Goal: Task Accomplishment & Management: Manage account settings

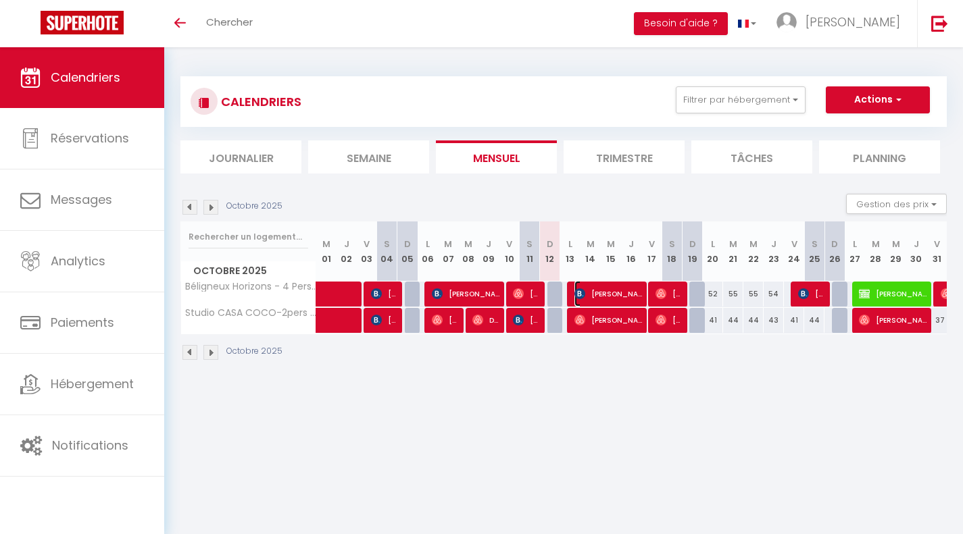
click at [625, 287] on span "[PERSON_NAME]" at bounding box center [609, 294] width 70 height 26
select select "OK"
select select "KO"
select select "0"
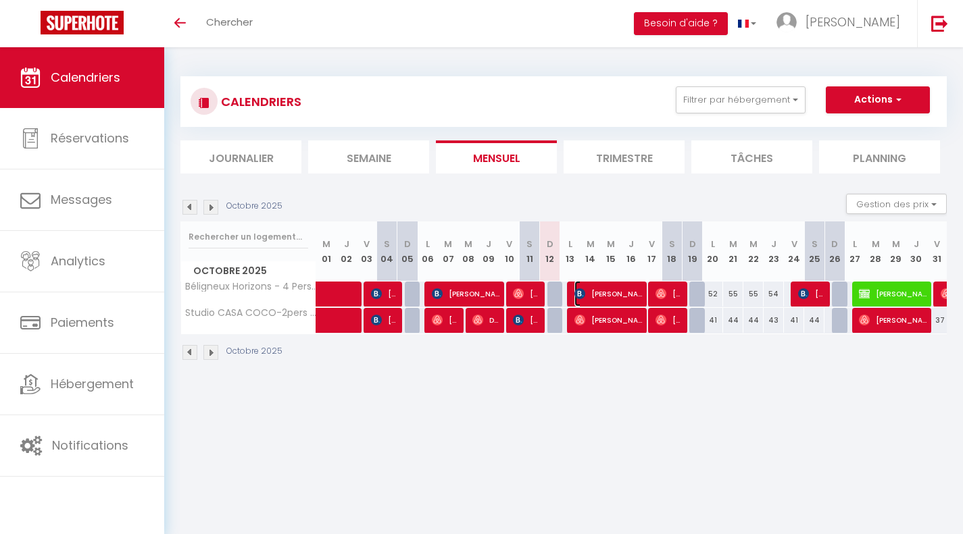
select select "1"
select select
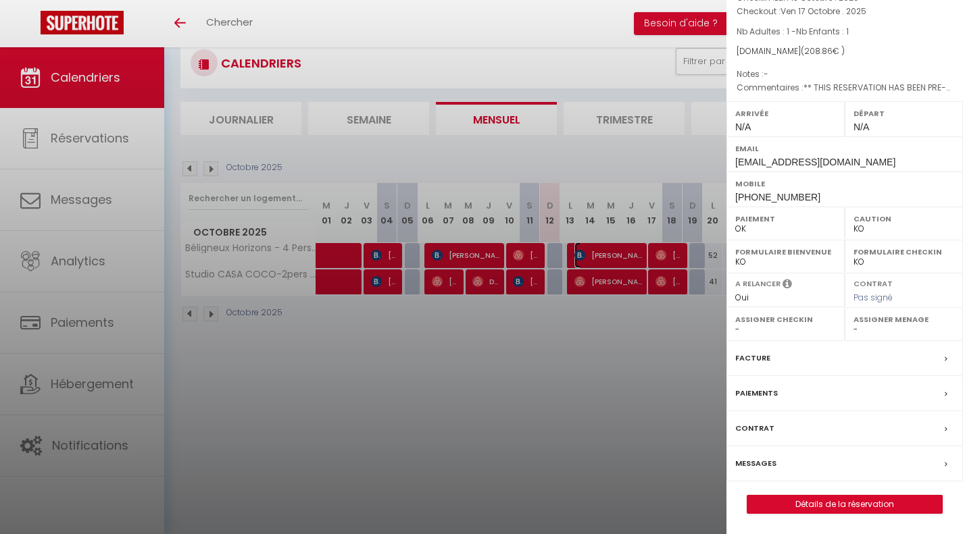
scroll to position [47, 0]
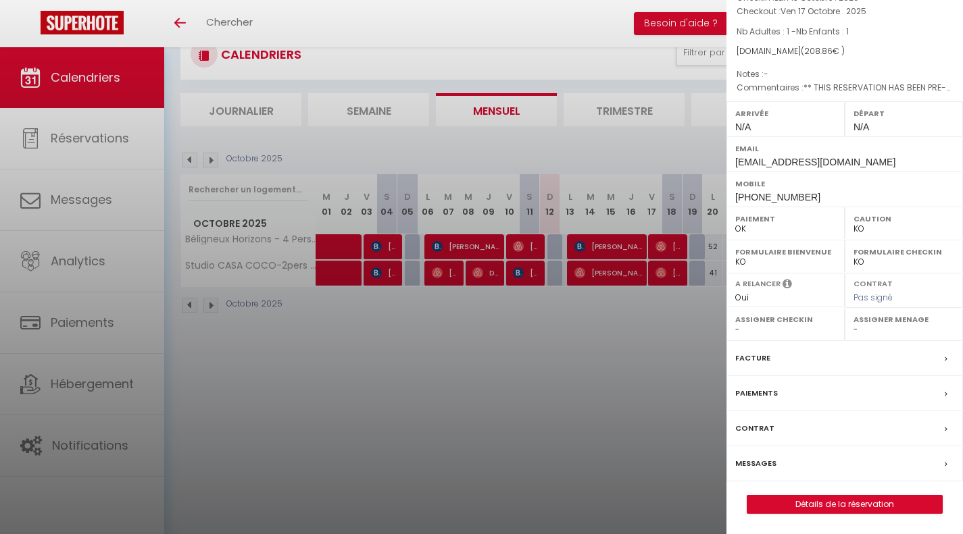
click at [773, 462] on label "Messages" at bounding box center [755, 464] width 41 height 14
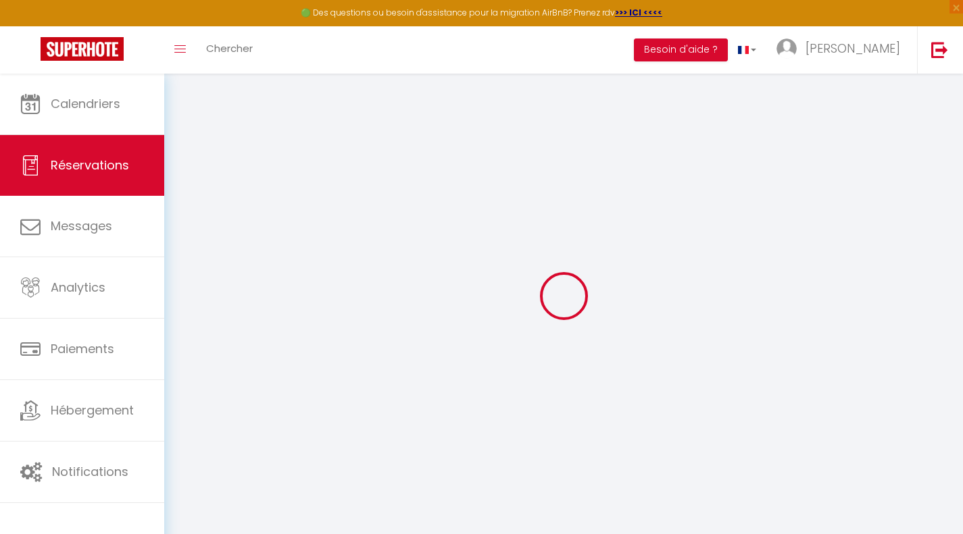
select select
checkbox input "false"
select select
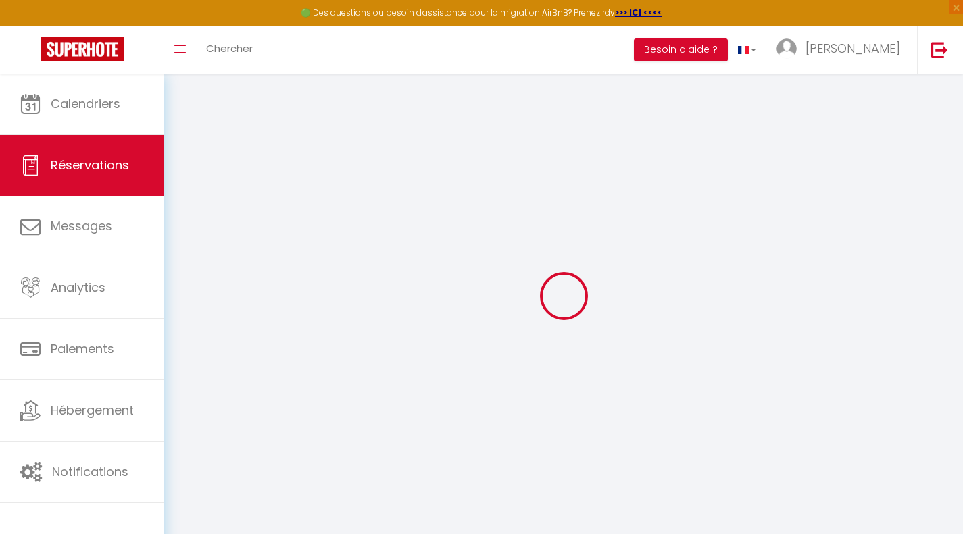
checkbox input "false"
select select
checkbox input "false"
type textarea "** THIS RESERVATION HAS BEEN PRE-PAID ** Je voyage pour affaires et il est poss…"
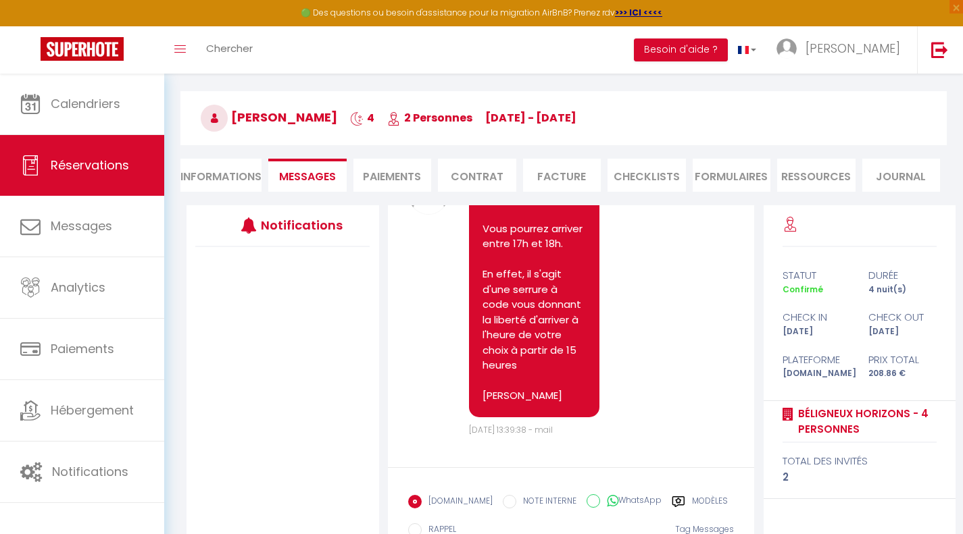
scroll to position [142, 0]
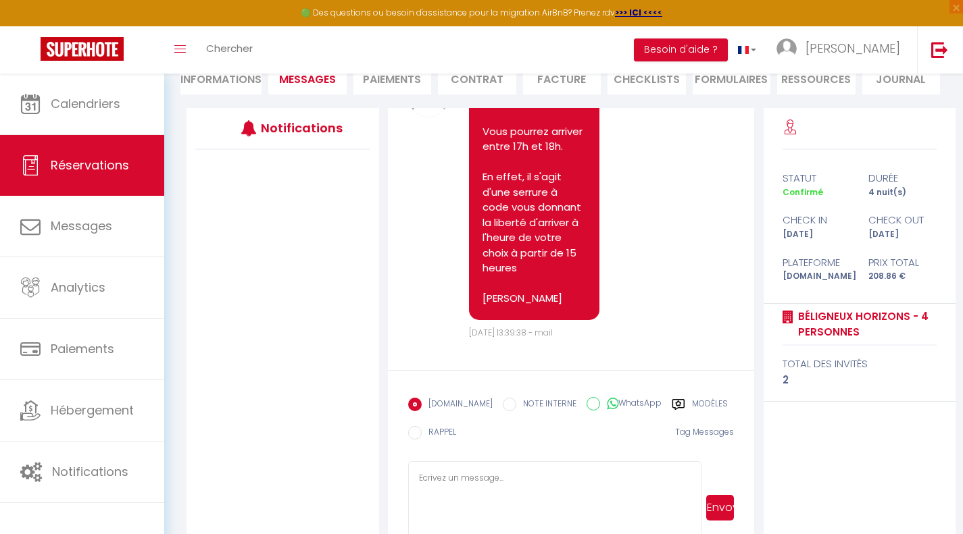
drag, startPoint x: 696, startPoint y: 503, endPoint x: 693, endPoint y: 555, distance: 52.8
click at [693, 392] on html "🟢 Des questions ou besoin d'assistance pour la migration AirBnB? Prenez rdv >>>…" at bounding box center [481, 125] width 963 height 534
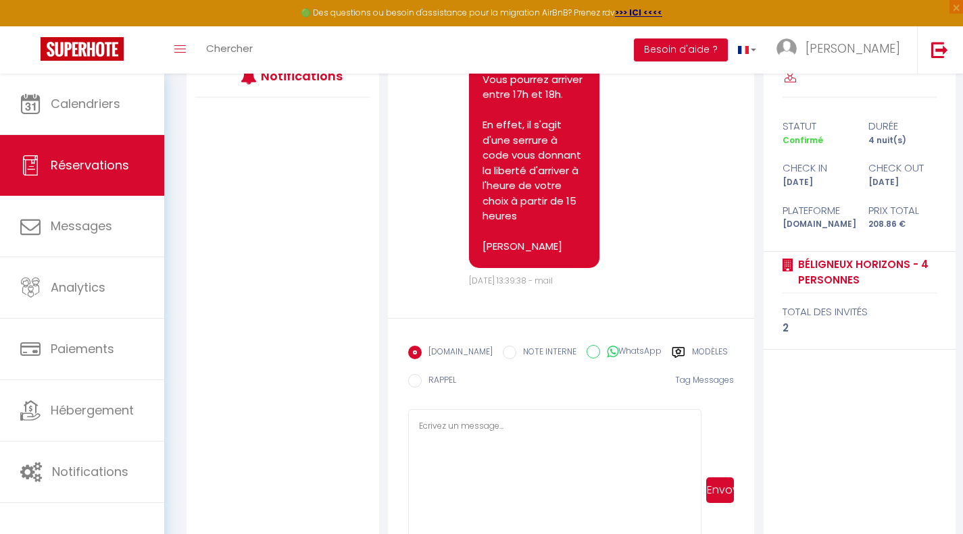
drag, startPoint x: 695, startPoint y: 503, endPoint x: 684, endPoint y: 566, distance: 64.4
click at [684, 340] on html "🟢 Des questions ou besoin d'assistance pour la migration AirBnB? Prenez rdv >>>…" at bounding box center [481, 73] width 963 height 534
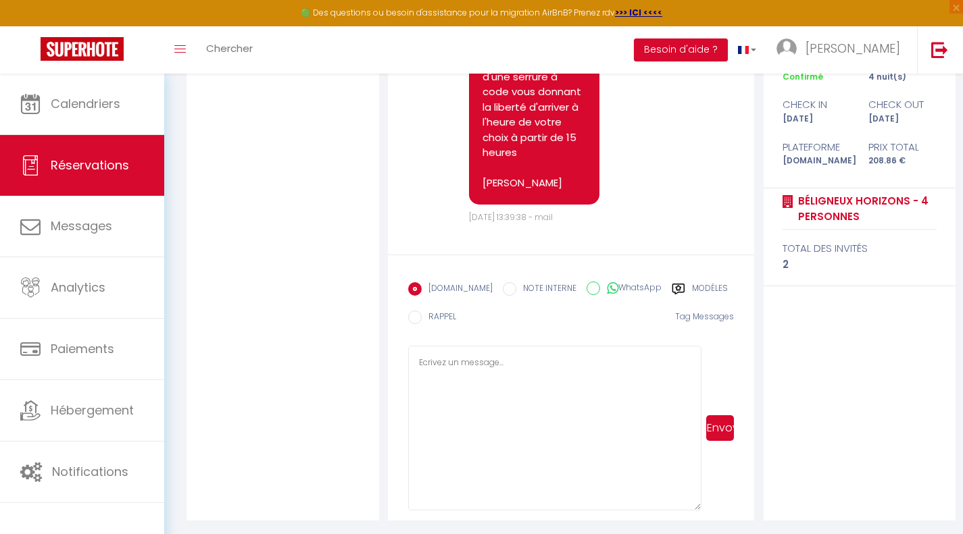
drag, startPoint x: 694, startPoint y: 508, endPoint x: 703, endPoint y: 526, distance: 19.6
click at [706, 277] on html "🟢 Des questions ou besoin d'assistance pour la migration AirBnB? Prenez rdv >>>…" at bounding box center [481, 10] width 963 height 534
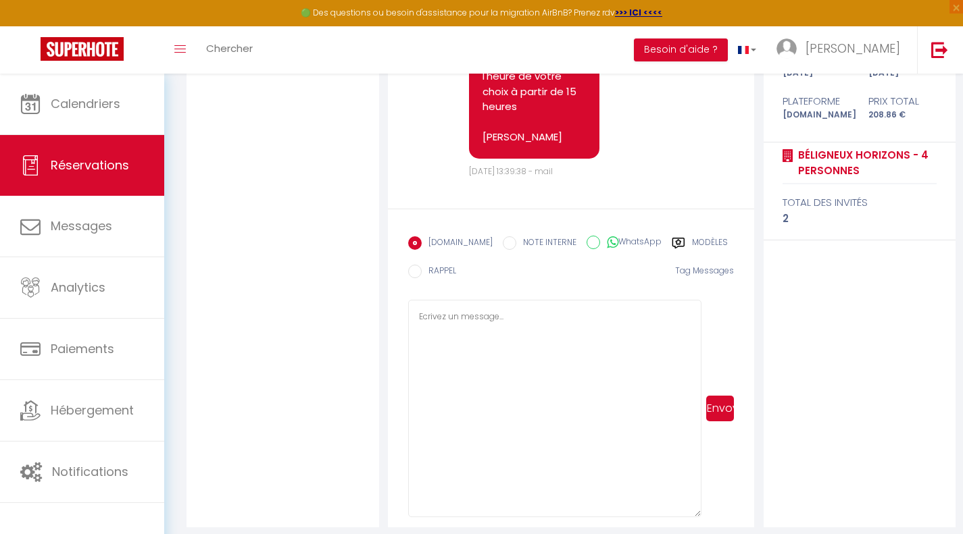
scroll to position [312, 0]
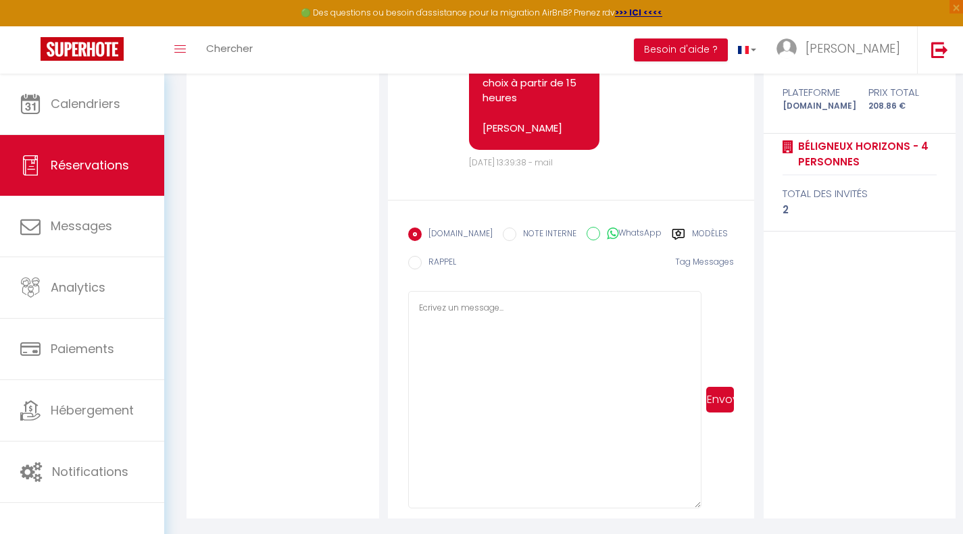
click at [698, 236] on label "Modèles" at bounding box center [710, 236] width 36 height 17
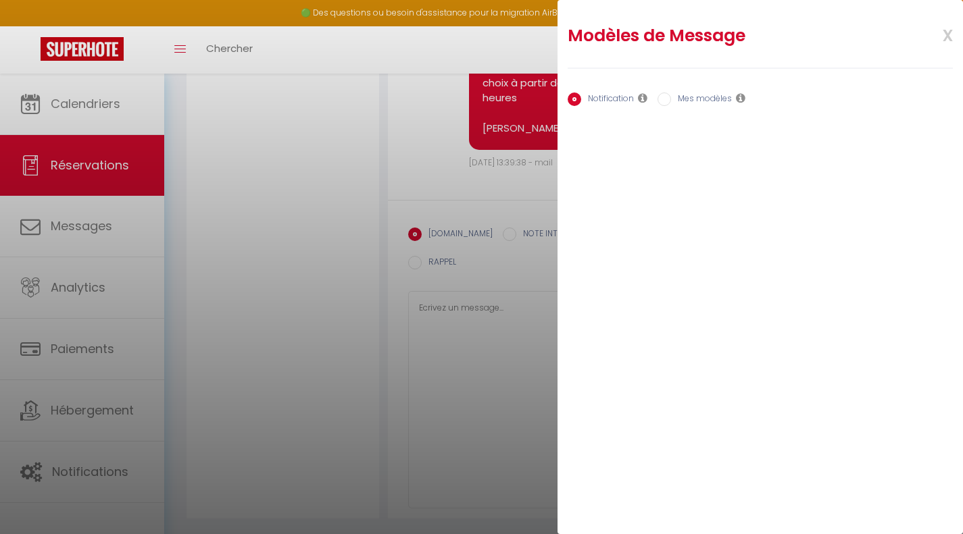
click at [673, 103] on label "Mes modèles" at bounding box center [701, 100] width 61 height 15
click at [671, 103] on input "Mes modèles" at bounding box center [664, 100] width 14 height 14
radio input "true"
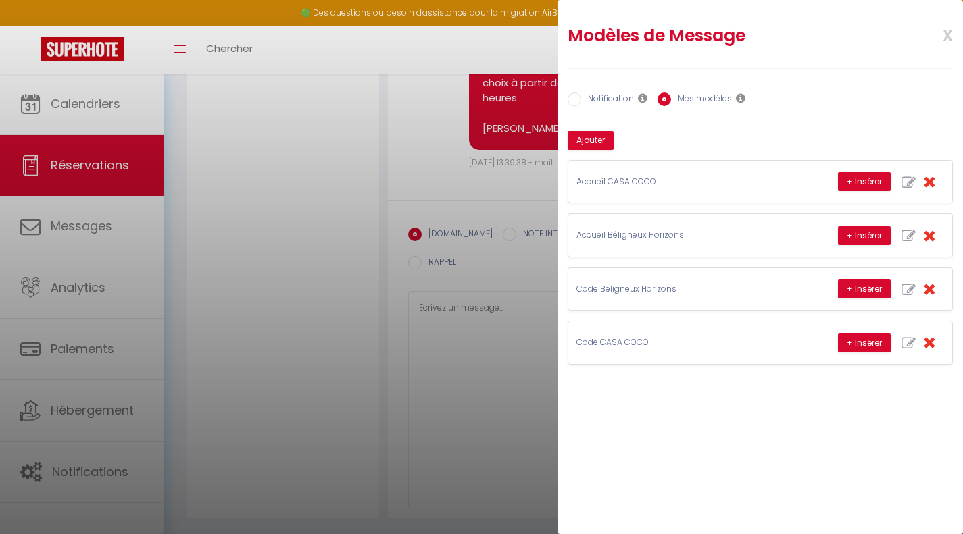
click at [943, 32] on span "x" at bounding box center [931, 34] width 43 height 32
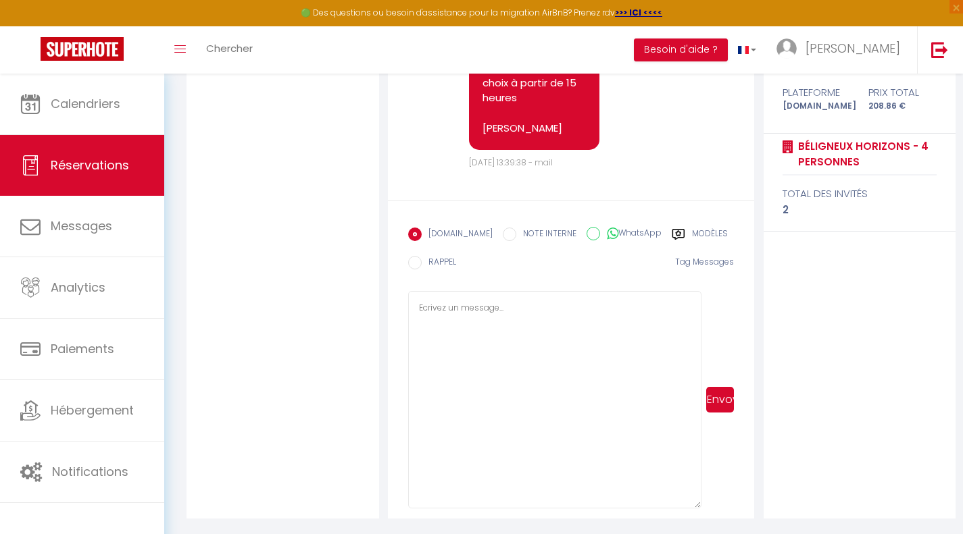
click at [682, 224] on div "[DOMAIN_NAME] NOTE INTERNE WhatsApp Modèles" at bounding box center [567, 235] width 319 height 28
click at [692, 234] on label "Modèles" at bounding box center [710, 236] width 36 height 17
radio input "true"
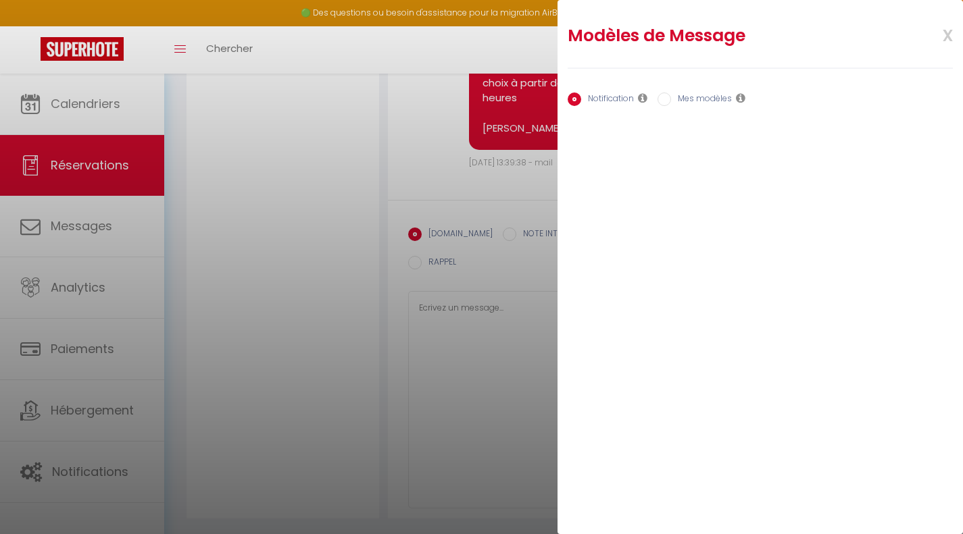
click at [662, 99] on input "Mes modèles" at bounding box center [664, 100] width 14 height 14
radio input "true"
radio input "false"
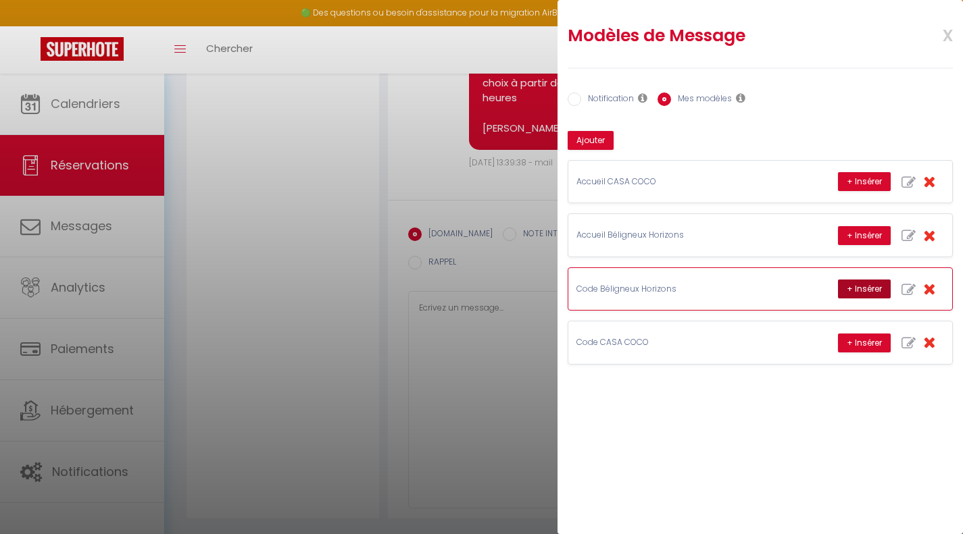
click at [852, 284] on button "+ Insérer" at bounding box center [864, 289] width 53 height 19
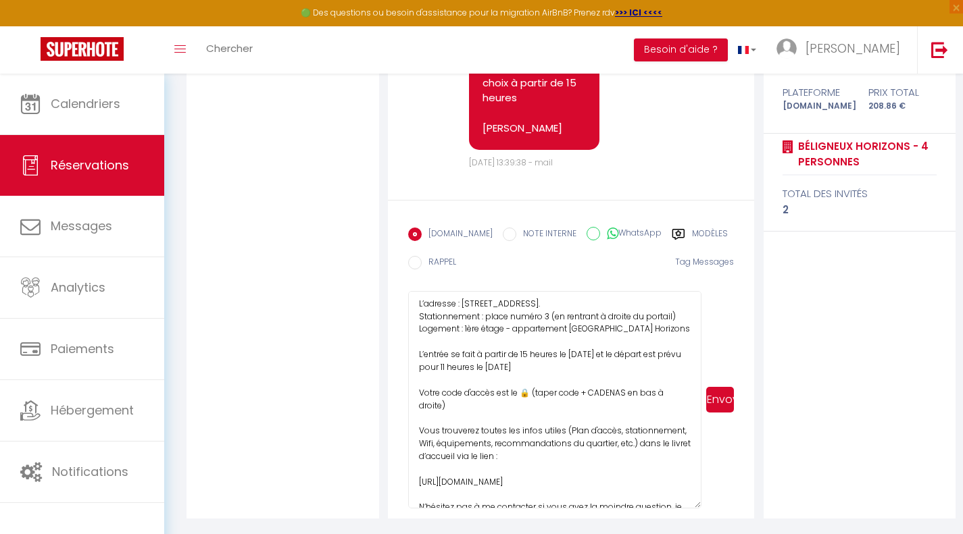
click at [526, 404] on textarea "Bonjour [PERSON_NAME], Nous sommes ravis de vous accueillir dans notre logement…" at bounding box center [555, 400] width 294 height 218
type textarea "Bonjour [PERSON_NAME], Nous sommes ravis de vous accueillir dans notre logement…"
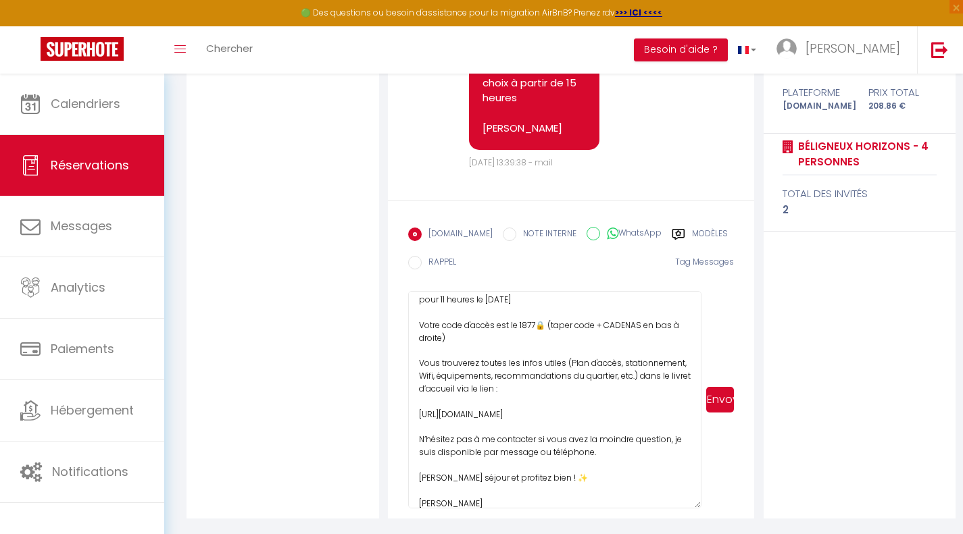
scroll to position [186, 0]
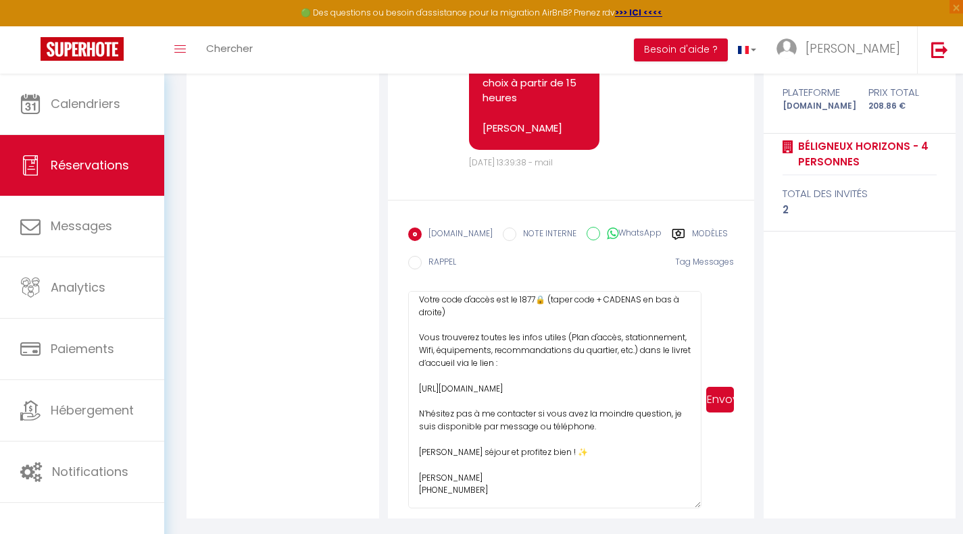
click at [714, 392] on button "Envoyer" at bounding box center [720, 400] width 28 height 26
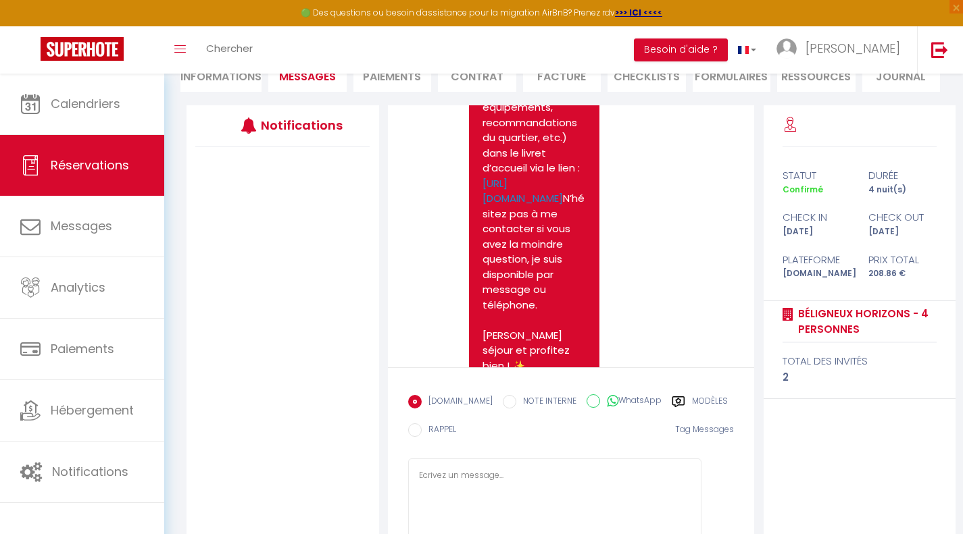
scroll to position [1698, 0]
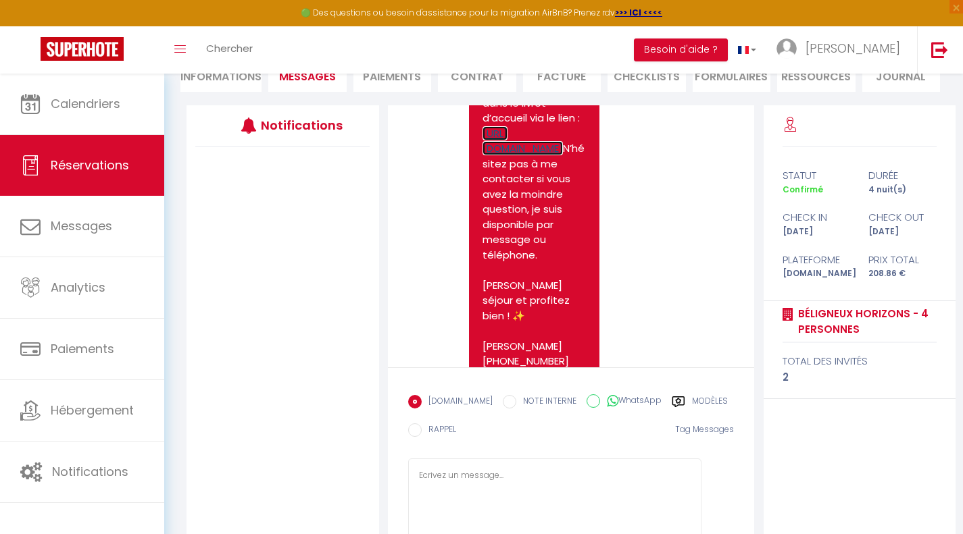
click at [535, 156] on link "[URL][DOMAIN_NAME]" at bounding box center [522, 141] width 80 height 30
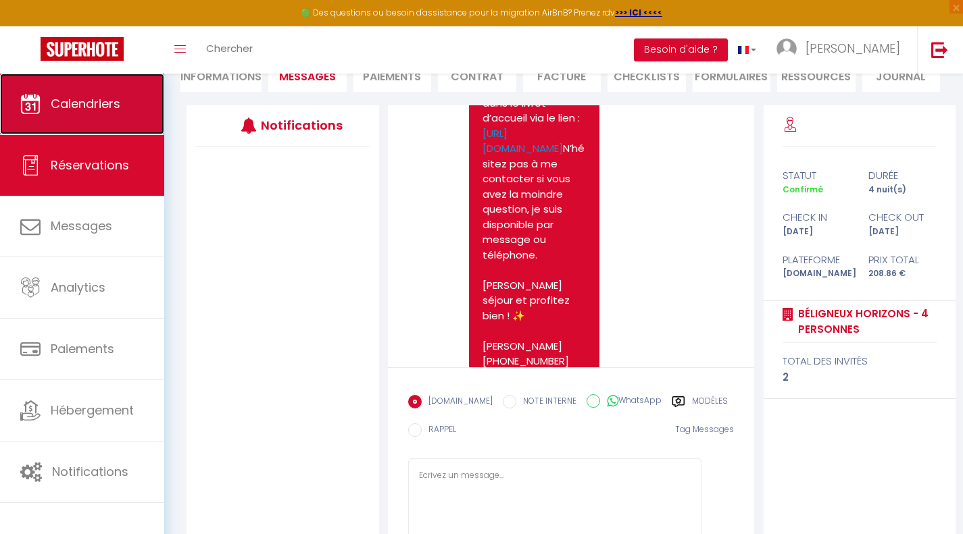
click at [114, 110] on span "Calendriers" at bounding box center [86, 103] width 70 height 17
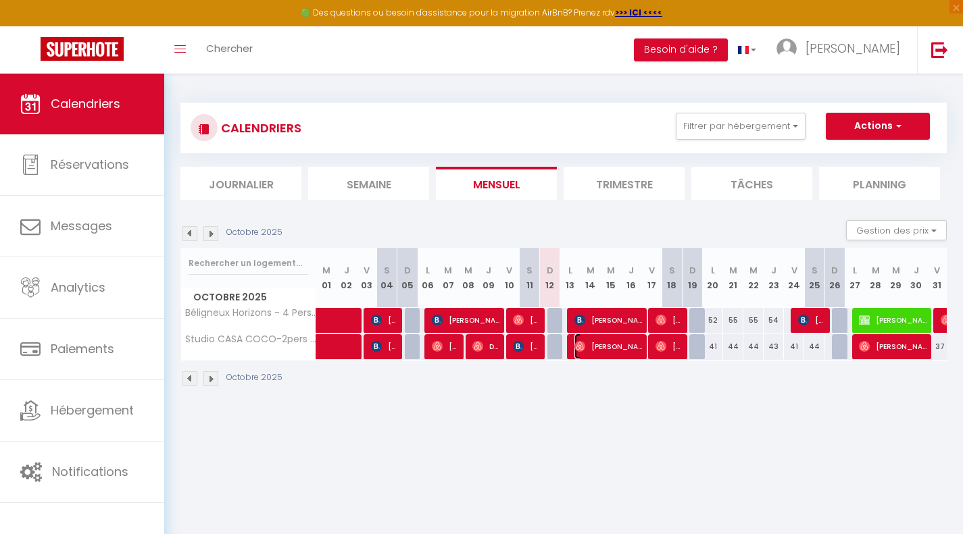
click at [598, 342] on span "[PERSON_NAME]" at bounding box center [608, 347] width 68 height 26
select select "OK"
select select "0"
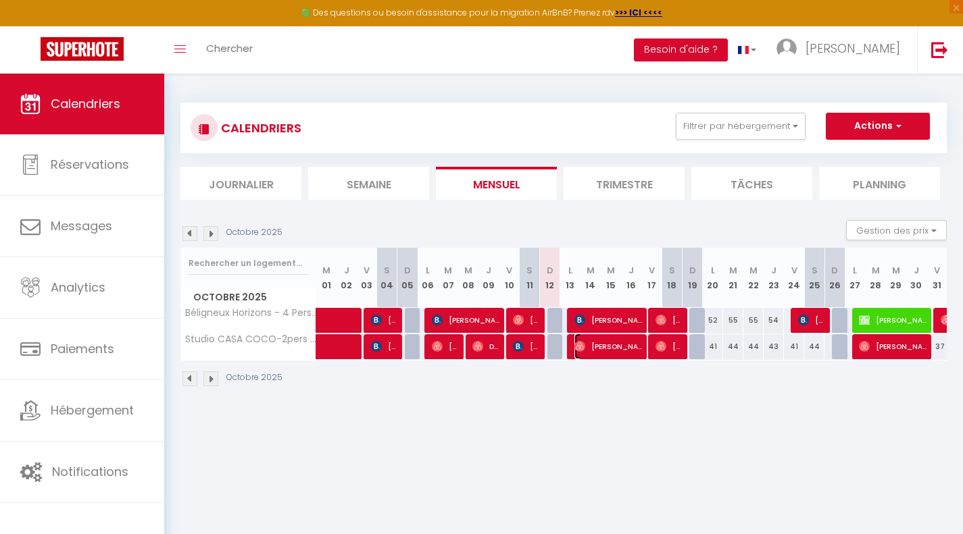
select select "1"
select select
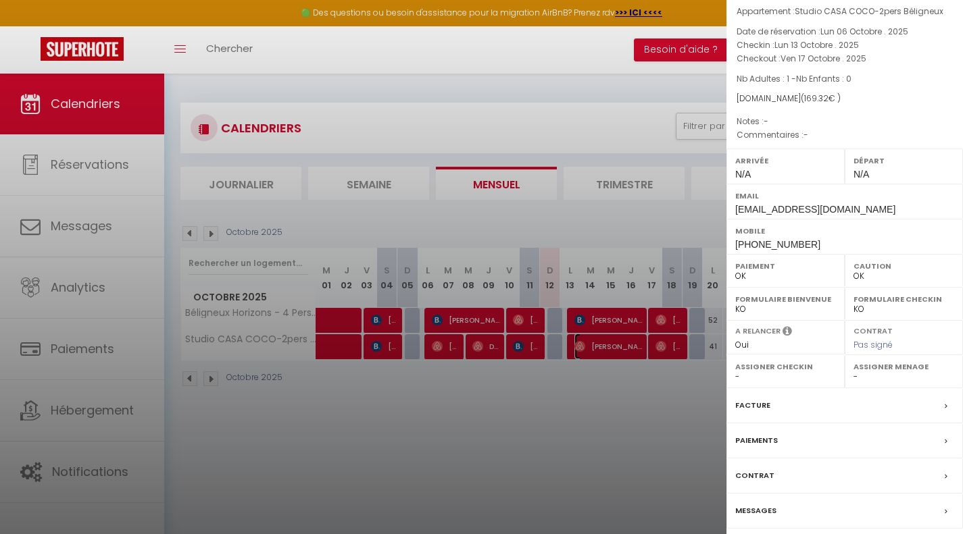
scroll to position [95, 0]
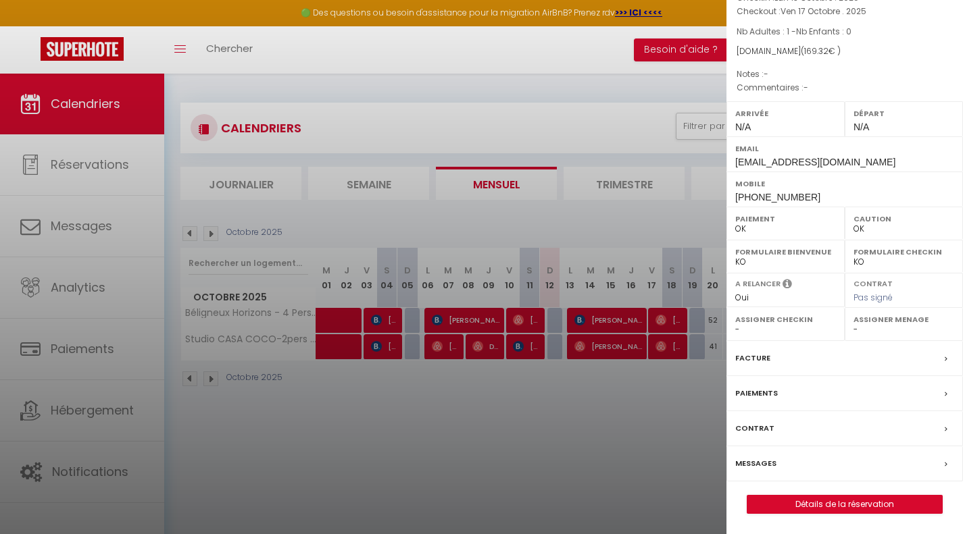
click at [766, 460] on label "Messages" at bounding box center [755, 464] width 41 height 14
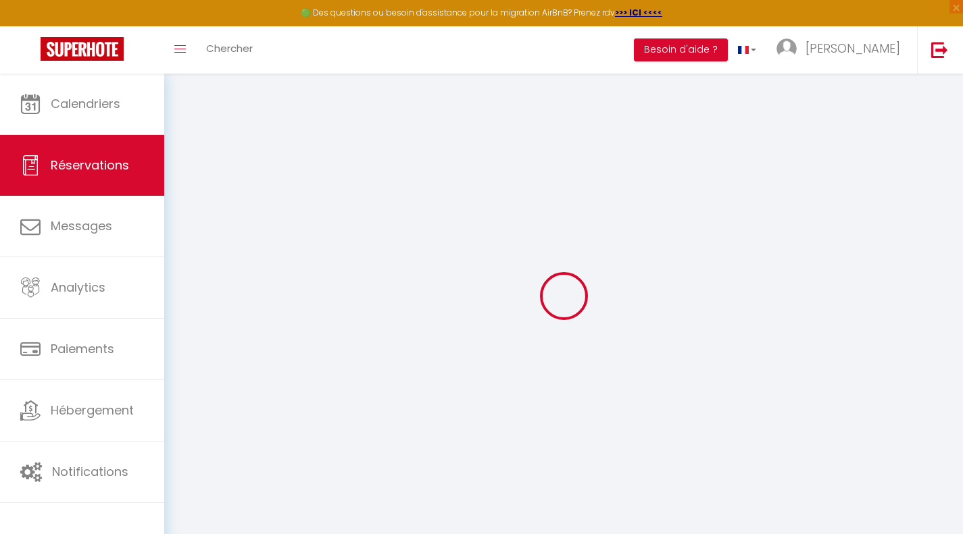
select select
checkbox input "false"
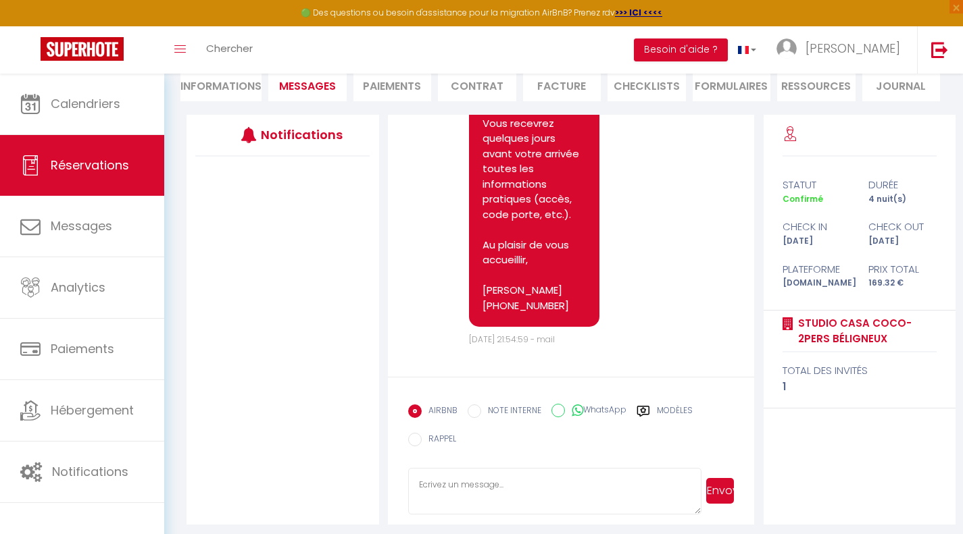
scroll to position [142, 0]
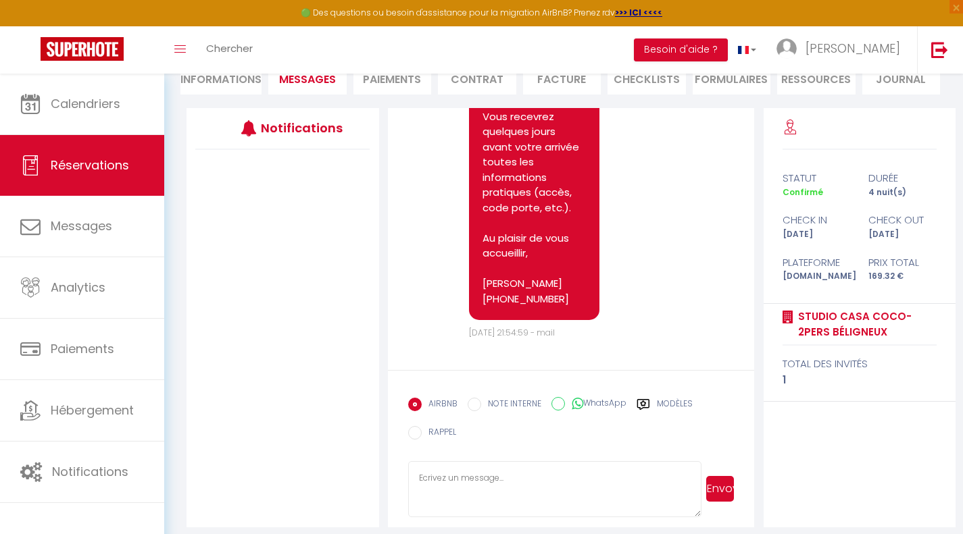
drag, startPoint x: 694, startPoint y: 503, endPoint x: 696, endPoint y: 535, distance: 31.8
click at [696, 392] on html "🟢 Des questions ou besoin d'assistance pour la migration AirBnB? Prenez rdv >>>…" at bounding box center [481, 125] width 963 height 534
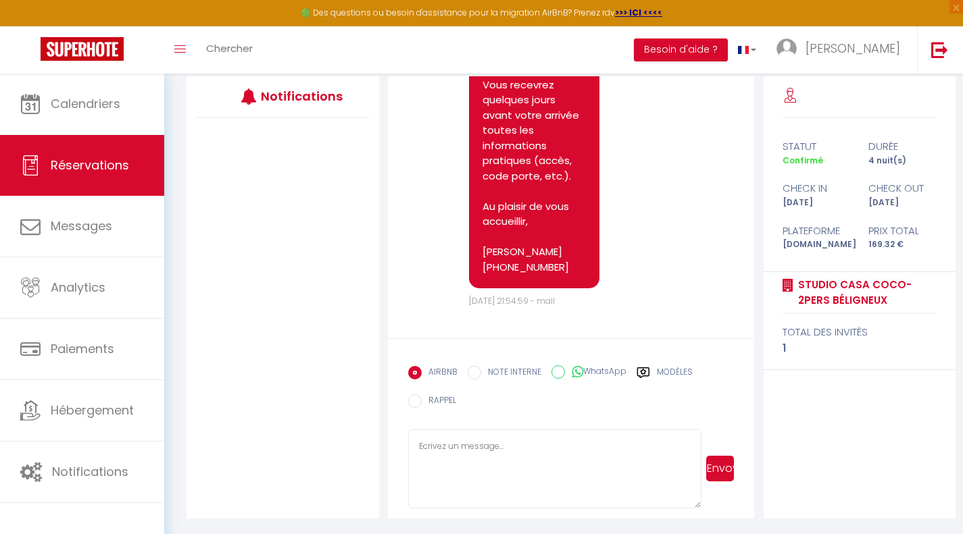
drag, startPoint x: 694, startPoint y: 506, endPoint x: 698, endPoint y: 563, distance: 57.6
click at [698, 361] on html "🟢 Des questions ou besoin d'assistance pour la migration AirBnB? Prenez rdv >>>…" at bounding box center [481, 93] width 963 height 534
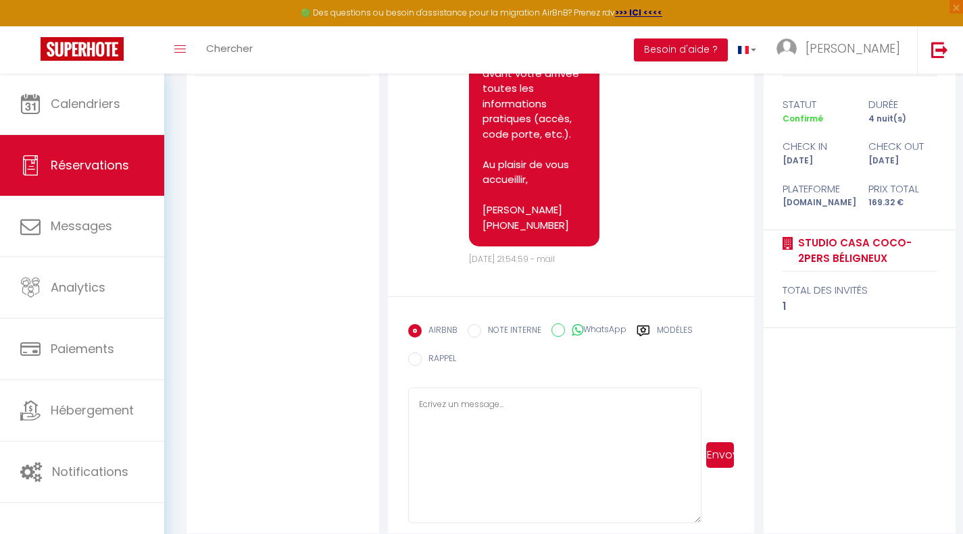
scroll to position [230, 0]
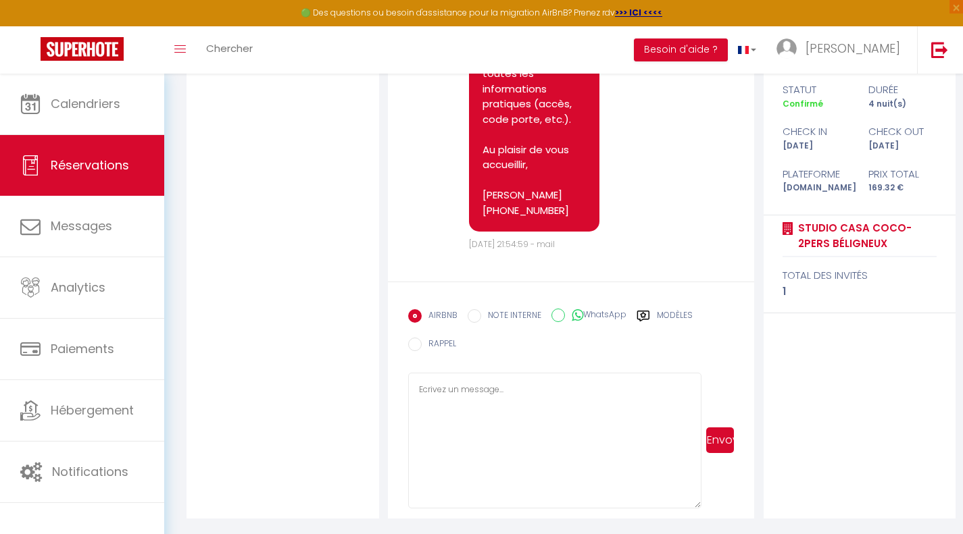
drag, startPoint x: 696, startPoint y: 503, endPoint x: 685, endPoint y: 549, distance: 47.3
click at [685, 304] on html "🟢 Des questions ou besoin d'assistance pour la migration AirBnB? Prenez rdv >>>…" at bounding box center [481, 37] width 963 height 534
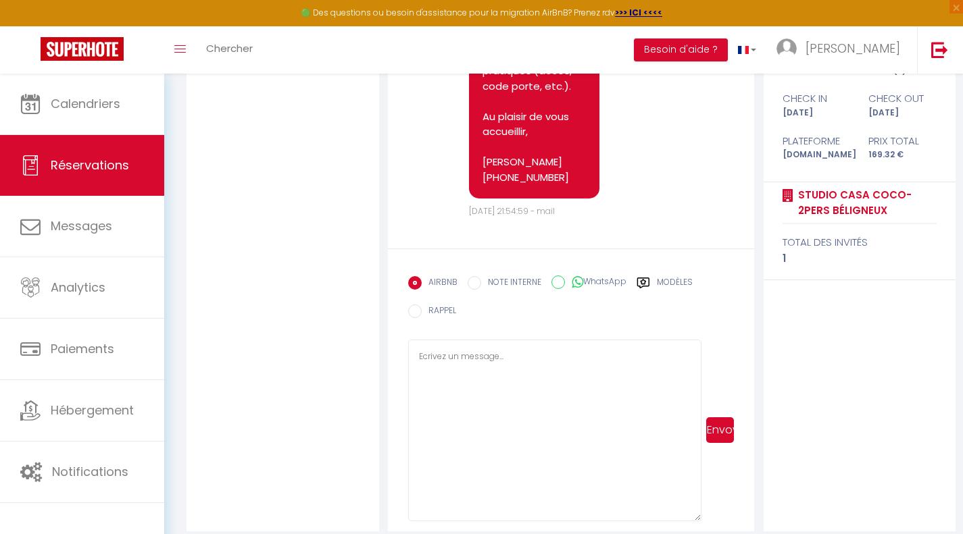
scroll to position [276, 0]
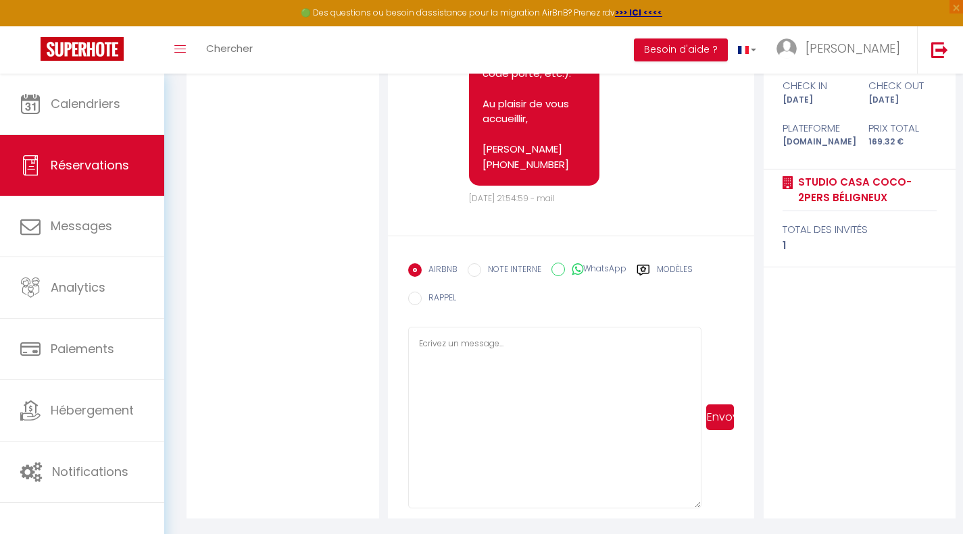
drag, startPoint x: 692, startPoint y: 507, endPoint x: 696, endPoint y: 520, distance: 13.3
click at [696, 522] on div "Retourner vers [PERSON_NAME] 4 1 Personnes [DATE] - [DATE] Actions Enregistrer …" at bounding box center [563, 166] width 798 height 738
click at [646, 266] on icon at bounding box center [643, 270] width 14 height 14
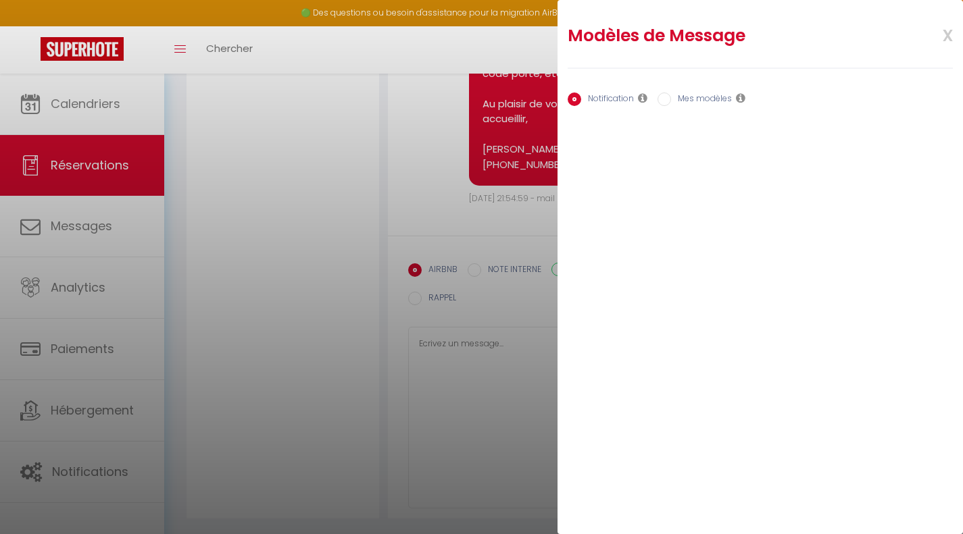
click at [664, 87] on div "Notification Mes modèles" at bounding box center [759, 100] width 385 height 28
click at [669, 95] on input "Mes modèles" at bounding box center [664, 100] width 14 height 14
radio input "true"
radio input "false"
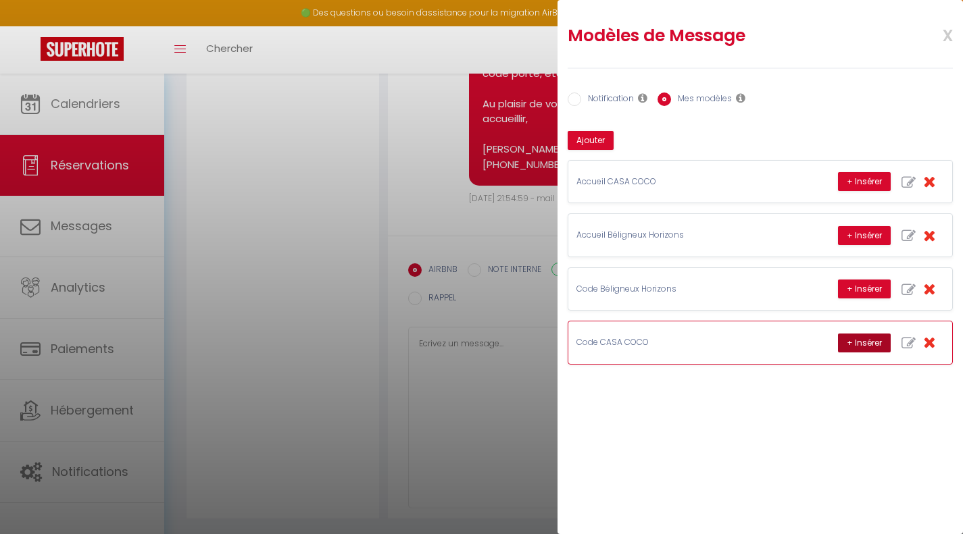
click at [852, 343] on button "+ Insérer" at bounding box center [864, 343] width 53 height 19
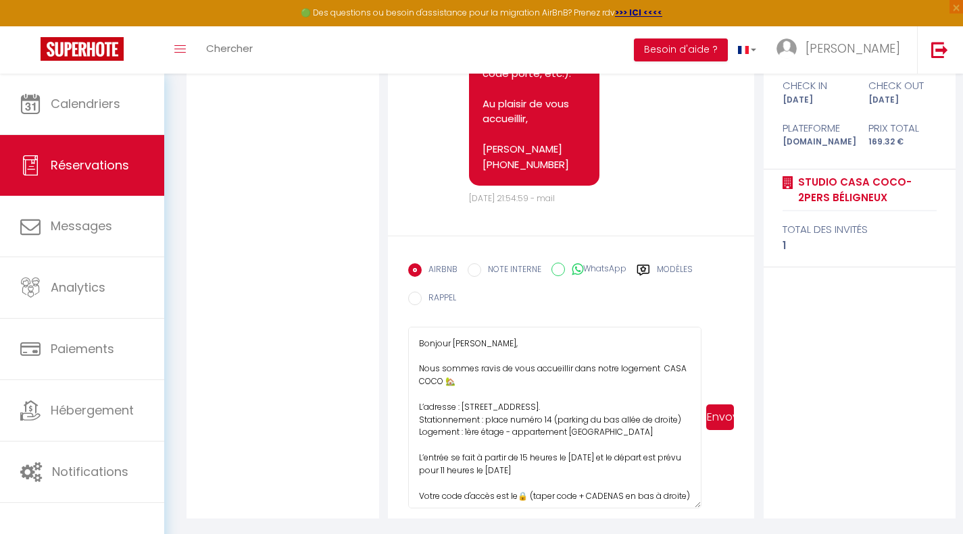
scroll to position [68, 0]
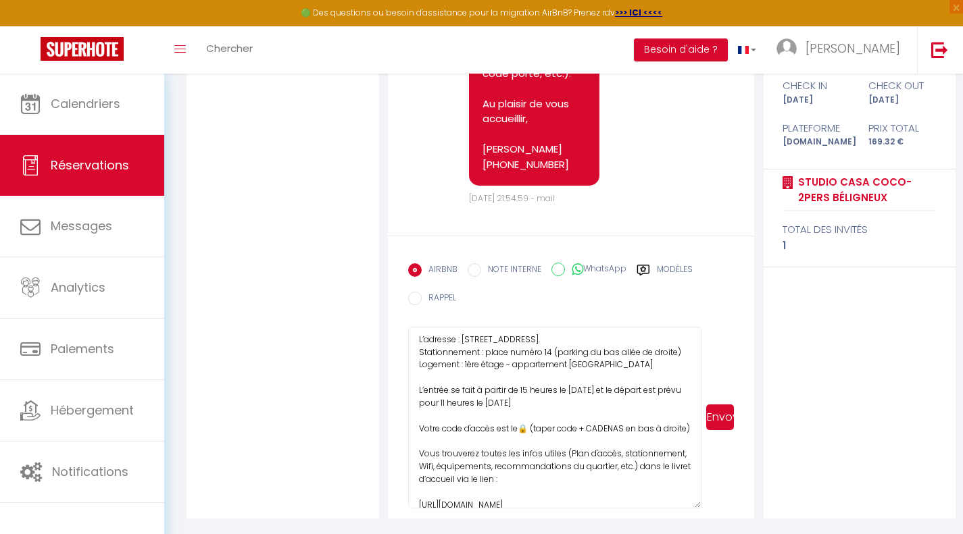
click at [523, 425] on textarea "Bonjour [PERSON_NAME], Nous sommes ravis de vous accueillir dans notre logement…" at bounding box center [555, 418] width 294 height 182
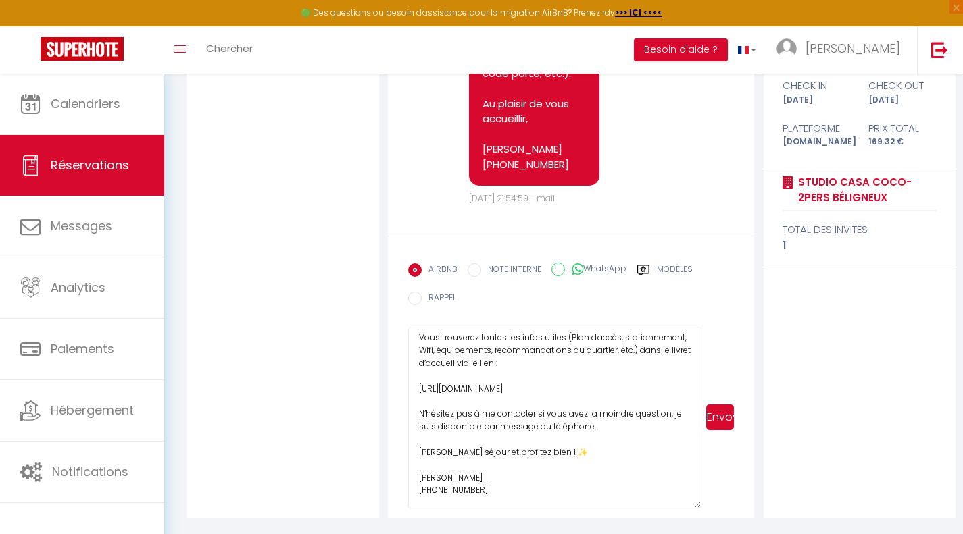
scroll to position [209, 0]
type textarea "Bonjour [PERSON_NAME], Nous sommes ravis de vous accueillir dans notre logement…"
click at [711, 414] on button "Envoyer" at bounding box center [720, 418] width 28 height 26
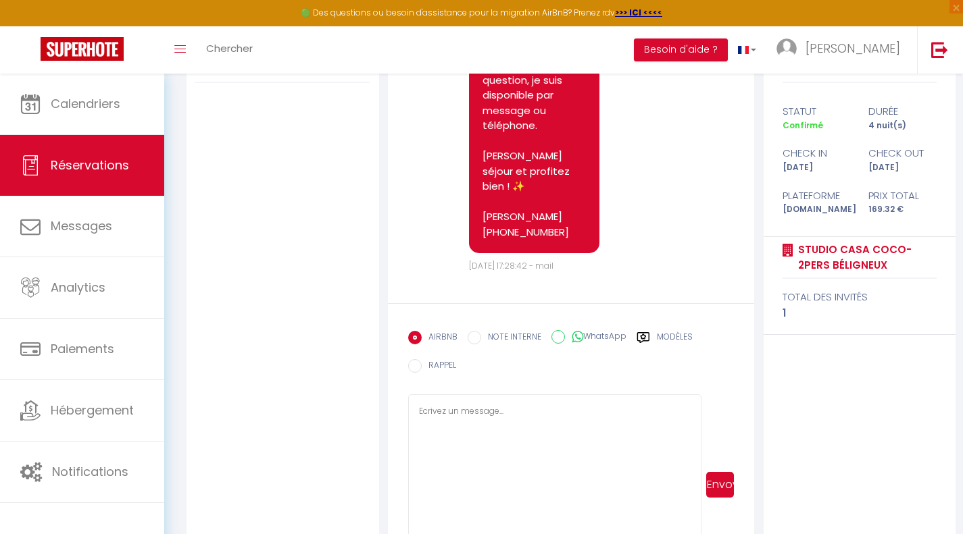
scroll to position [276, 0]
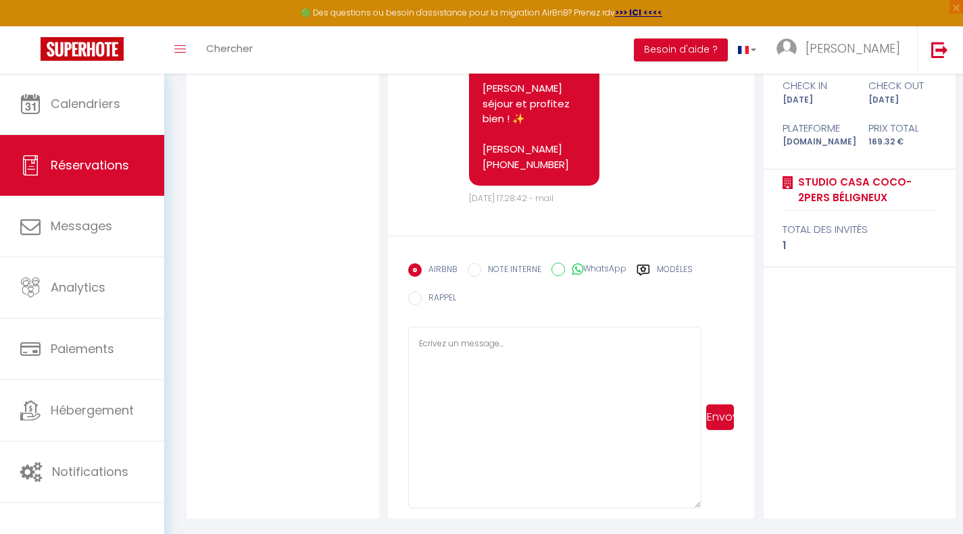
click at [666, 269] on label "Modèles" at bounding box center [675, 271] width 36 height 17
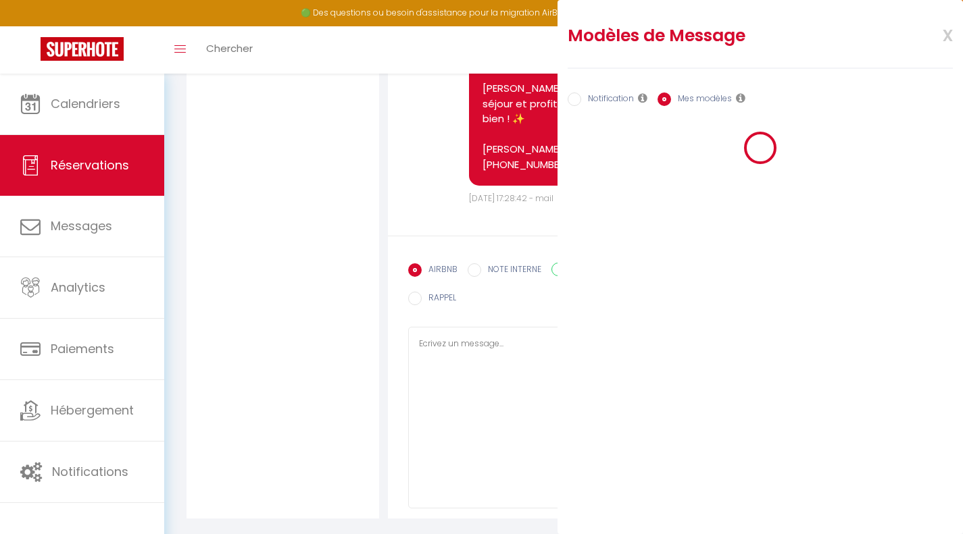
radio input "true"
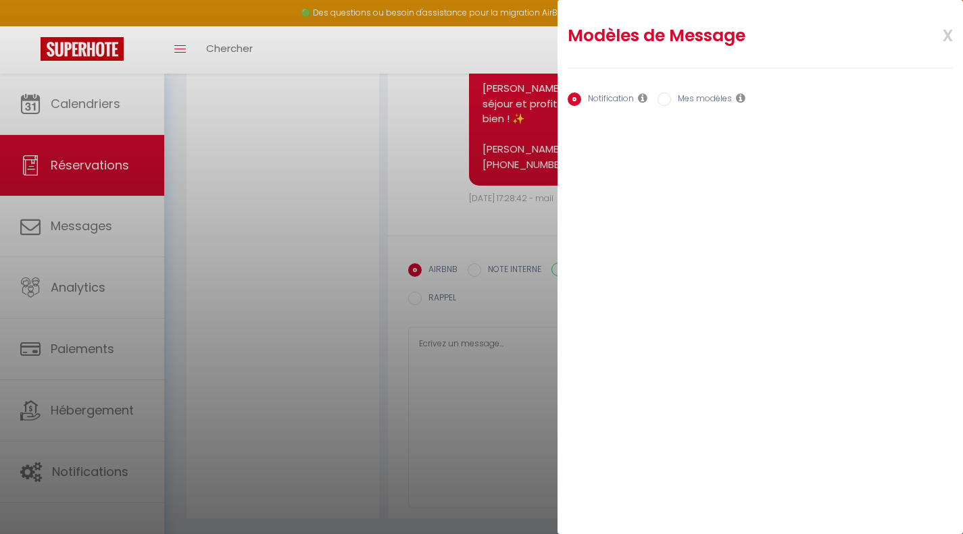
click at [662, 99] on input "Mes modèles" at bounding box center [664, 100] width 14 height 14
radio input "true"
radio input "false"
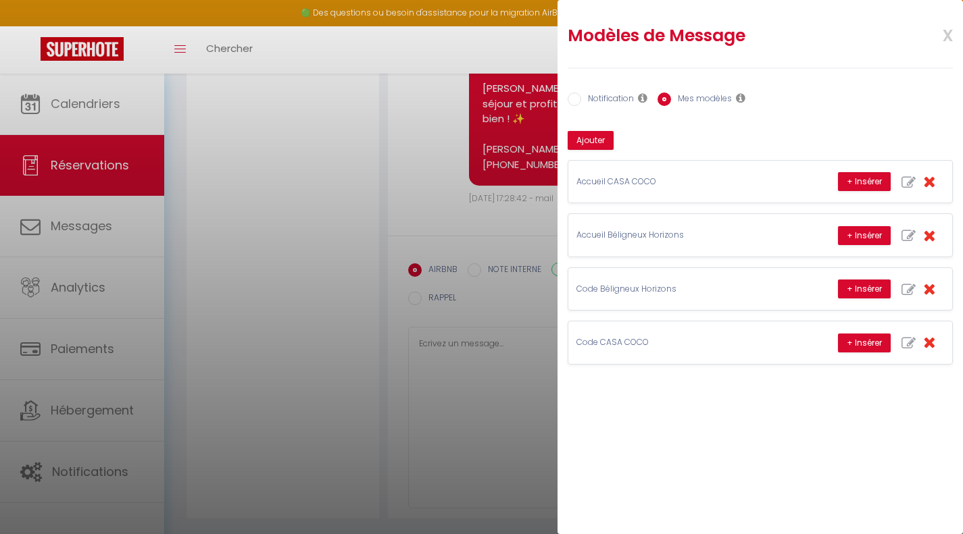
click at [588, 129] on div "Notification Mes modèles Nom Message Afficher les shortcodes Annuler Enregistre…" at bounding box center [759, 216] width 385 height 297
click at [588, 136] on button "Ajouter" at bounding box center [590, 140] width 46 height 19
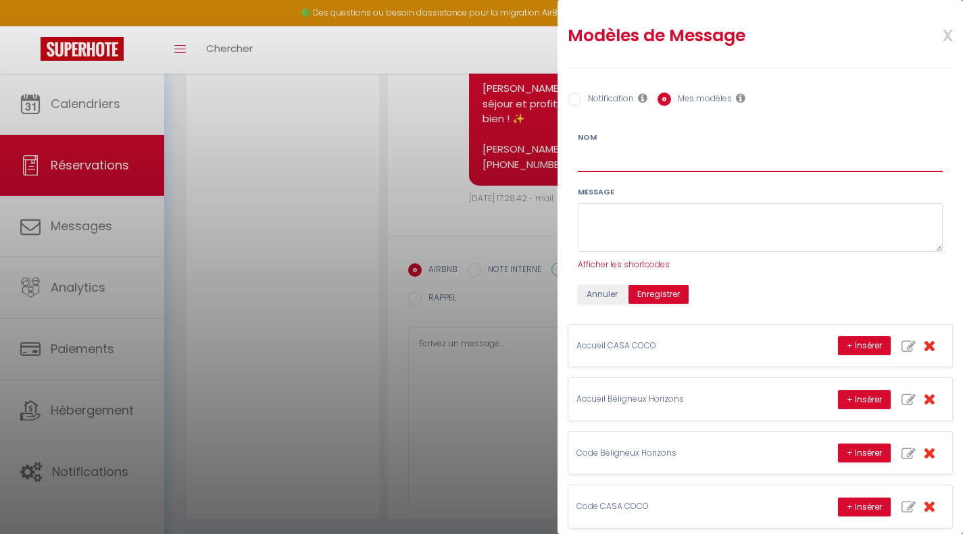
click at [615, 166] on input "Nom" at bounding box center [760, 160] width 365 height 24
type input "AVIS AIRBNB"
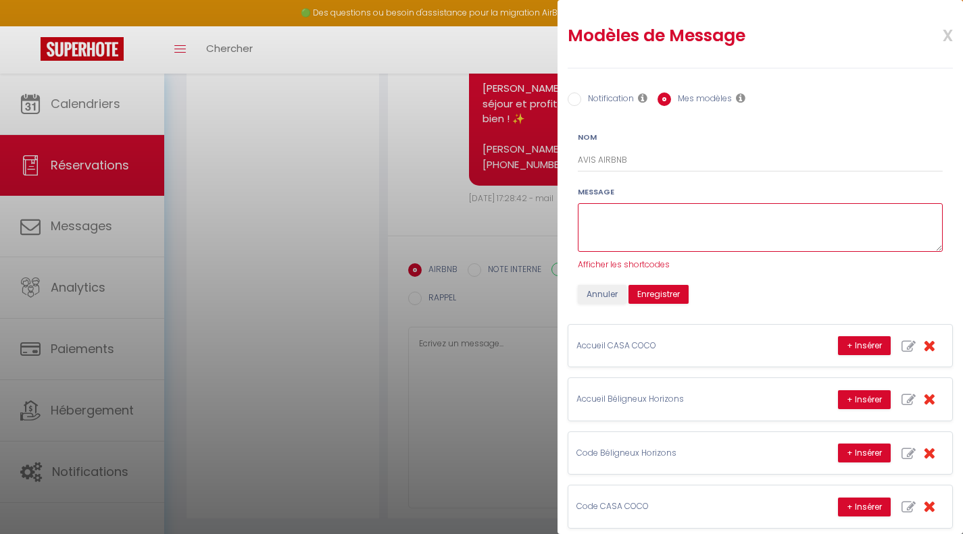
click at [653, 222] on textarea at bounding box center [760, 227] width 365 height 49
paste textarea "Bonjour [Prénom], J’espère que vous avez passé un agréable séjour chez nous et …"
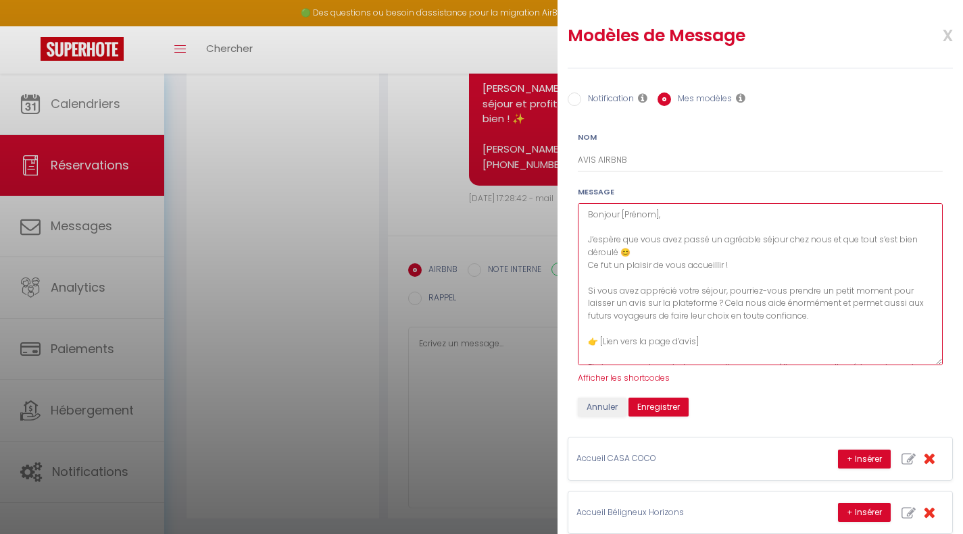
drag, startPoint x: 924, startPoint y: 251, endPoint x: 923, endPoint y: 405, distance: 154.0
click at [923, 365] on textarea "Bonjour [Prénom], J’espère que vous avez passé un agréable séjour chez nous et …" at bounding box center [760, 284] width 365 height 162
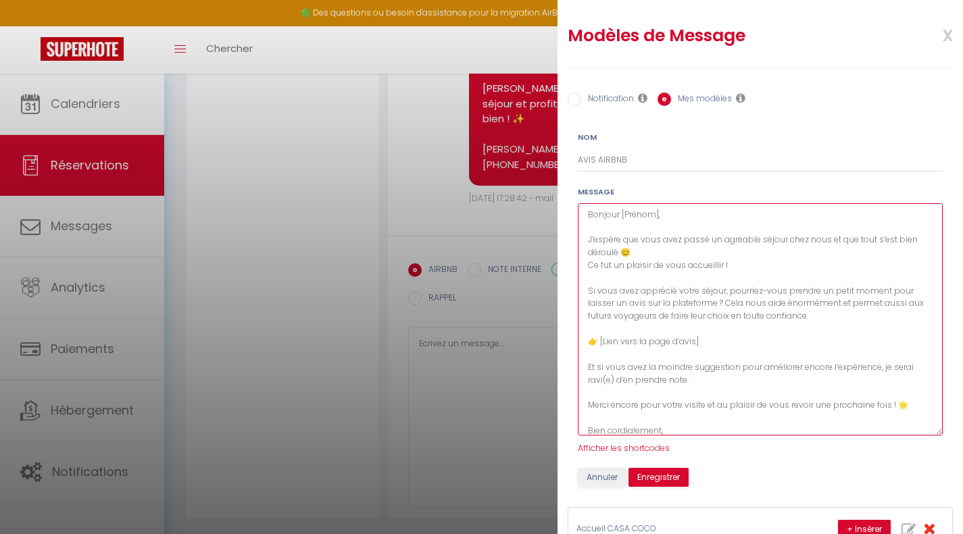
drag, startPoint x: 925, startPoint y: 405, endPoint x: 911, endPoint y: 433, distance: 31.7
click at [913, 436] on textarea "Bonjour [Prénom], J’espère que vous avez passé un agréable séjour chez nous et …" at bounding box center [760, 319] width 365 height 232
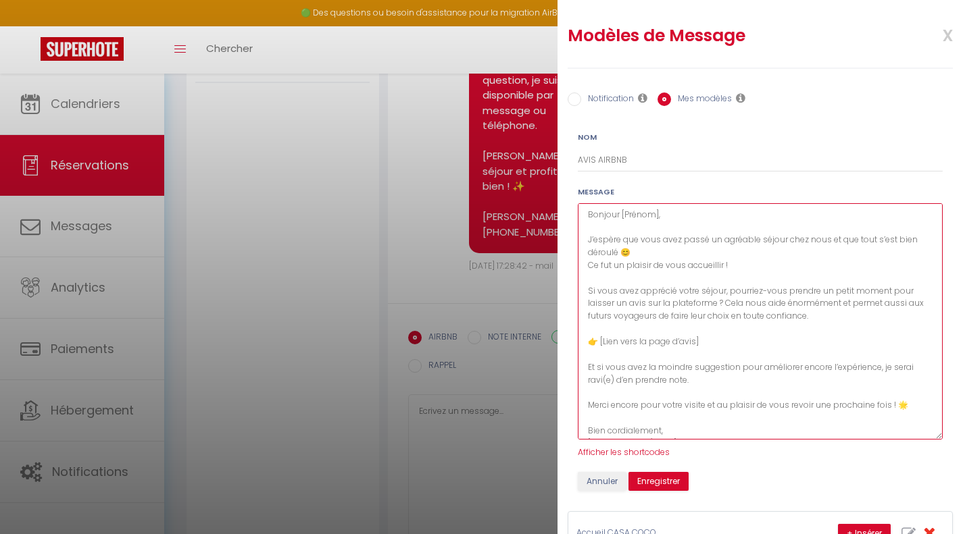
click at [657, 213] on textarea "Bonjour [Prénom], J’espère que vous avez passé un agréable séjour chez nous et …" at bounding box center [760, 321] width 365 height 236
type textarea "Bonjour , J’espère que vous avez passé un agréable séjour chez nous et que tout…"
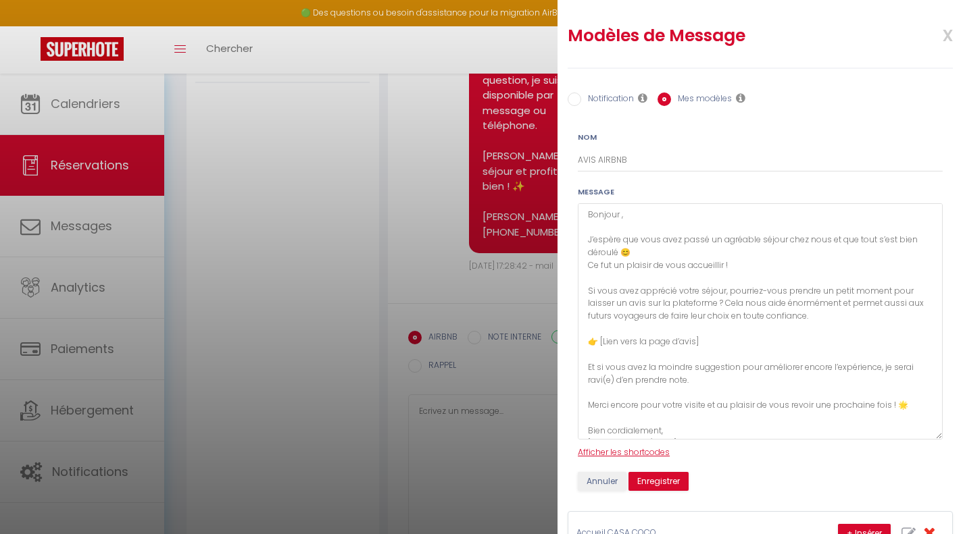
click at [628, 453] on span "Afficher les shortcodes" at bounding box center [624, 451] width 92 height 11
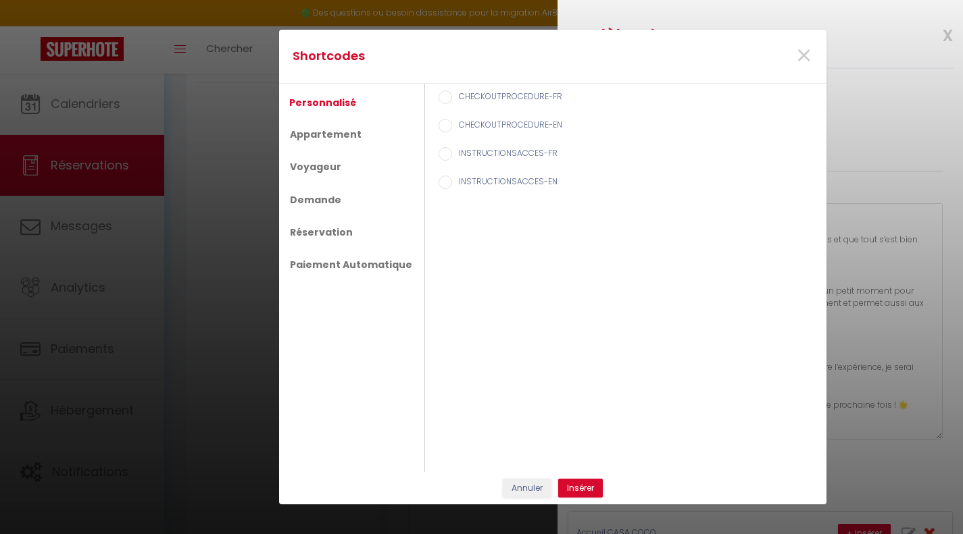
scroll to position [1643, 0]
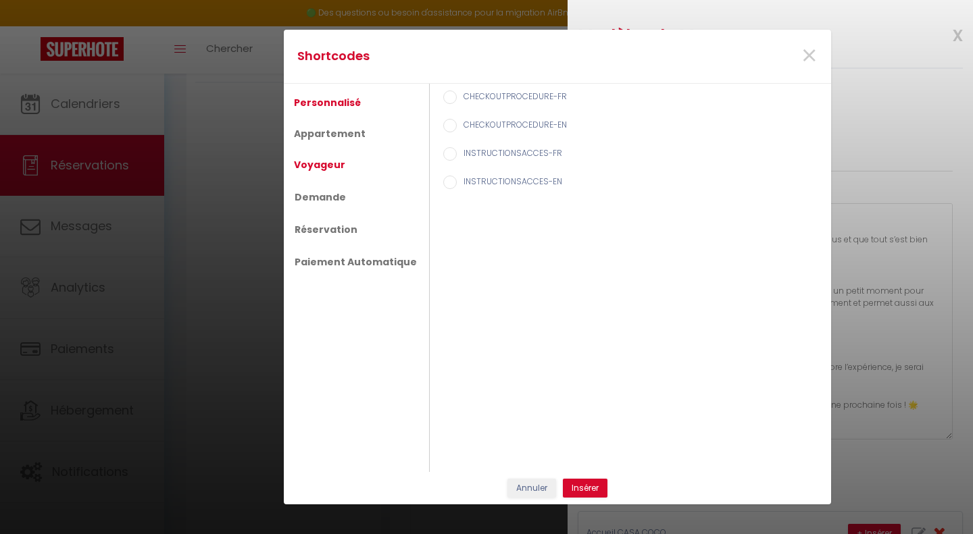
click at [328, 166] on link "Voyageur" at bounding box center [319, 165] width 65 height 24
click at [444, 125] on input "Prénom du voyageur" at bounding box center [450, 126] width 14 height 14
radio input "true"
click at [571, 485] on button "Insérer" at bounding box center [585, 488] width 45 height 19
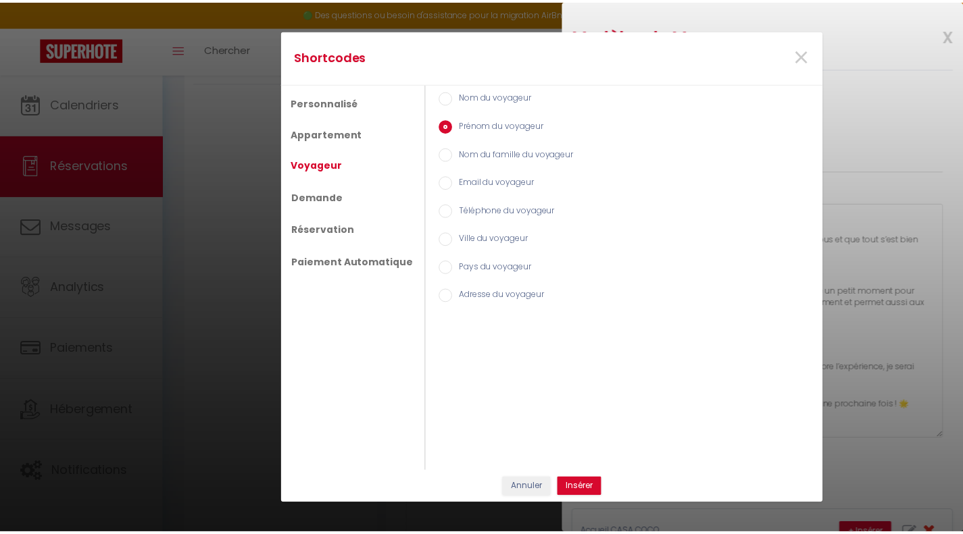
scroll to position [1704, 0]
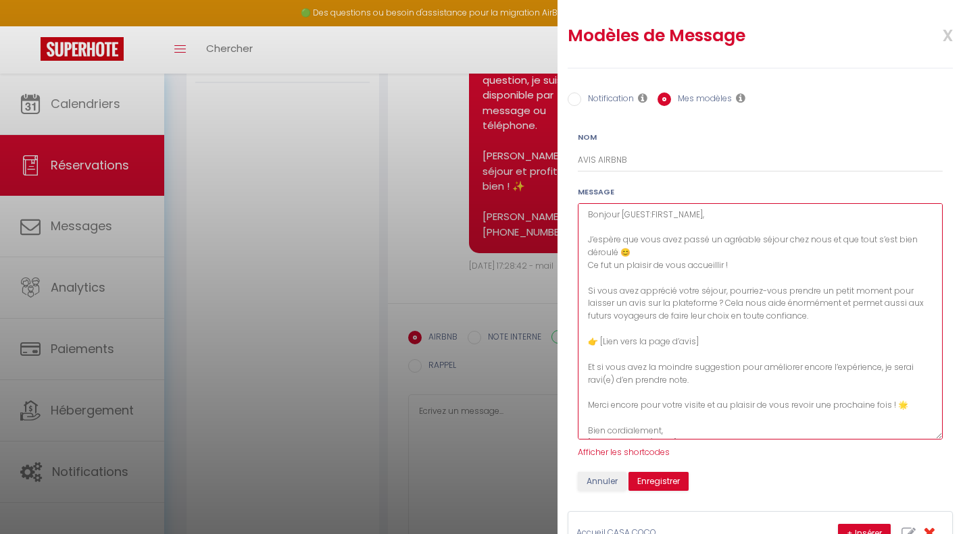
click at [587, 290] on textarea "Bonjour [GUEST:FIRST_NAME], J’espère que vous avez passé un agréable séjour che…" at bounding box center [760, 321] width 365 height 236
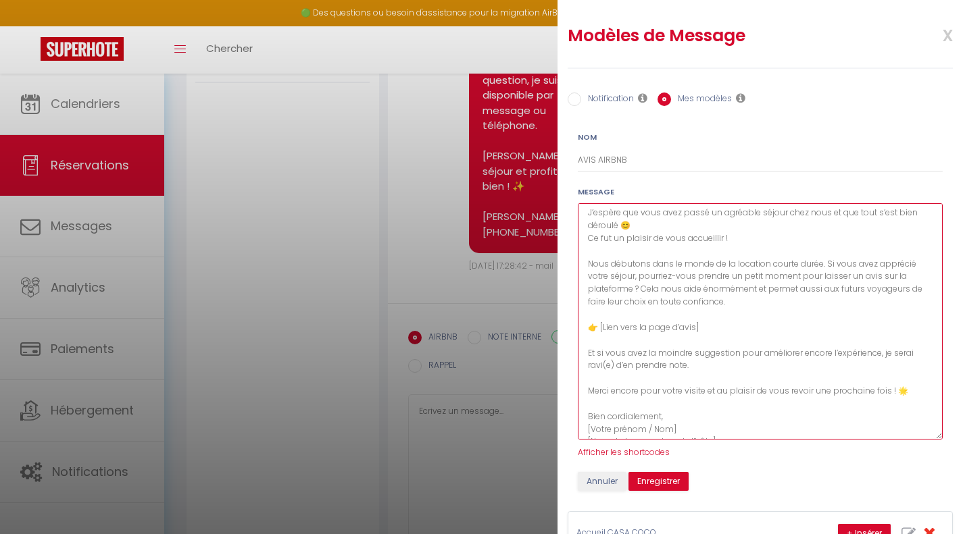
scroll to position [42, 0]
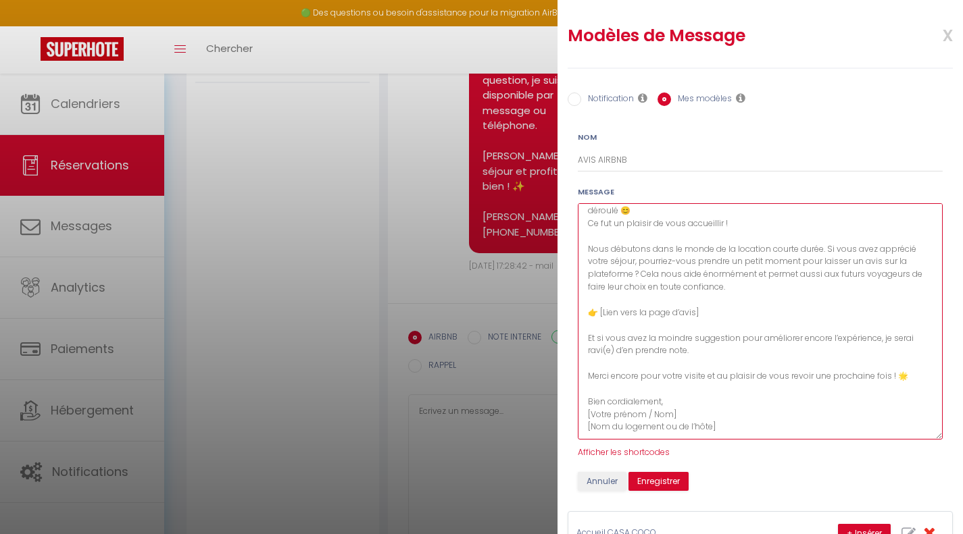
click at [741, 317] on textarea "Bonjour [GUEST:FIRST_NAME], J’espère que vous avez passé un agréable séjour che…" at bounding box center [760, 321] width 365 height 236
drag, startPoint x: 741, startPoint y: 317, endPoint x: 577, endPoint y: 313, distance: 164.2
click at [577, 313] on div "Message Bonjour [GUEST:FIRST_NAME], J’espère que vous avez passé un agréable sé…" at bounding box center [760, 322] width 382 height 273
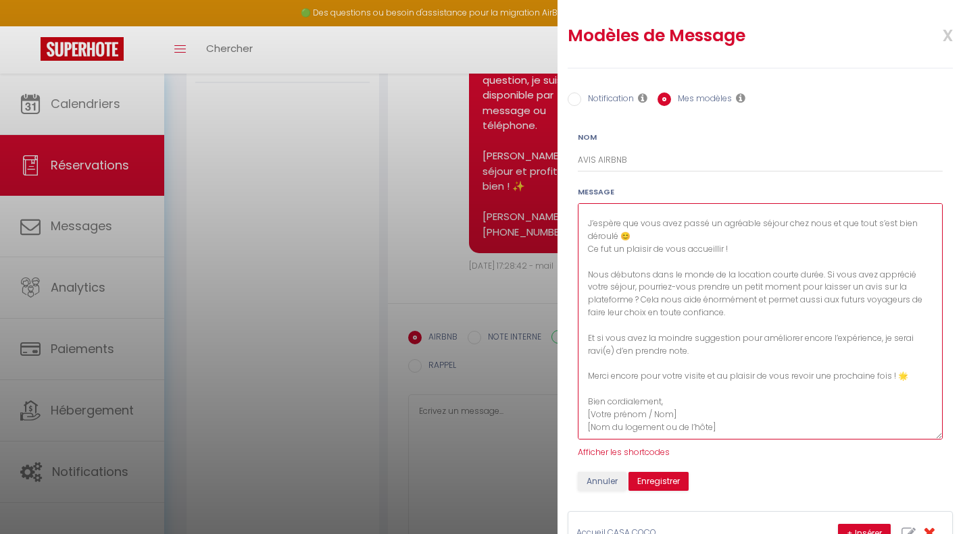
scroll to position [16, 0]
click at [613, 349] on textarea "Bonjour [GUEST:FIRST_NAME], J’espère que vous avez passé un agréable séjour che…" at bounding box center [760, 321] width 365 height 236
click at [812, 375] on textarea "Bonjour [GUEST:FIRST_NAME], J’espère que vous avez passé un agréable séjour che…" at bounding box center [760, 321] width 365 height 236
click at [904, 361] on textarea "Bonjour [GUEST:FIRST_NAME], J’espère que vous avez passé un agréable séjour che…" at bounding box center [760, 321] width 365 height 236
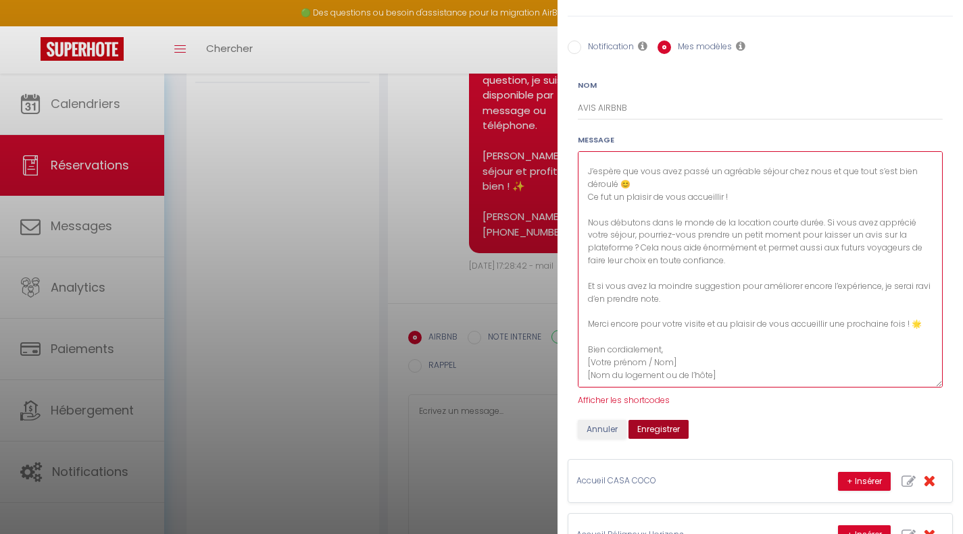
scroll to position [68, 0]
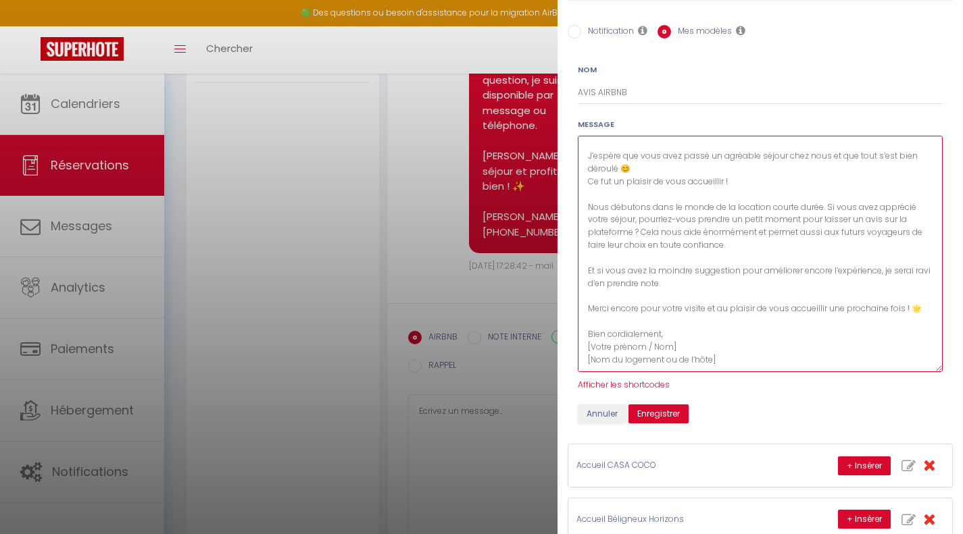
drag, startPoint x: 713, startPoint y: 358, endPoint x: 581, endPoint y: 349, distance: 132.1
click at [581, 349] on textarea "Bonjour [GUEST:FIRST_NAME], J’espère que vous avez passé un agréable séjour che…" at bounding box center [760, 254] width 365 height 236
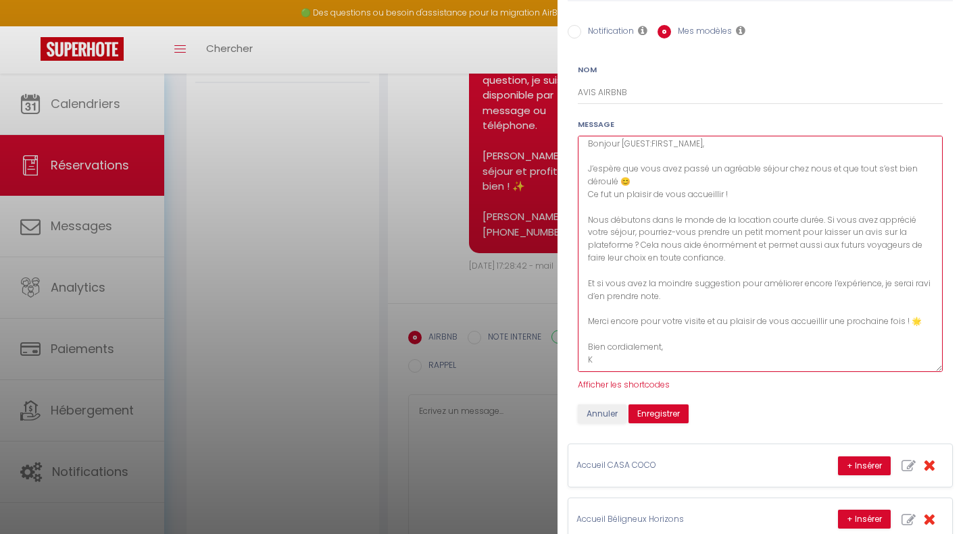
scroll to position [16, 0]
click at [594, 358] on textarea "Bonjour [GUEST:FIRST_NAME], J’espère que vous avez passé un agréable séjour che…" at bounding box center [760, 254] width 365 height 236
click at [613, 361] on textarea "Bonjour [GUEST:FIRST_NAME], J’espère que vous avez passé un agréable séjour che…" at bounding box center [760, 254] width 365 height 236
click at [673, 247] on textarea "Bonjour [GUEST:FIRST_NAME], J’espère que vous avez passé un agréable séjour che…" at bounding box center [760, 254] width 365 height 236
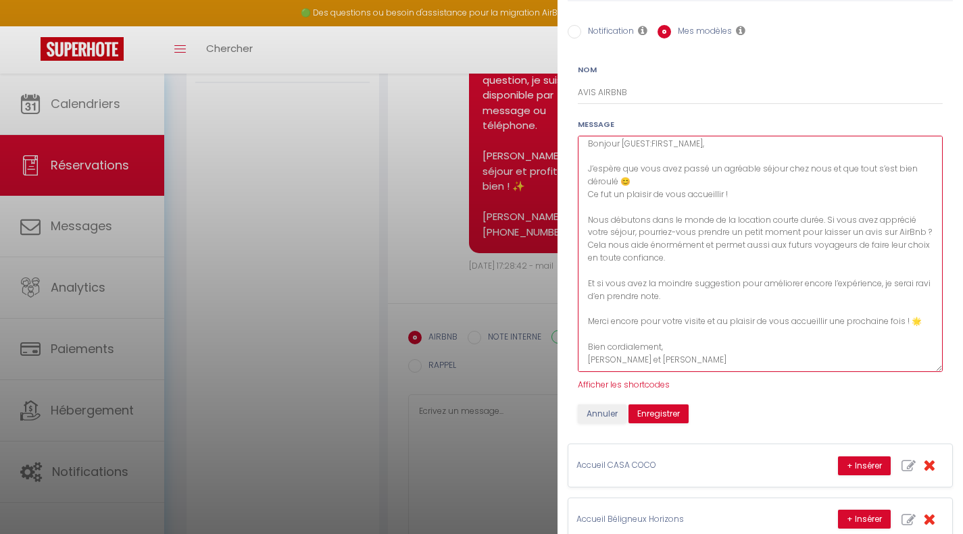
scroll to position [16, 0]
type textarea "Bonjour [GUEST:FIRST_NAME], J’espère que vous avez passé un agréable séjour che…"
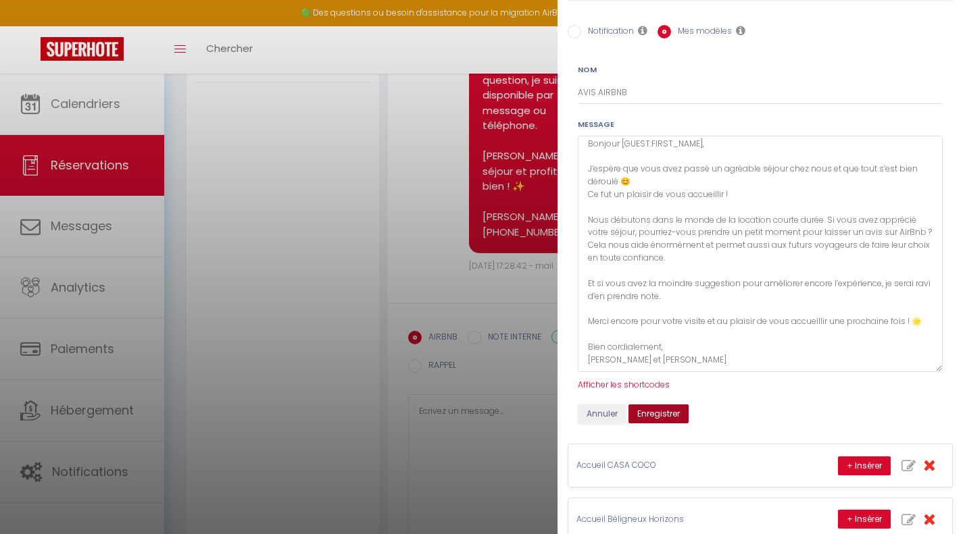
click at [677, 411] on button "Enregistrer" at bounding box center [658, 414] width 60 height 19
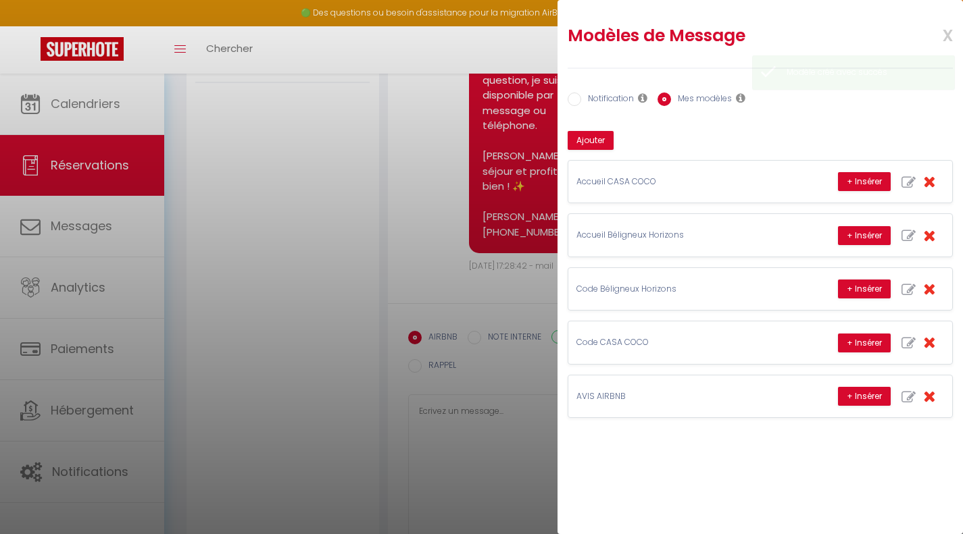
scroll to position [0, 0]
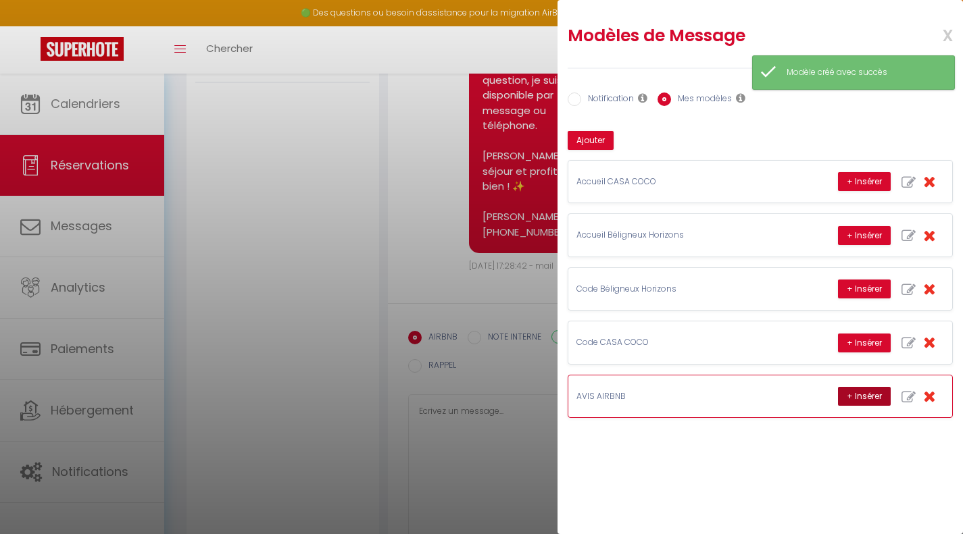
click at [863, 396] on button "+ Insérer" at bounding box center [864, 396] width 53 height 19
type textarea "Bonjour [PERSON_NAME], J’espère que vous avez passé un agréable séjour chez nou…"
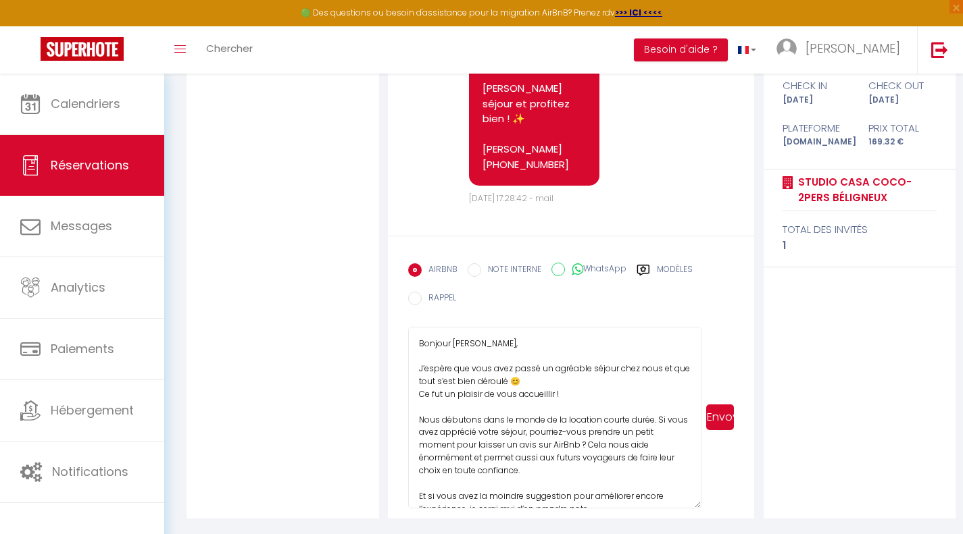
drag, startPoint x: 560, startPoint y: 497, endPoint x: 415, endPoint y: 319, distance: 229.0
click at [415, 319] on form "AIRBNB NOTE INTERNE WhatsApp Modèles 12 « ‹ » › [DATE] [PHONE_NUMBER] Dim Lun M…" at bounding box center [571, 377] width 367 height 283
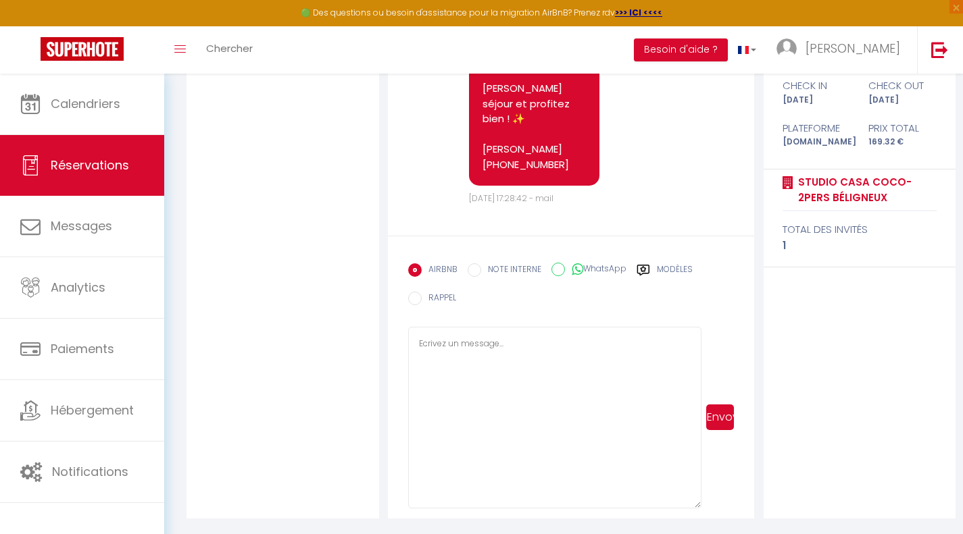
click at [653, 267] on div "Modèles" at bounding box center [664, 274] width 56 height 22
radio input "true"
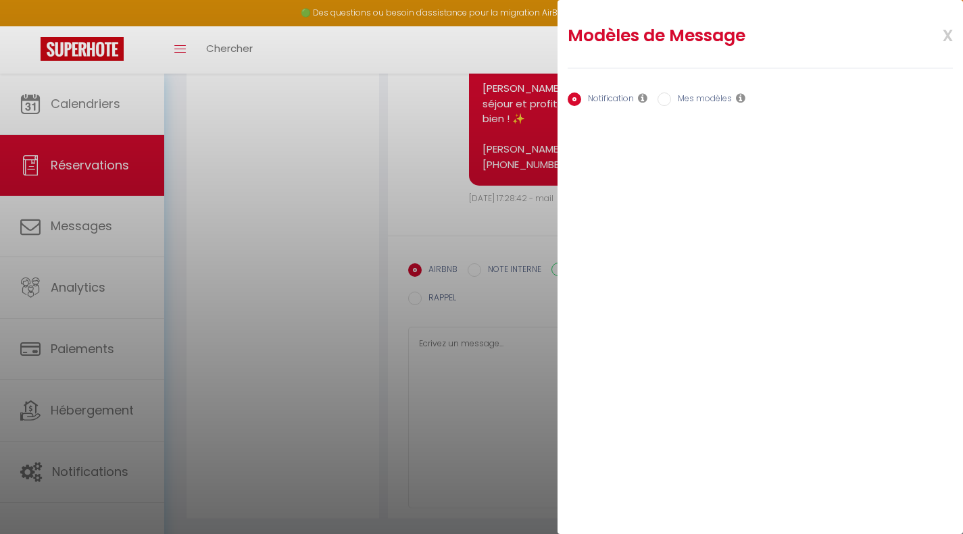
click at [680, 99] on label "Mes modèles" at bounding box center [701, 100] width 61 height 15
click at [671, 99] on input "Mes modèles" at bounding box center [664, 100] width 14 height 14
radio input "true"
radio input "false"
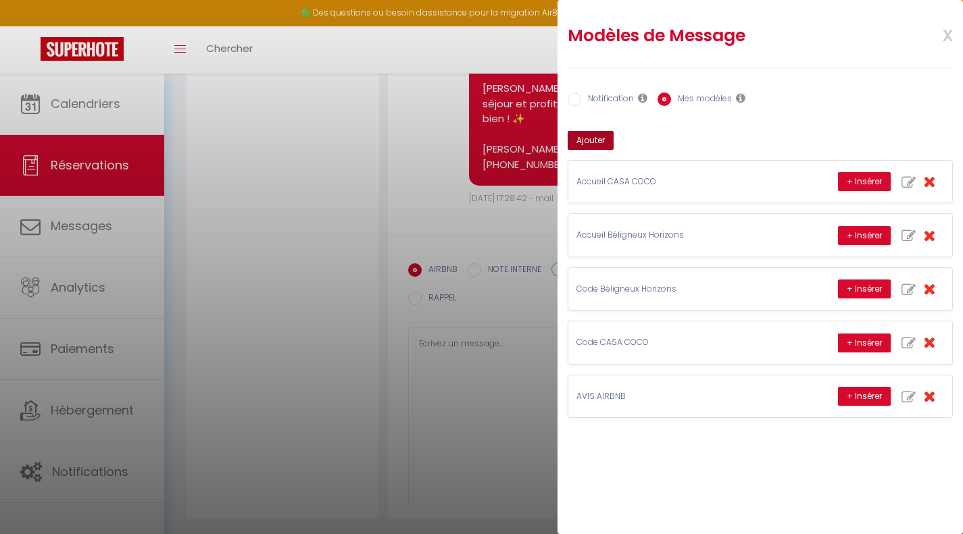
click at [597, 140] on button "Ajouter" at bounding box center [590, 140] width 46 height 19
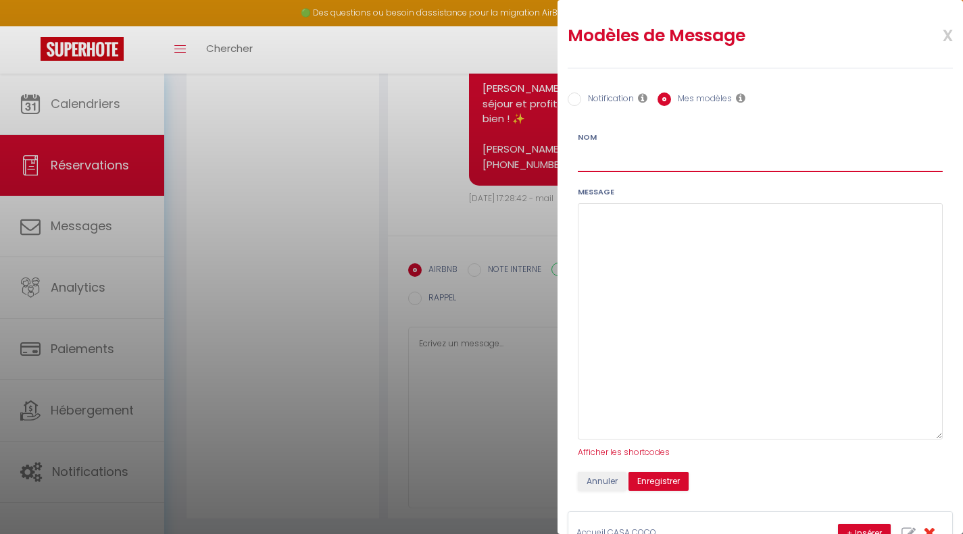
click at [617, 158] on input "Nom" at bounding box center [760, 160] width 365 height 24
type input "AVIS BOOKING"
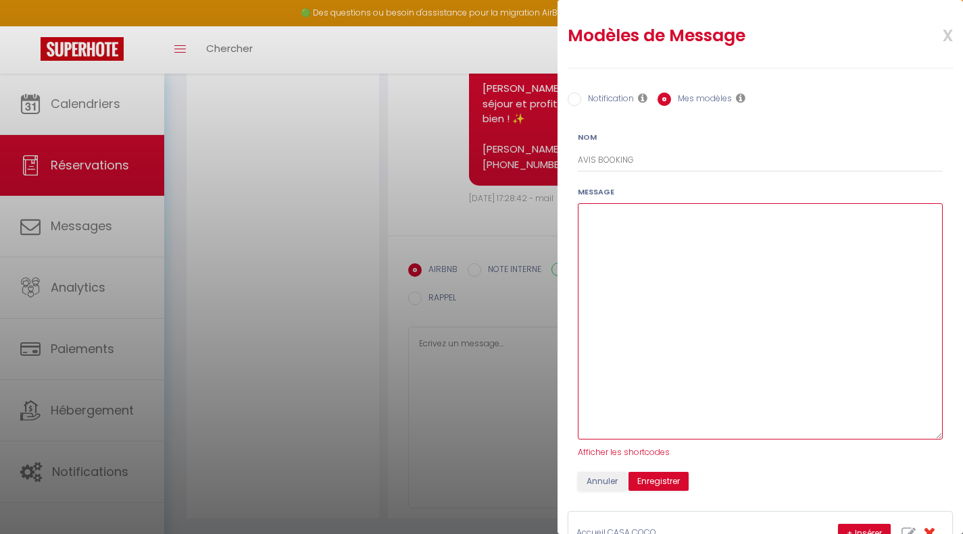
click at [650, 242] on textarea at bounding box center [760, 321] width 365 height 236
paste textarea "Bonjour [PERSON_NAME], J’espère que vous avez passé un agréable séjour chez nou…"
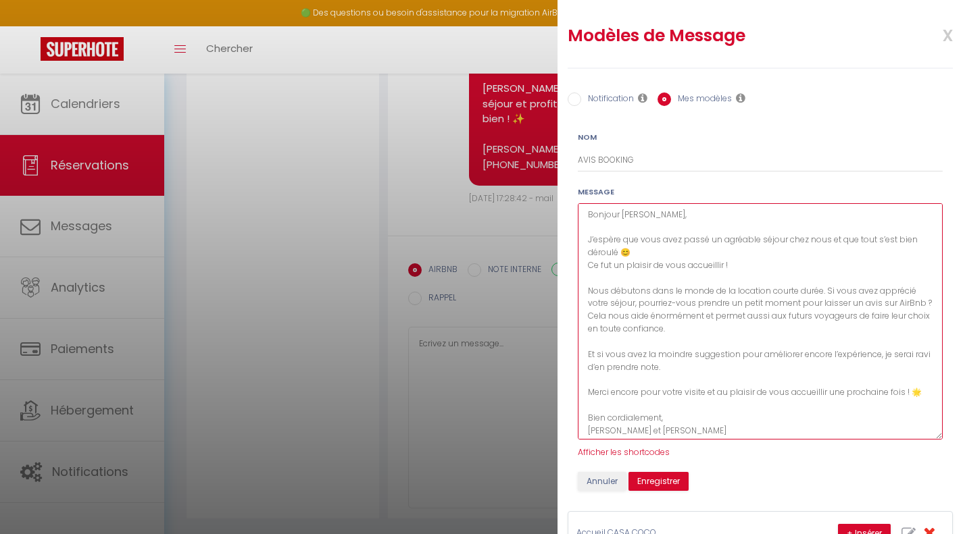
click at [650, 213] on textarea "Bonjour [PERSON_NAME], J’espère que vous avez passé un agréable séjour chez nou…" at bounding box center [760, 321] width 365 height 236
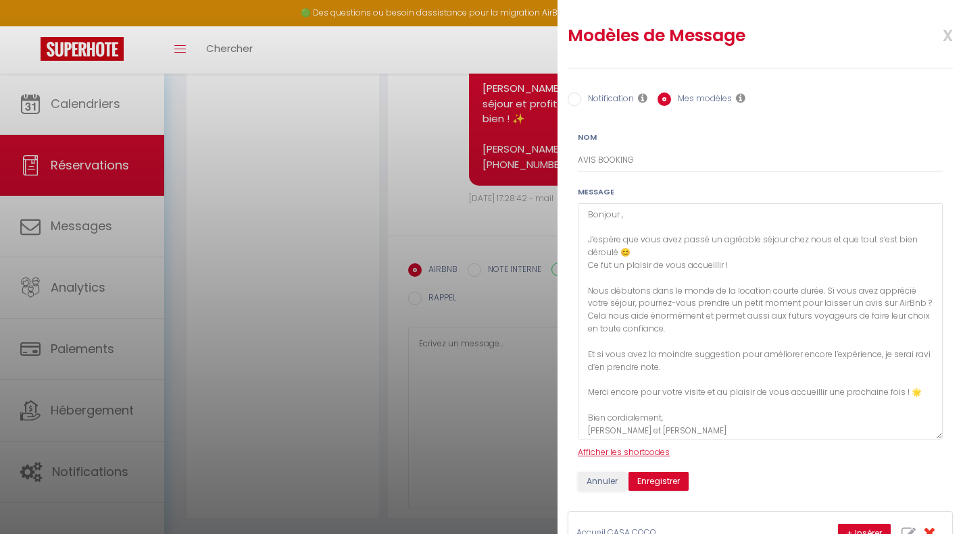
click at [625, 449] on span "Afficher les shortcodes" at bounding box center [624, 451] width 92 height 11
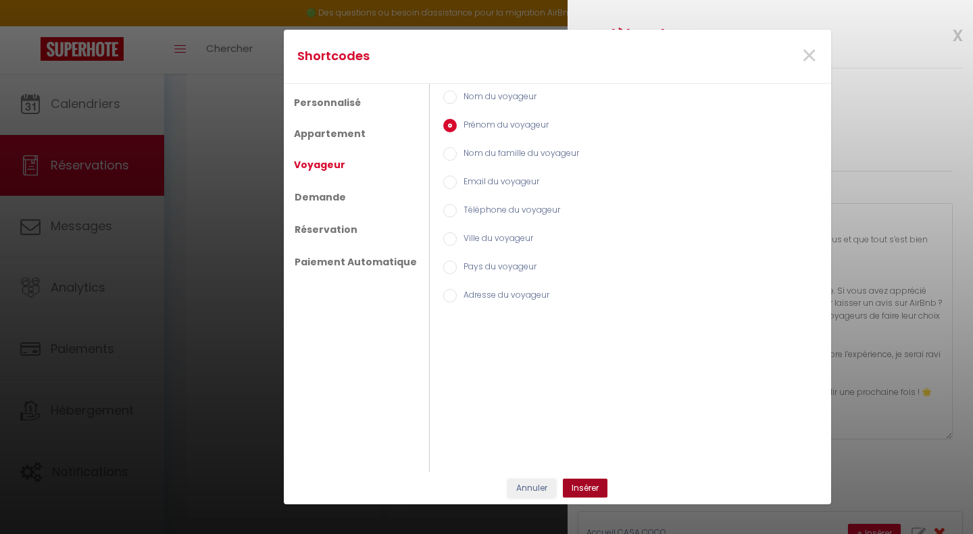
click at [574, 486] on button "Insérer" at bounding box center [585, 488] width 45 height 19
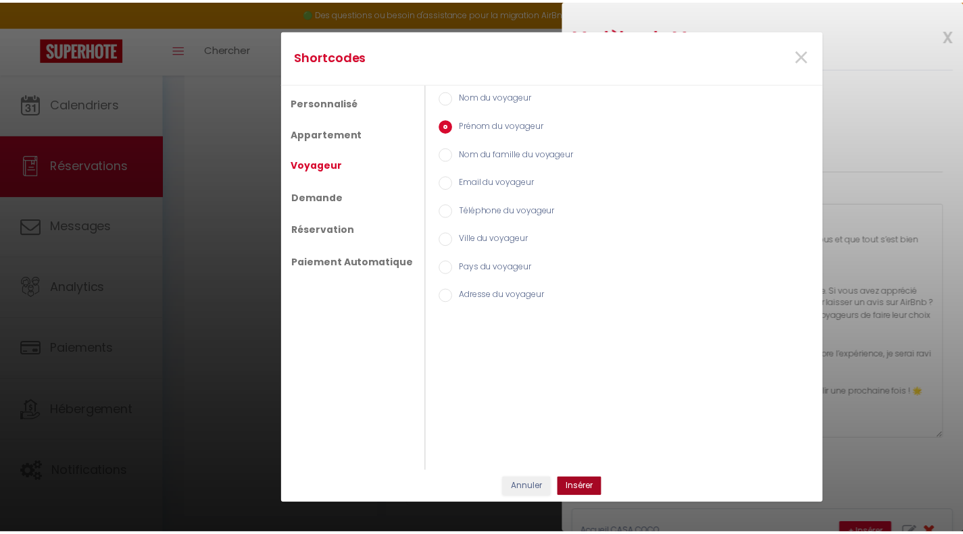
scroll to position [1704, 0]
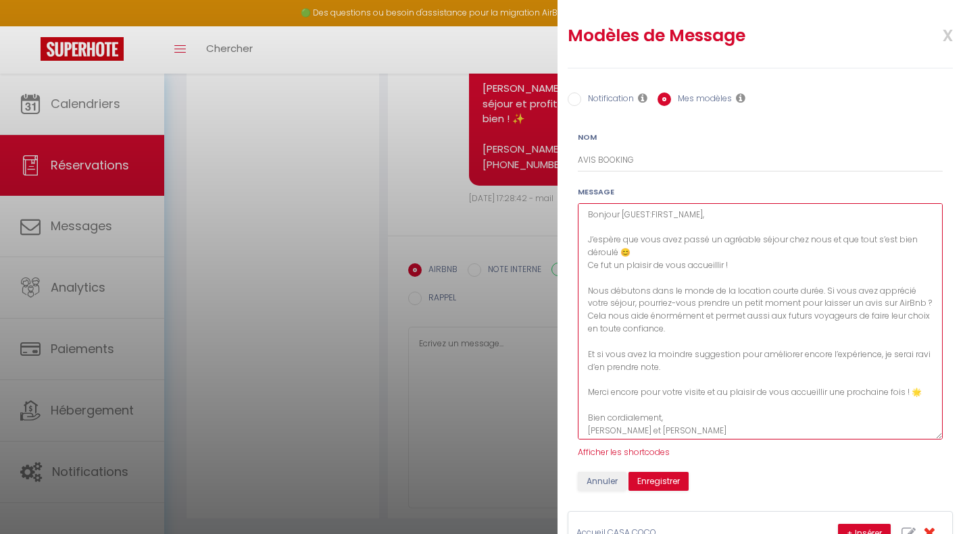
click at [644, 315] on textarea "Bonjour [GUEST:FIRST_NAME], J’espère que vous avez passé un agréable séjour che…" at bounding box center [760, 321] width 365 height 236
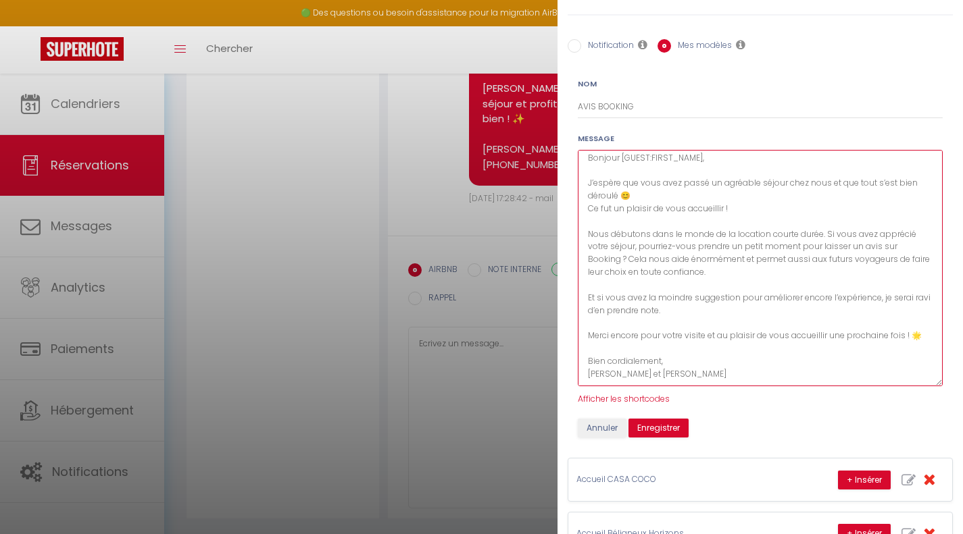
scroll to position [68, 0]
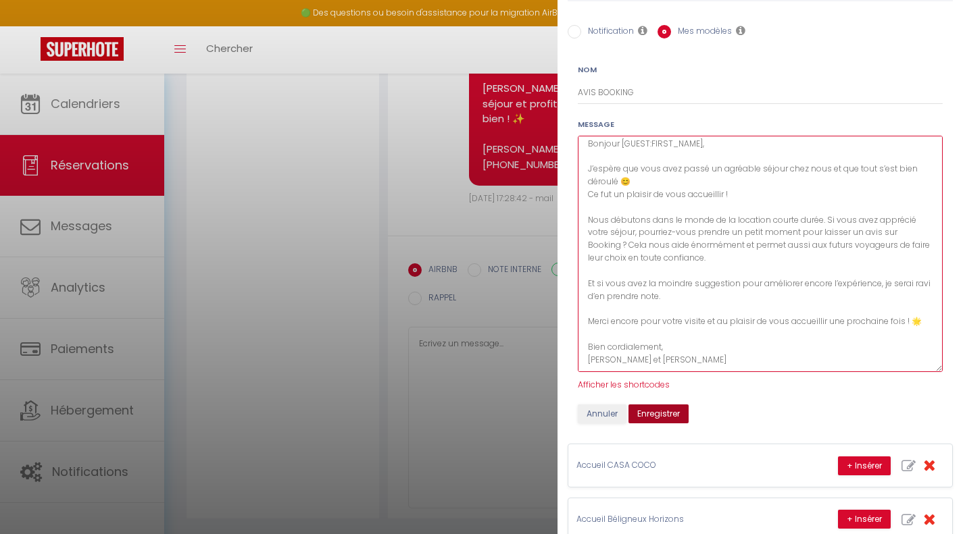
type textarea "Bonjour [GUEST:FIRST_NAME], J’espère que vous avez passé un agréable séjour che…"
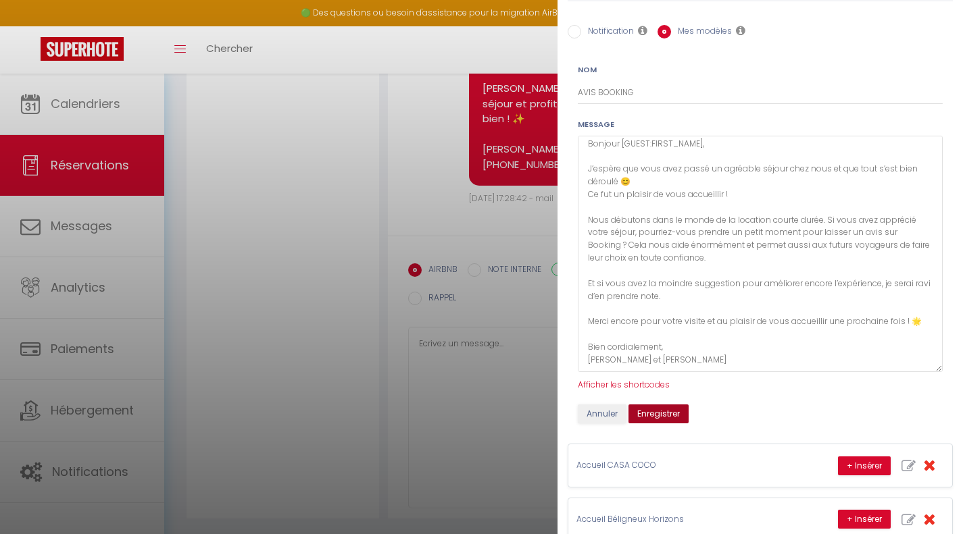
click at [680, 411] on button "Enregistrer" at bounding box center [658, 414] width 60 height 19
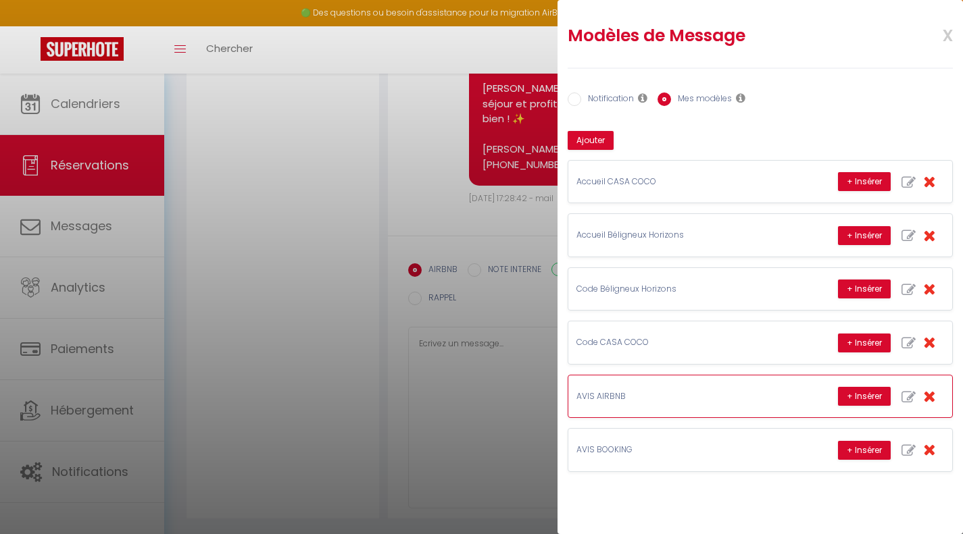
scroll to position [0, 0]
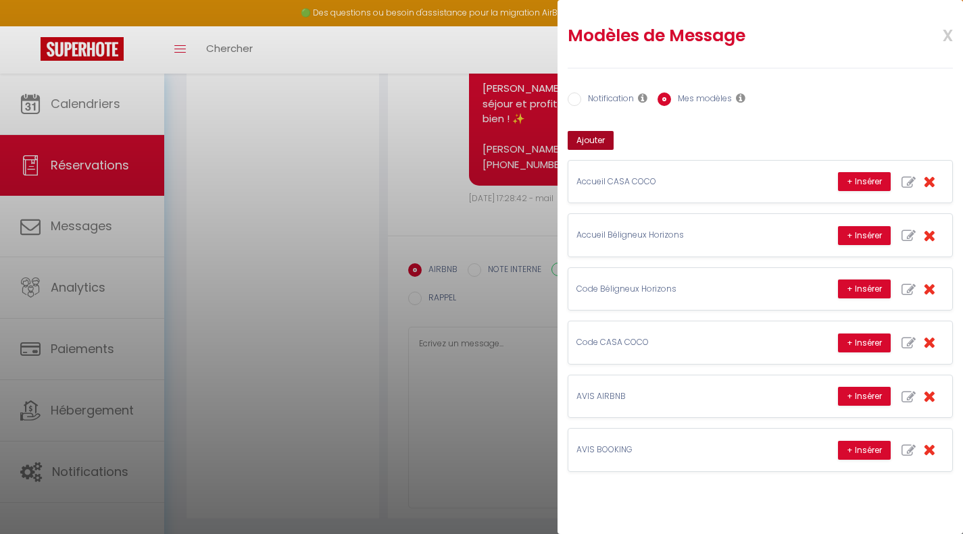
click at [591, 137] on button "Ajouter" at bounding box center [590, 140] width 46 height 19
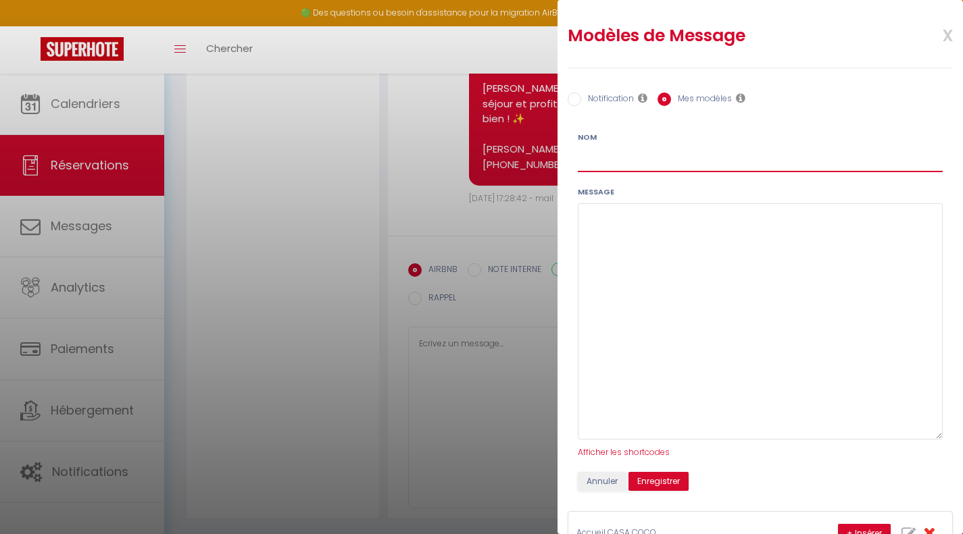
click at [606, 153] on input "Nom" at bounding box center [760, 160] width 365 height 24
type input "A"
drag, startPoint x: 668, startPoint y: 161, endPoint x: 635, endPoint y: 161, distance: 33.1
click at [635, 161] on input "FIN DE SEJOUR DIRECT" at bounding box center [760, 160] width 365 height 24
type input "FIN DE SEJOUR LOCATION EN DIRECT"
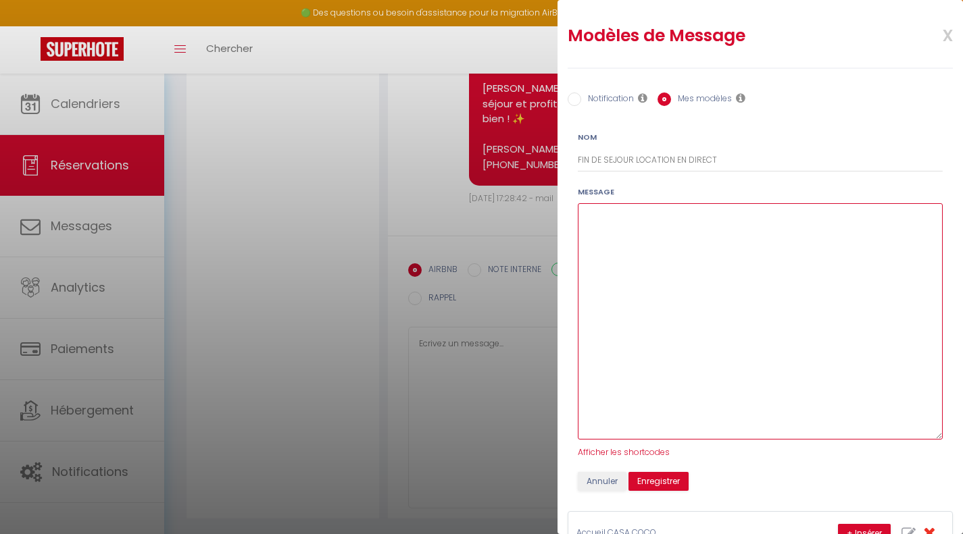
click at [717, 255] on textarea at bounding box center [760, 321] width 365 height 236
paste textarea "Bonjour [PERSON_NAME], J’espère que vous avez passé un agréable séjour chez nou…"
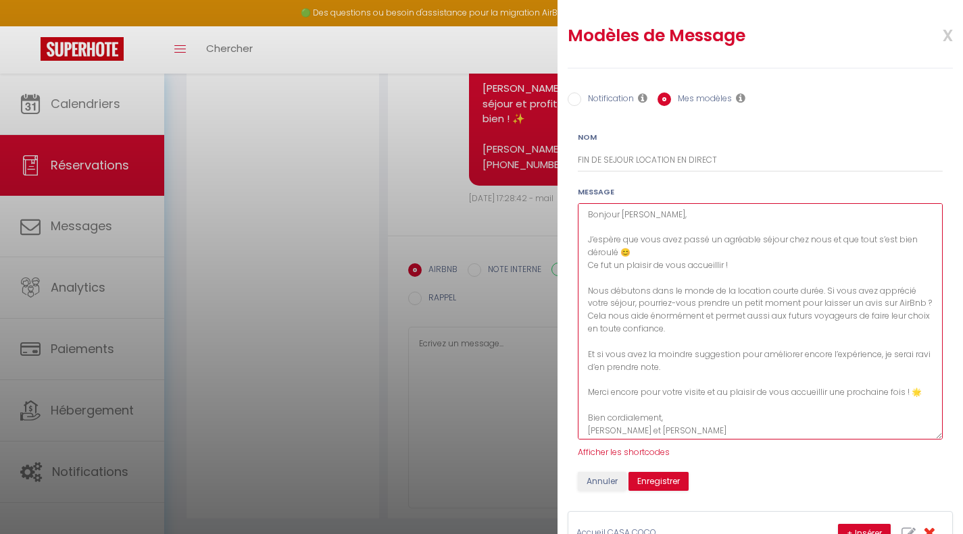
click at [650, 214] on textarea "Bonjour [PERSON_NAME], J’espère que vous avez passé un agréable séjour chez nou…" at bounding box center [760, 321] width 365 height 236
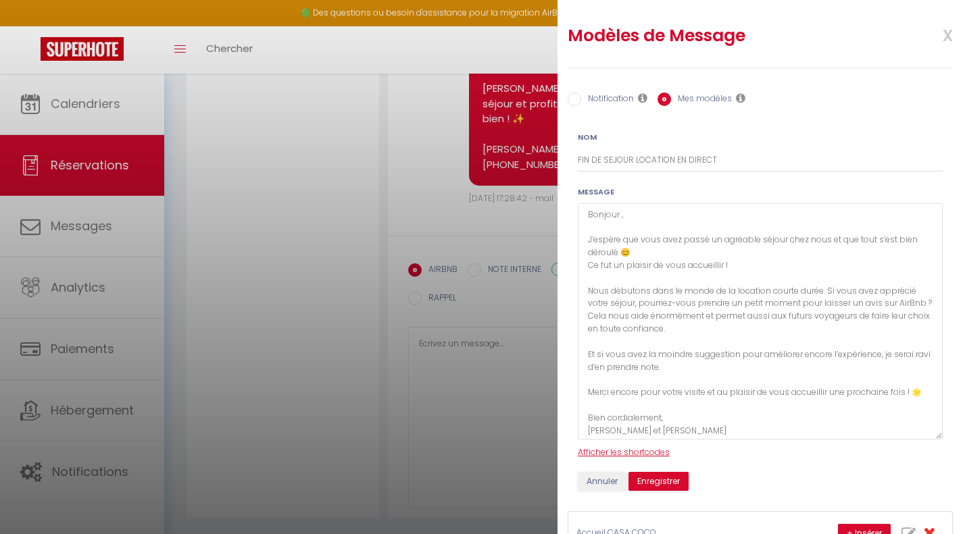
click at [628, 452] on span "Afficher les shortcodes" at bounding box center [624, 451] width 92 height 11
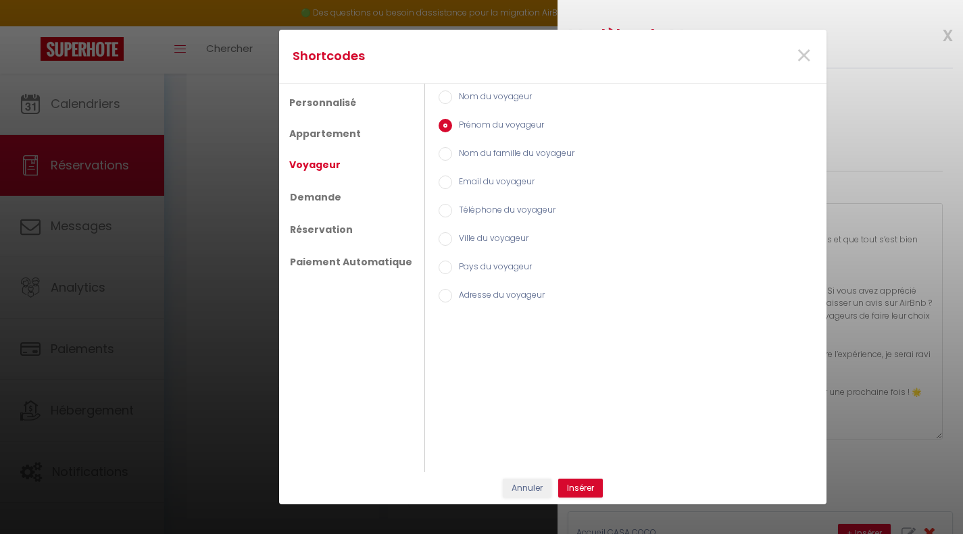
scroll to position [1643, 0]
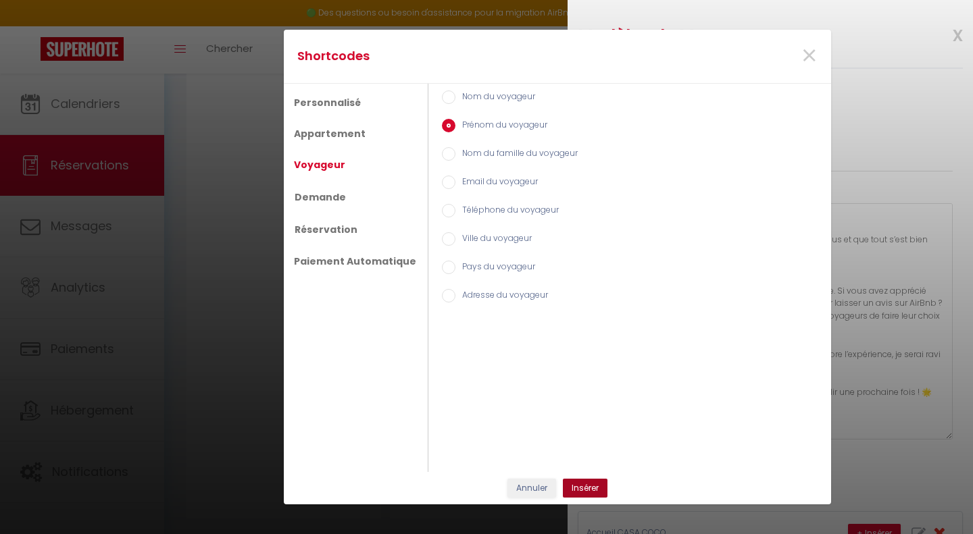
click at [580, 486] on button "Insérer" at bounding box center [585, 488] width 45 height 19
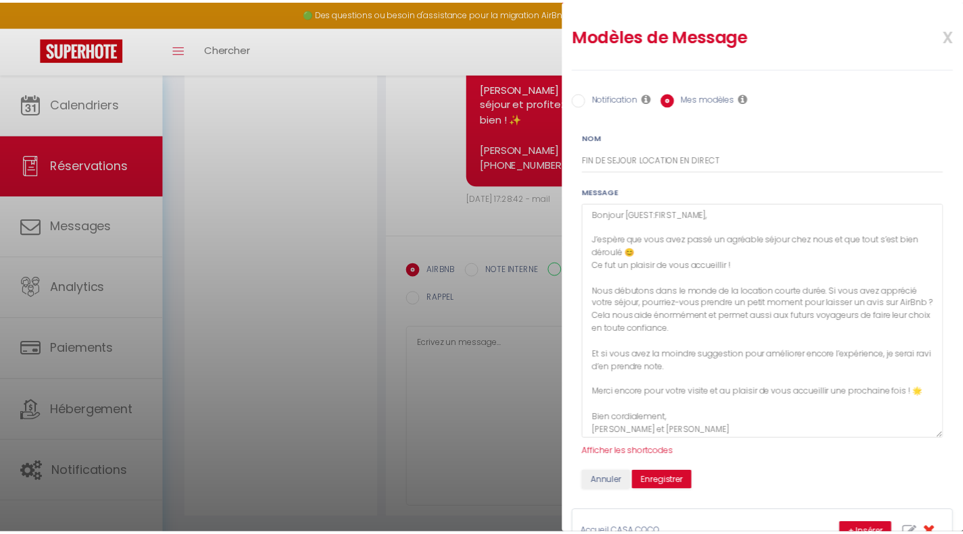
scroll to position [1704, 0]
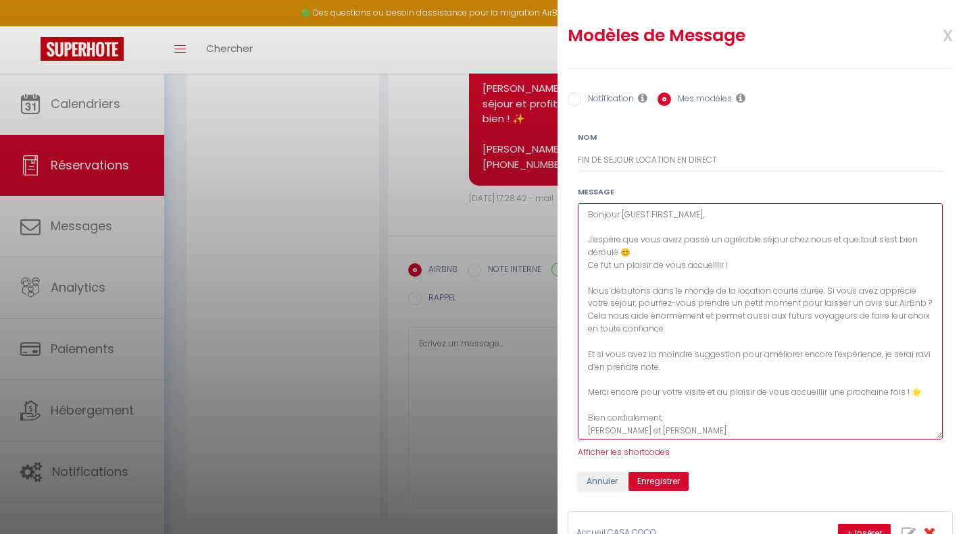
drag, startPoint x: 599, startPoint y: 353, endPoint x: 586, endPoint y: 291, distance: 63.5
click at [586, 291] on textarea "Bonjour [GUEST:FIRST_NAME], J’espère que vous avez passé un agréable séjour che…" at bounding box center [760, 321] width 365 height 236
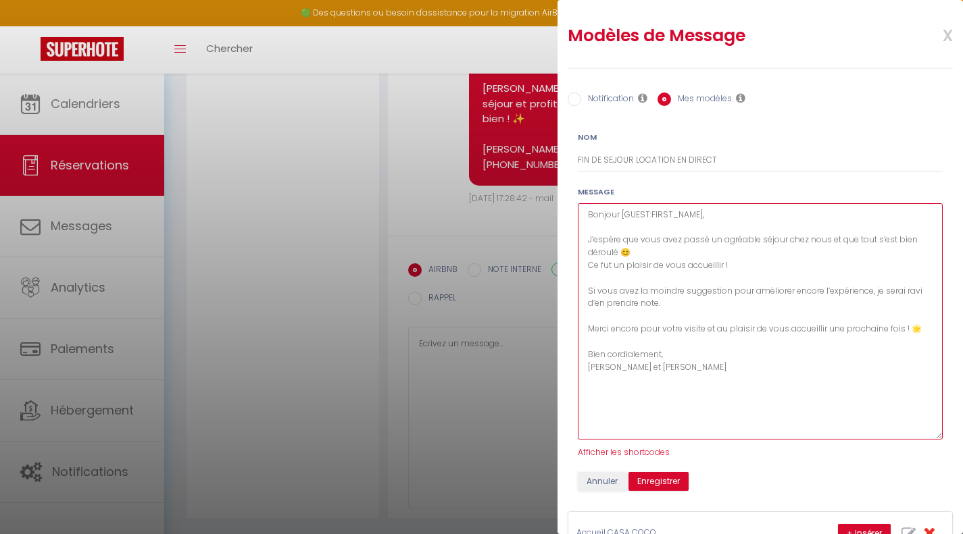
click at [684, 409] on textarea "Bonjour [GUEST:FIRST_NAME], J’espère que vous avez passé un agréable séjour che…" at bounding box center [760, 321] width 365 height 236
type textarea "Bonjour [GUEST:FIRST_NAME], J’espère que vous avez passé un agréable séjour che…"
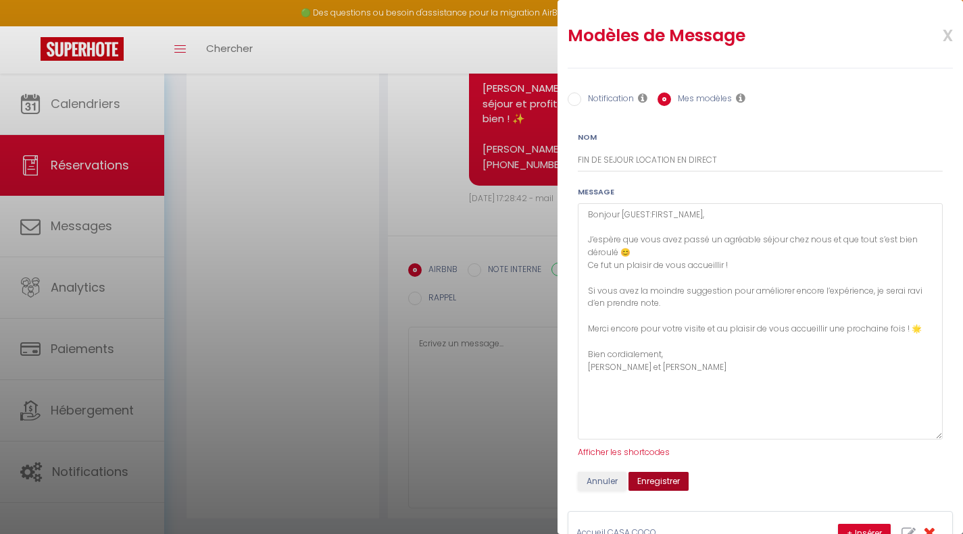
click at [684, 486] on button "Enregistrer" at bounding box center [658, 481] width 60 height 19
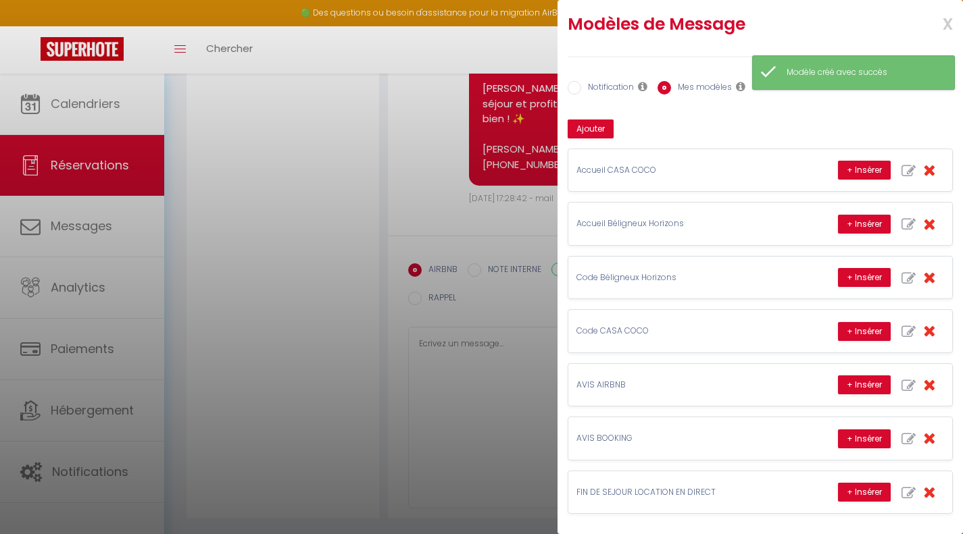
scroll to position [22, 0]
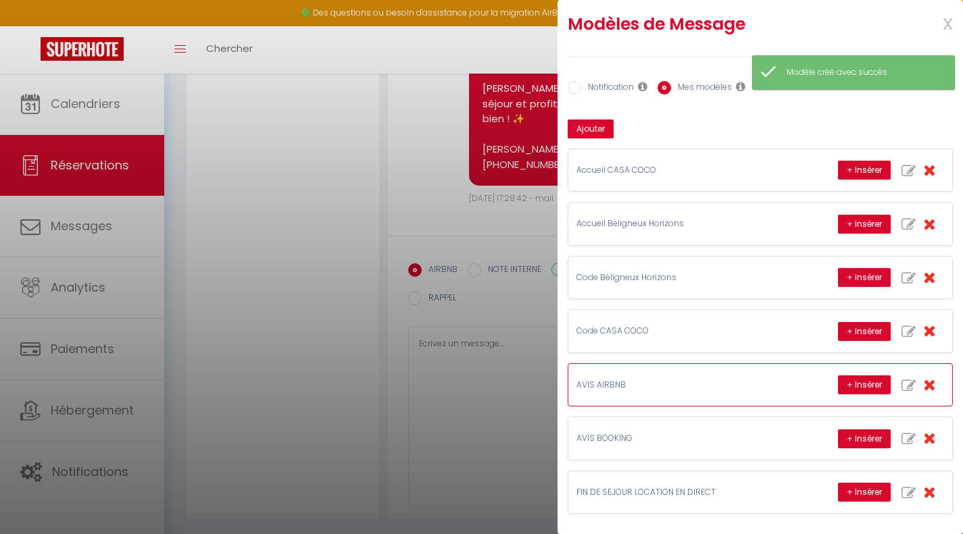
click at [676, 366] on div "AVIS AIRBNB + Insérer" at bounding box center [760, 385] width 384 height 42
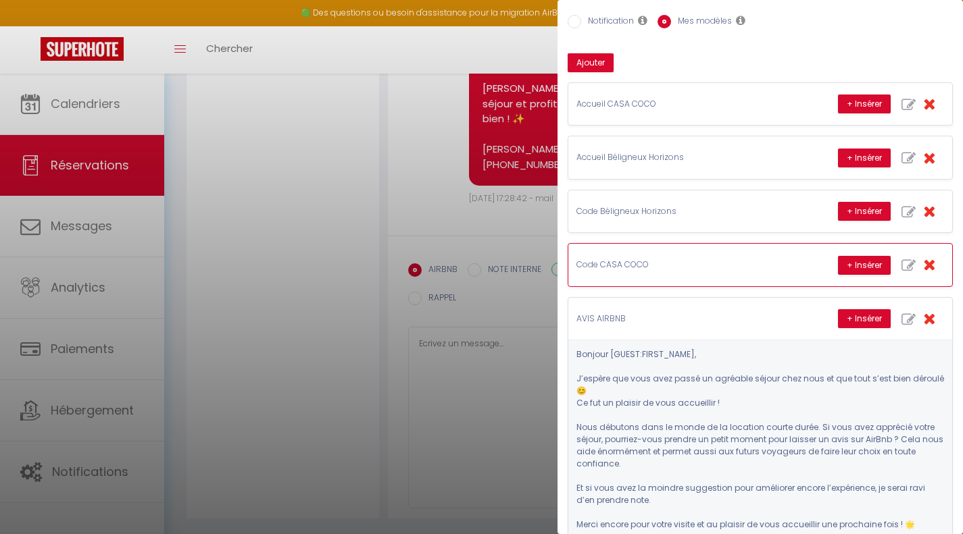
scroll to position [0, 0]
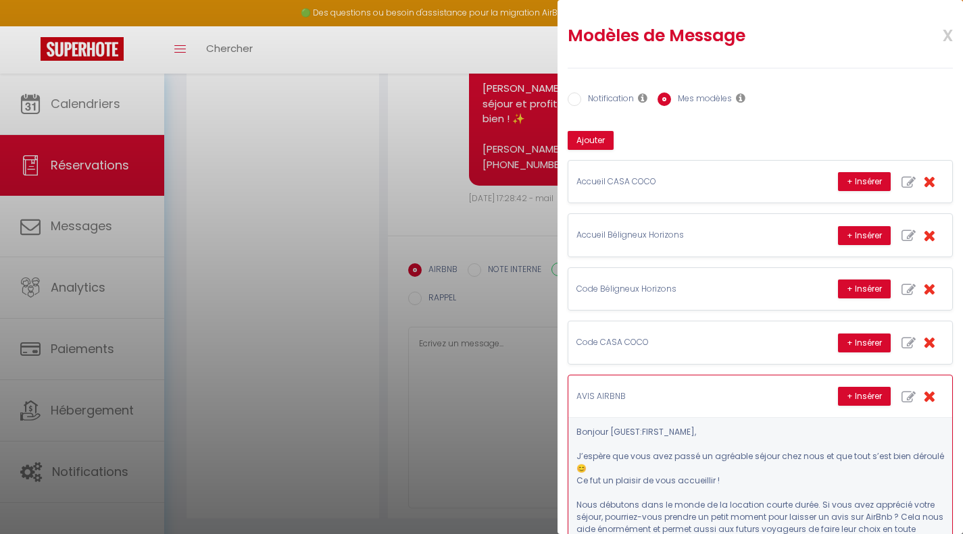
click at [901, 394] on icon "button" at bounding box center [908, 397] width 14 height 14
type input "AVIS AIRBNB"
type textarea "Bonjour [GUEST:FIRST_NAME], J’espère que vous avez passé un agréable séjour che…"
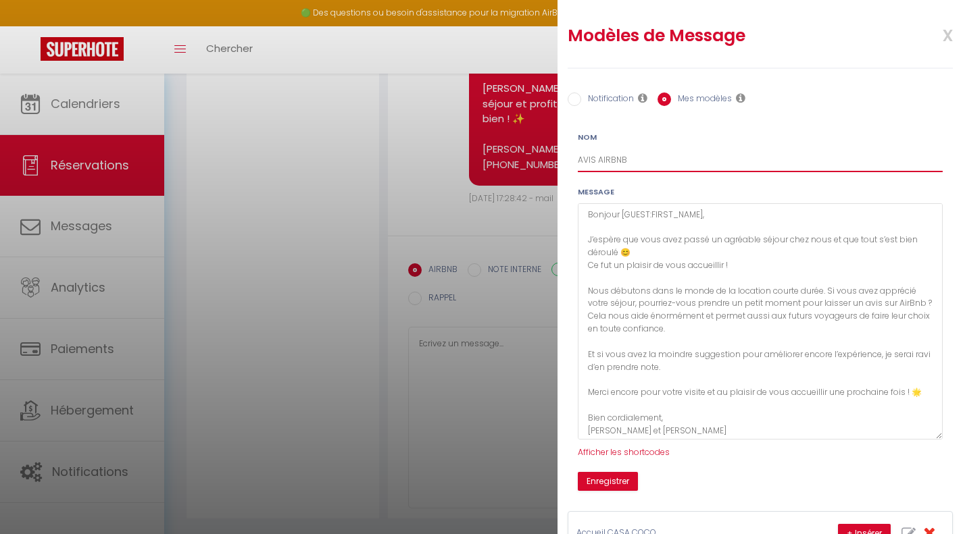
drag, startPoint x: 595, startPoint y: 158, endPoint x: 570, endPoint y: 160, distance: 25.1
click at [570, 160] on div "Nom AVIS AIRBNB" at bounding box center [760, 151] width 382 height 41
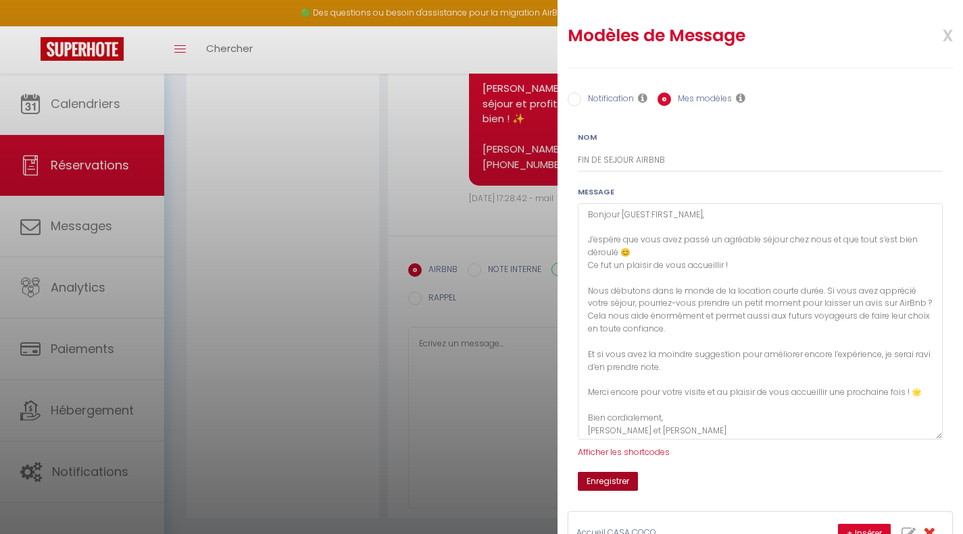
click at [622, 476] on button "Enregistrer" at bounding box center [608, 481] width 60 height 19
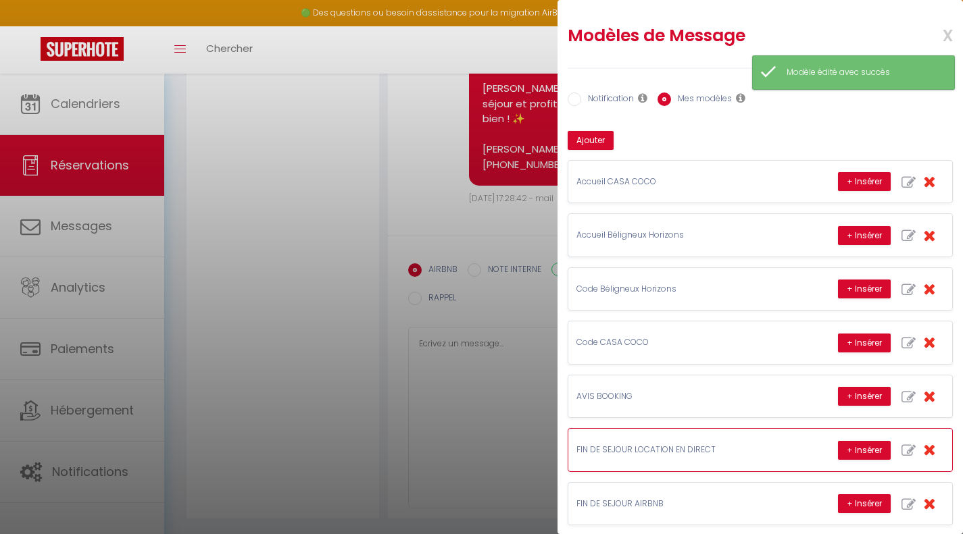
scroll to position [22, 0]
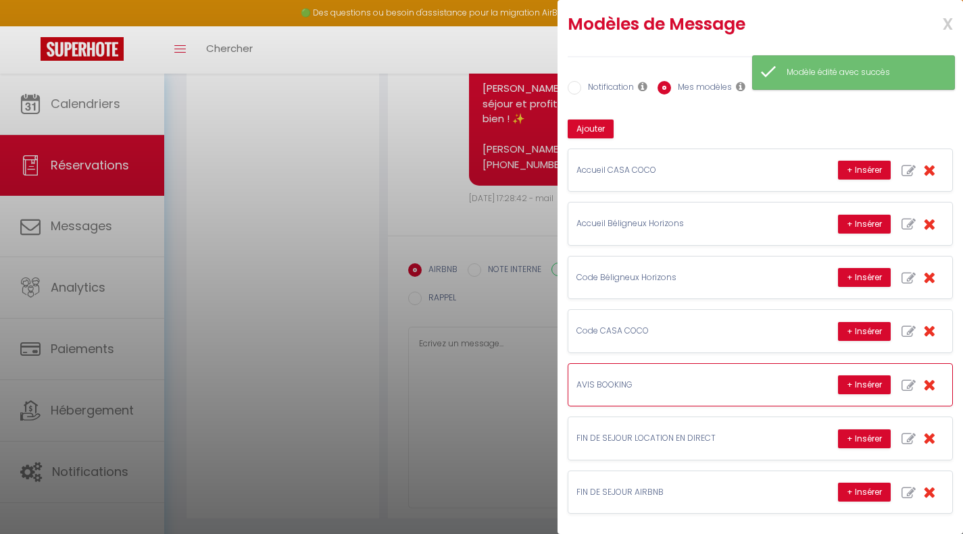
click at [901, 379] on icon "button" at bounding box center [908, 386] width 14 height 14
type input "AVIS BOOKING"
type textarea "Bonjour [GUEST:FIRST_NAME], J’espère que vous avez passé un agréable séjour che…"
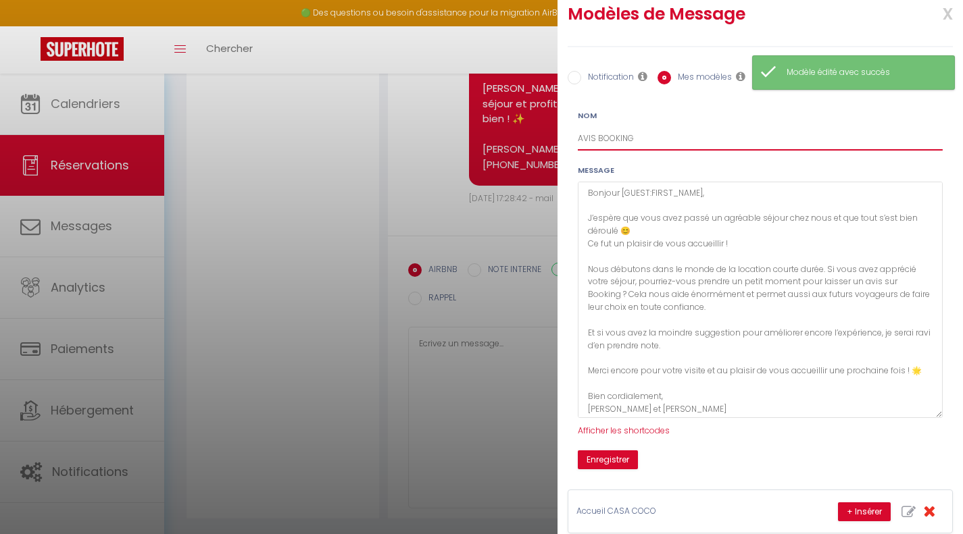
drag, startPoint x: 595, startPoint y: 137, endPoint x: 572, endPoint y: 130, distance: 24.1
click at [572, 130] on div "Nom AVIS BOOKING" at bounding box center [760, 129] width 382 height 41
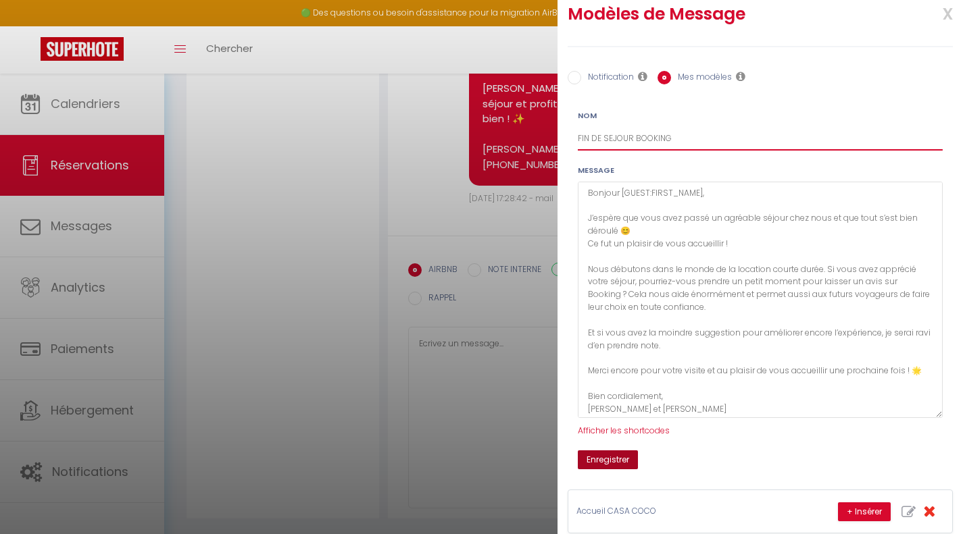
type input "FIN DE SEJOUR BOOKING"
click at [619, 454] on button "Enregistrer" at bounding box center [608, 460] width 60 height 19
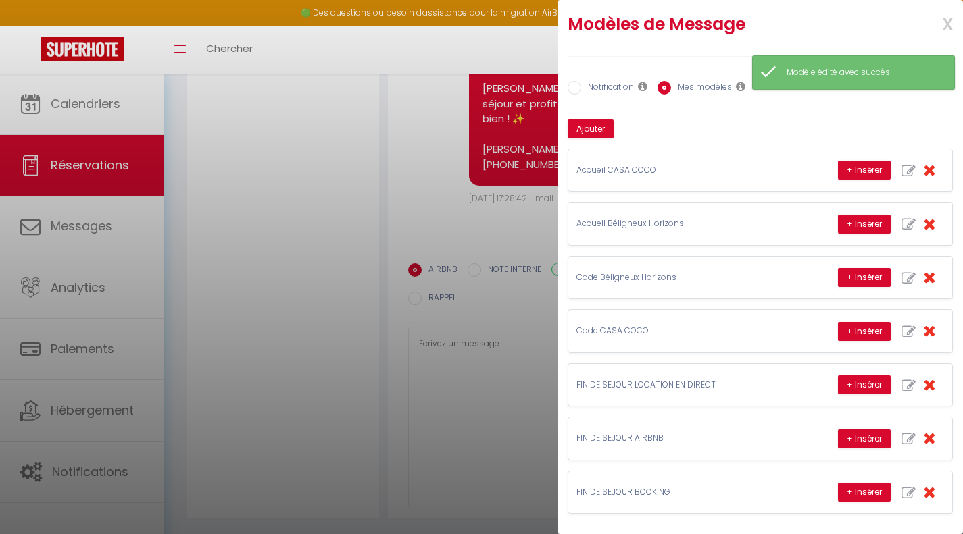
click at [941, 13] on span "x" at bounding box center [931, 23] width 43 height 32
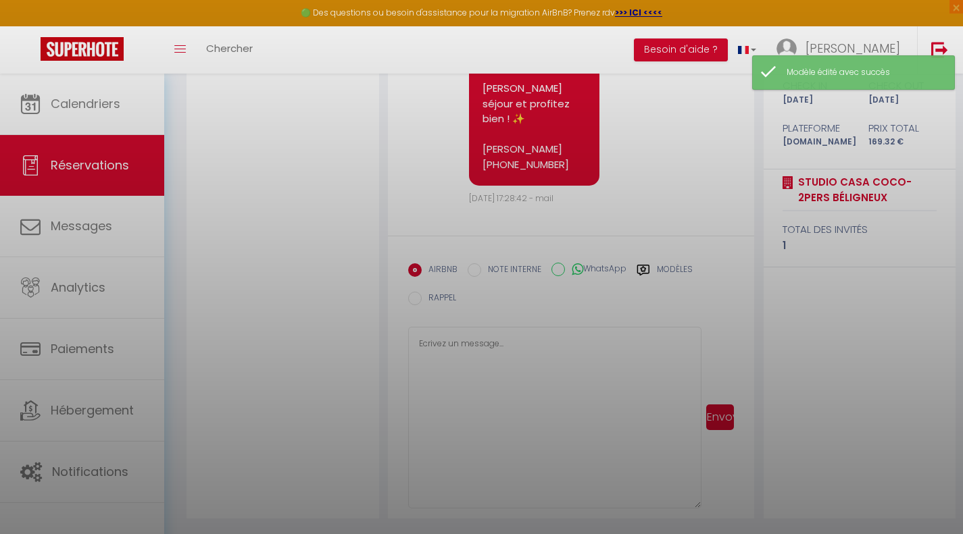
scroll to position [0, 0]
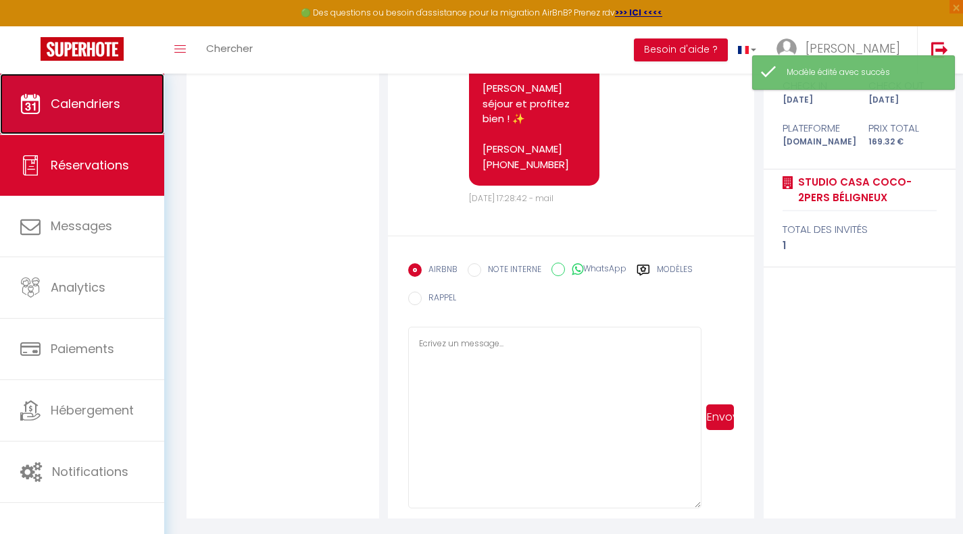
click at [103, 93] on link "Calendriers" at bounding box center [82, 104] width 164 height 61
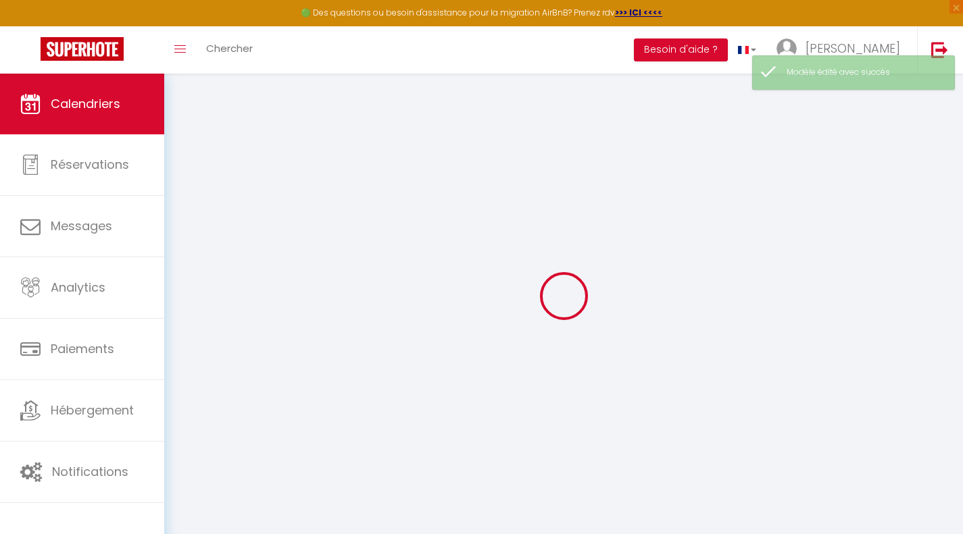
select select
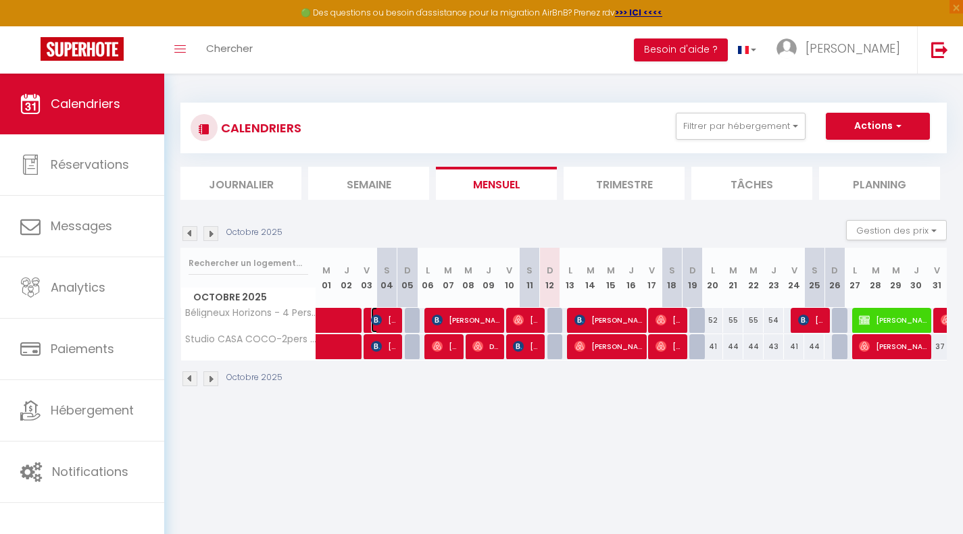
click at [378, 316] on img at bounding box center [376, 320] width 11 height 11
select select "OK"
select select "KO"
select select "0"
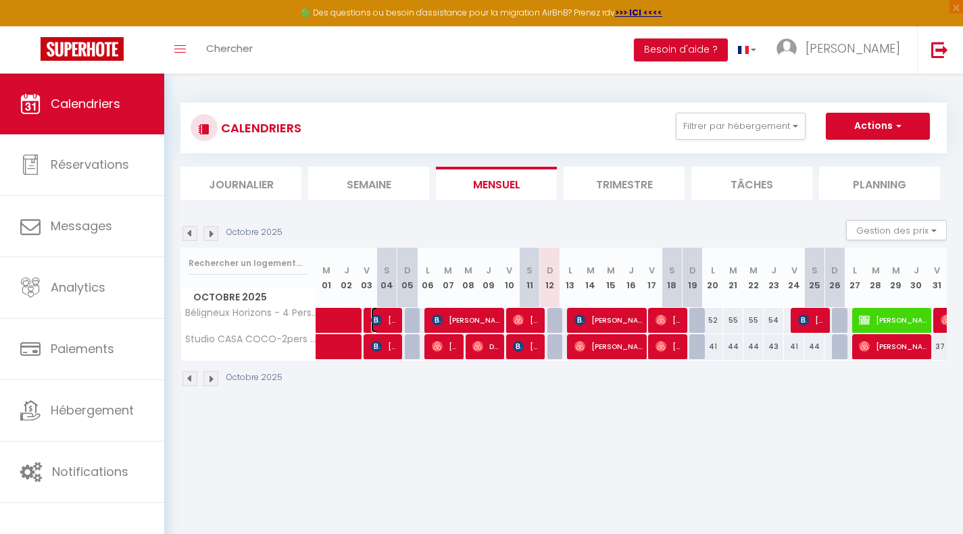
select select "1"
select select
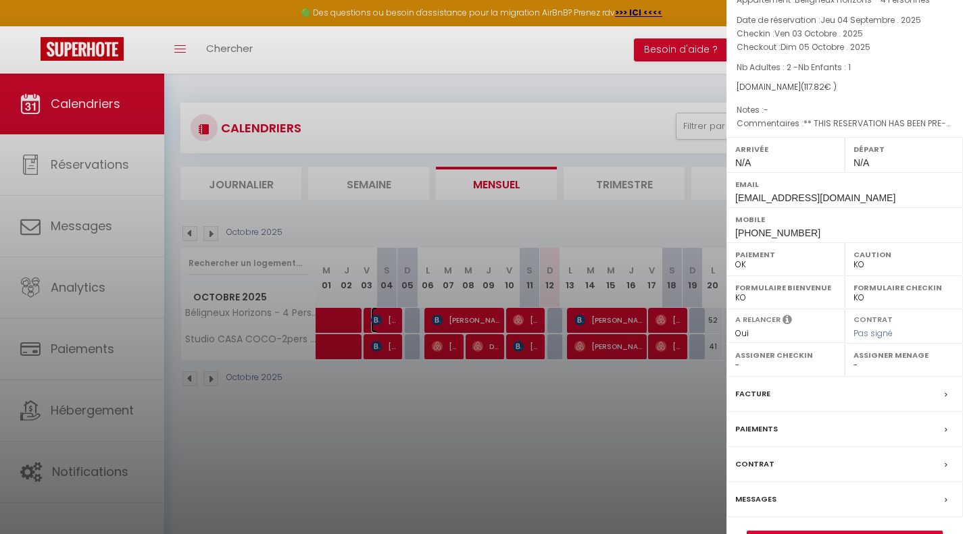
scroll to position [117, 0]
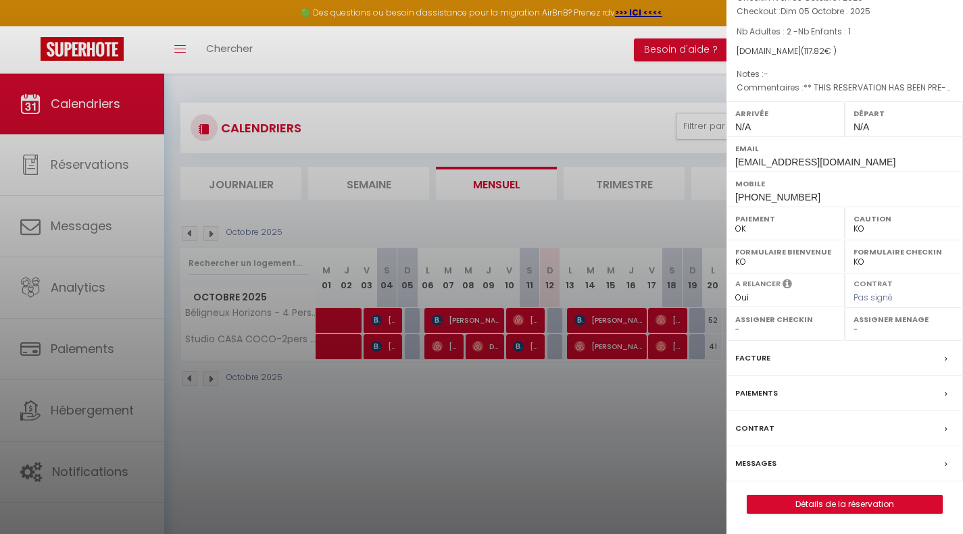
click at [540, 431] on div at bounding box center [481, 267] width 963 height 534
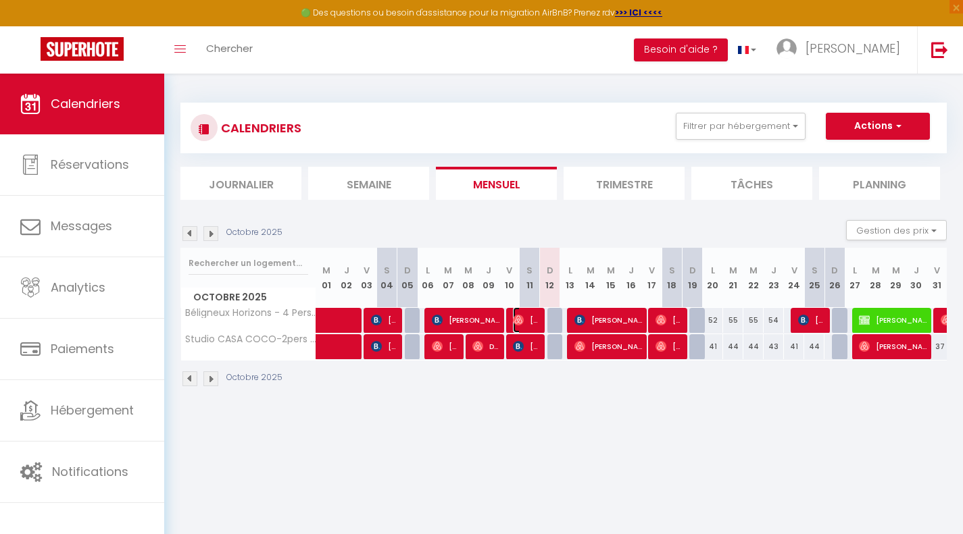
click at [528, 320] on span "[PERSON_NAME]" at bounding box center [526, 320] width 27 height 26
select select "OK"
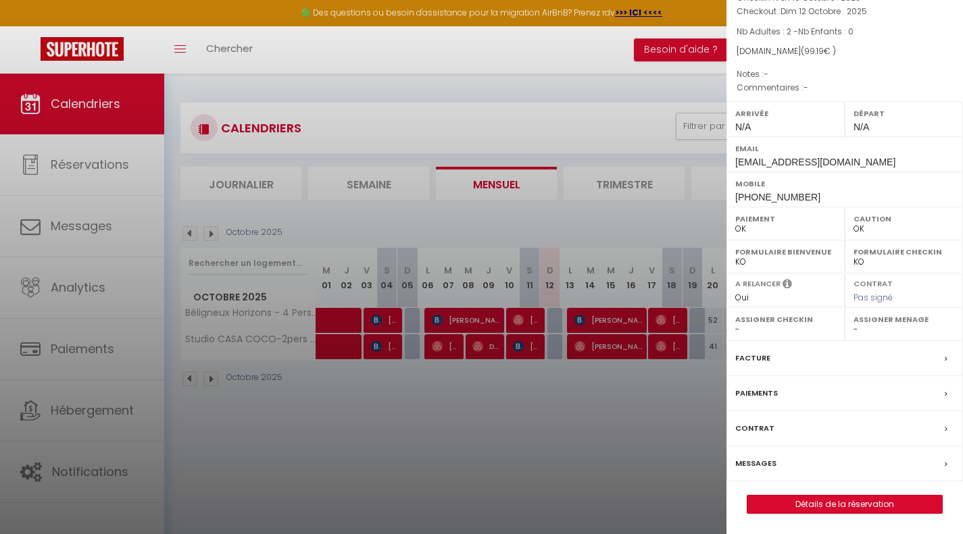
click at [768, 462] on label "Messages" at bounding box center [755, 464] width 41 height 14
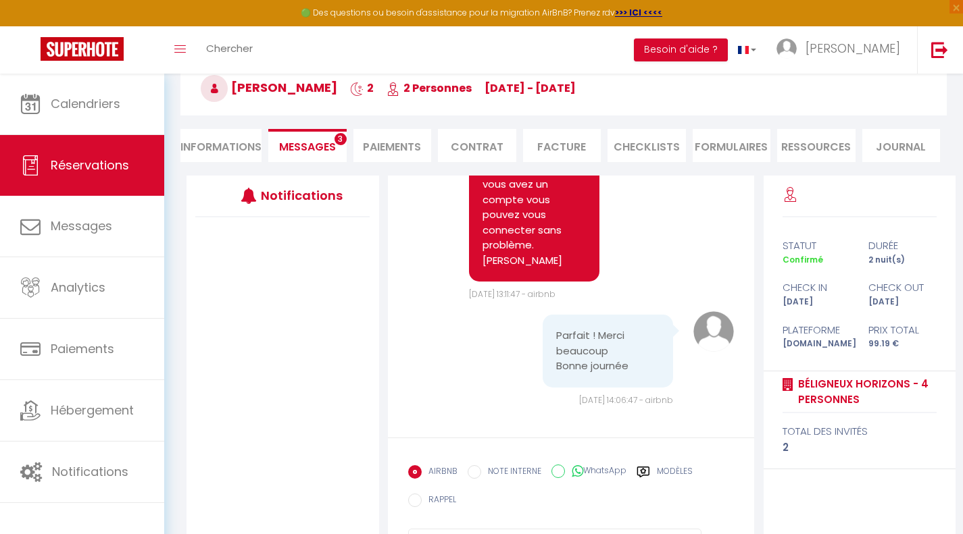
scroll to position [142, 0]
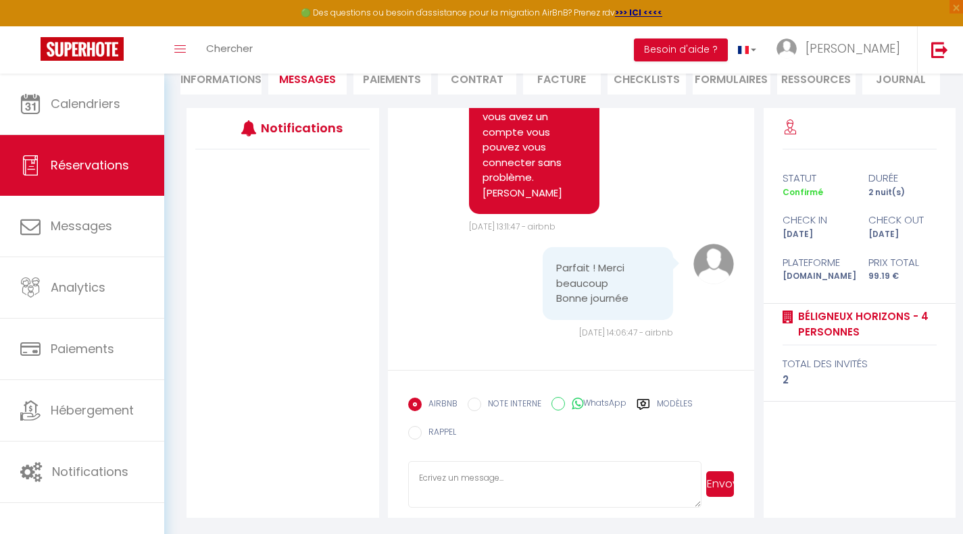
click at [676, 405] on label "Modèles" at bounding box center [675, 406] width 36 height 17
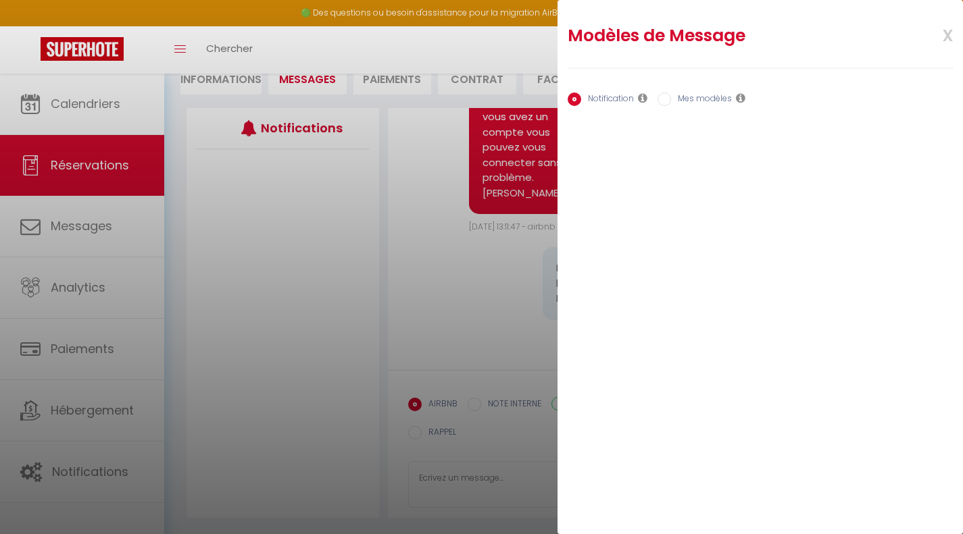
click at [672, 101] on label "Mes modèles" at bounding box center [701, 100] width 61 height 15
click at [671, 101] on input "Mes modèles" at bounding box center [664, 100] width 14 height 14
radio input "true"
radio input "false"
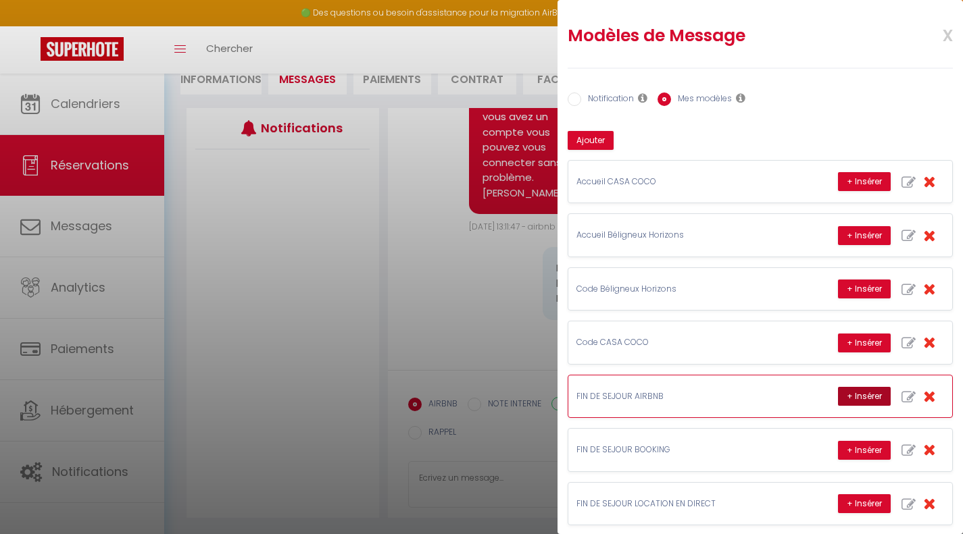
click at [857, 394] on button "+ Insérer" at bounding box center [864, 396] width 53 height 19
type textarea "Bonjour Djessim, J’espère que vous avez passé un agréable séjour chez nous et q…"
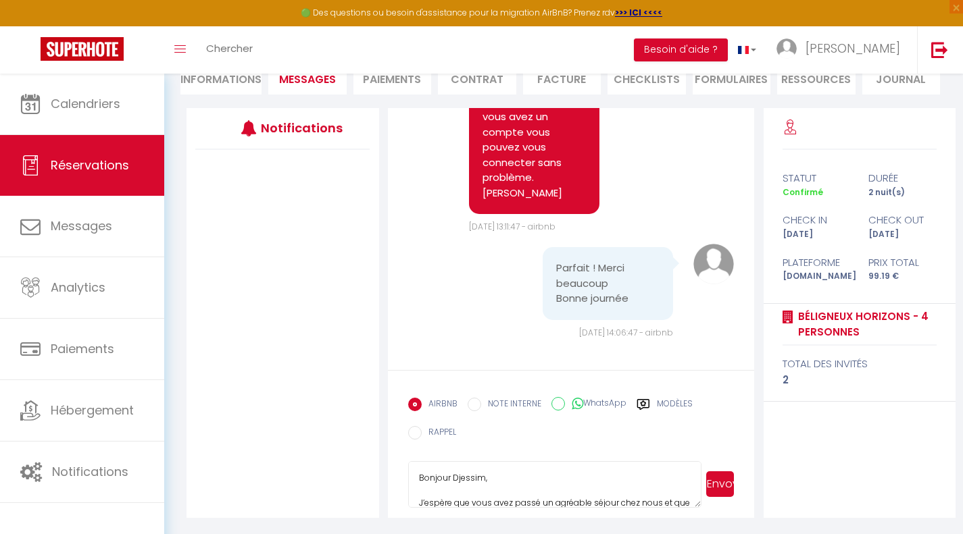
drag, startPoint x: 692, startPoint y: 505, endPoint x: 681, endPoint y: 566, distance: 62.4
click at [681, 392] on html "🟢 Des questions ou besoin d'assistance pour la migration AirBnB? Prenez rdv >>>…" at bounding box center [481, 125] width 963 height 534
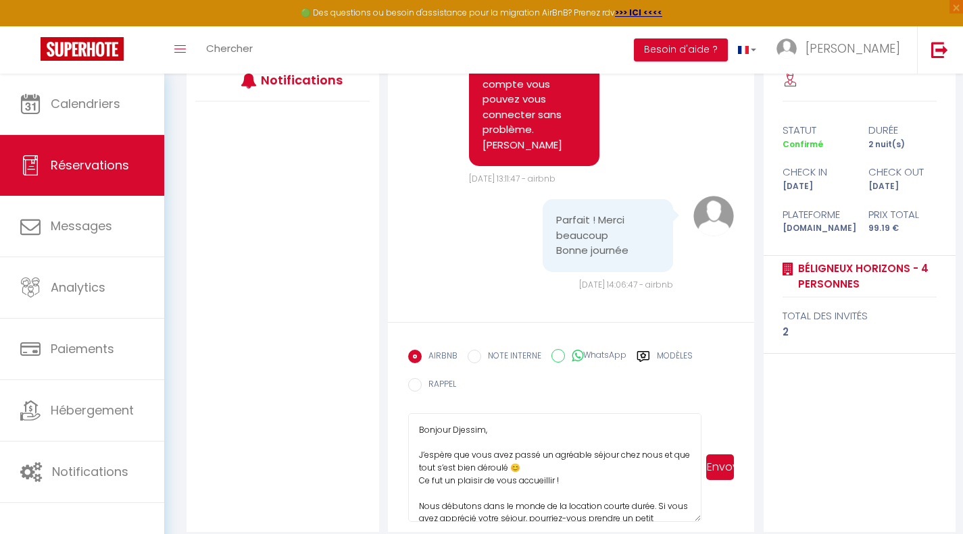
scroll to position [203, 0]
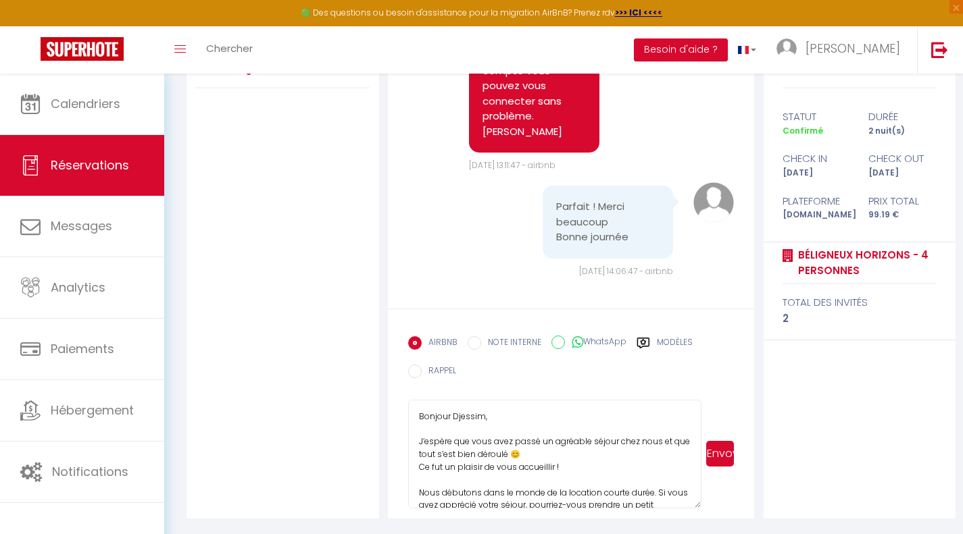
click at [690, 505] on textarea "Bonjour Djessim, J’espère que vous avez passé un agréable séjour chez nous et q…" at bounding box center [555, 454] width 294 height 109
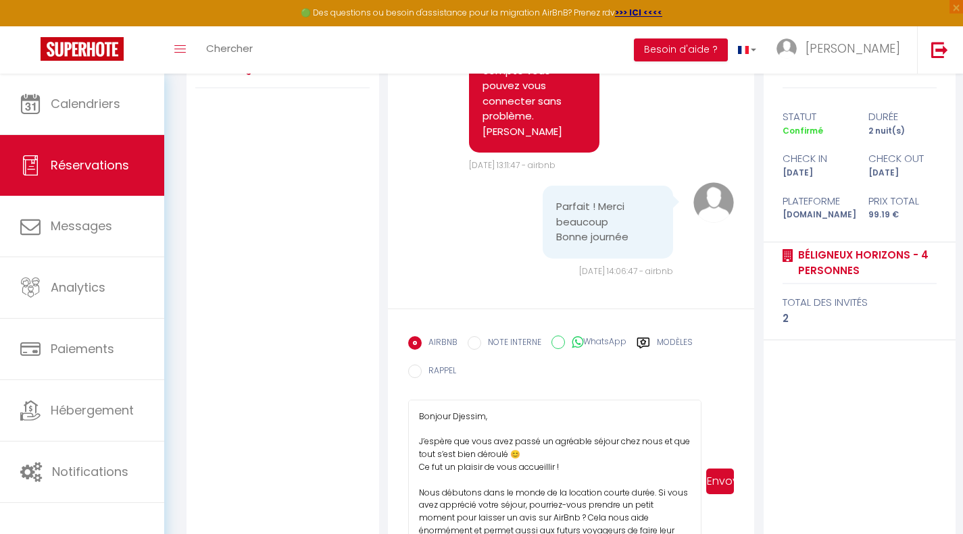
drag, startPoint x: 690, startPoint y: 503, endPoint x: 682, endPoint y: 558, distance: 55.4
click at [682, 331] on html "🟢 Des questions ou besoin d'assistance pour la migration AirBnB? Prenez rdv >>>…" at bounding box center [481, 64] width 963 height 534
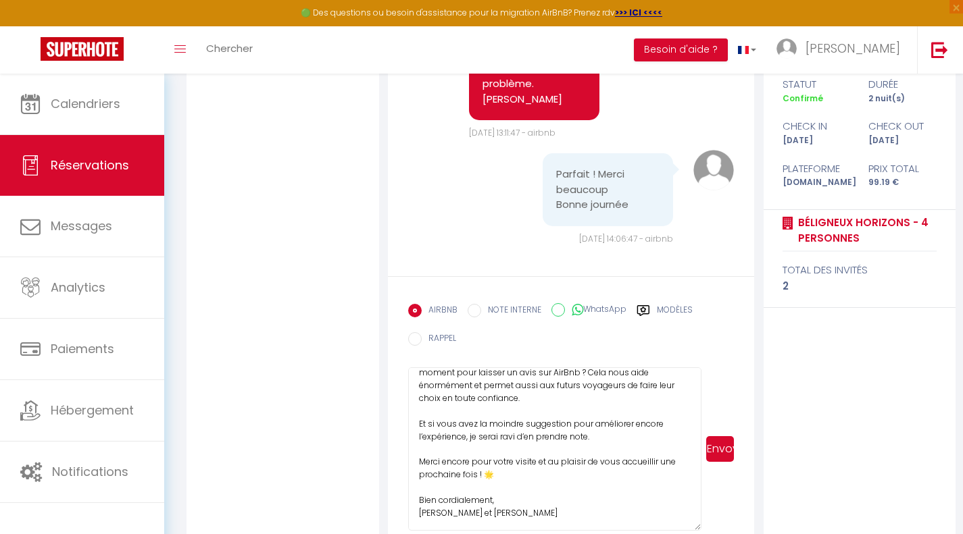
scroll to position [258, 0]
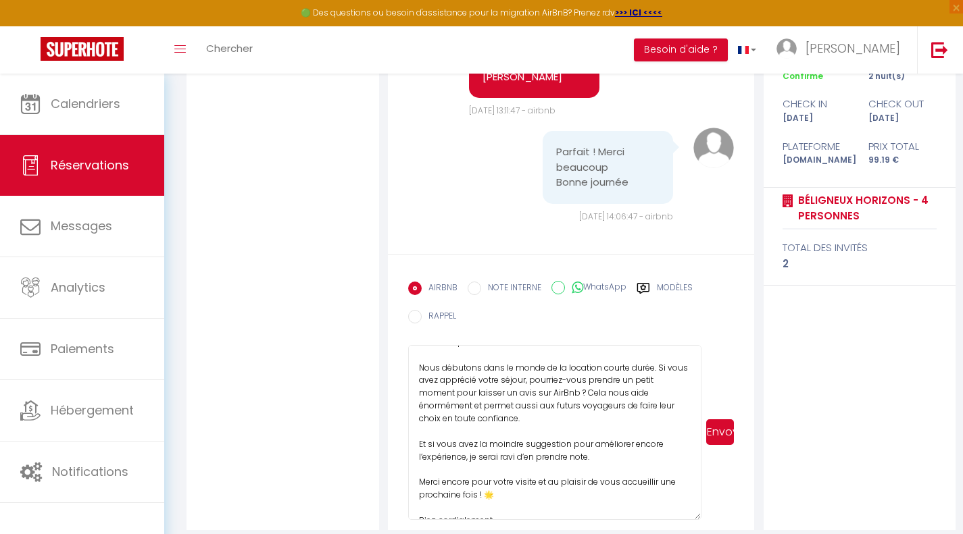
drag, startPoint x: 696, startPoint y: 505, endPoint x: 688, endPoint y: 562, distance: 57.4
click at [688, 276] on html "🟢 Des questions ou besoin d'assistance pour la migration AirBnB? Prenez rdv >>>…" at bounding box center [481, 9] width 963 height 534
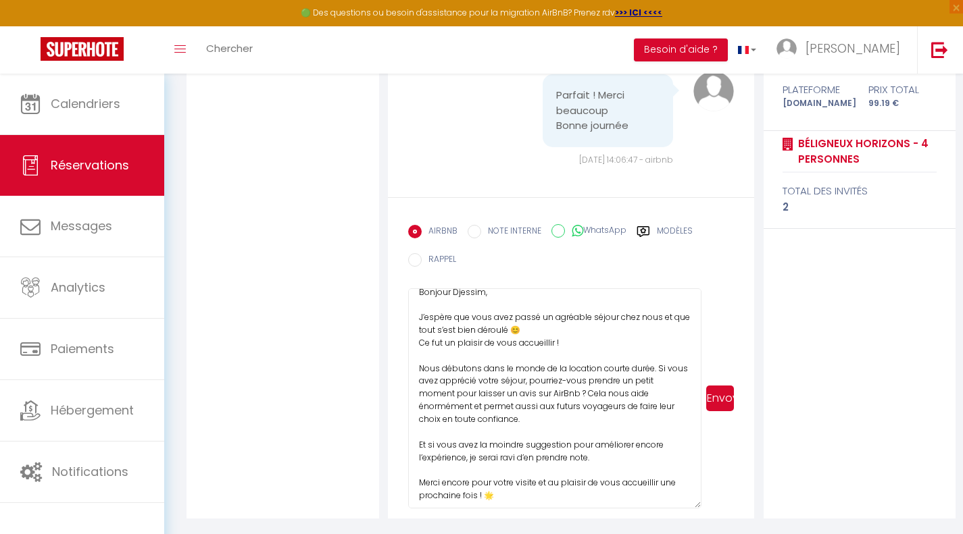
scroll to position [0, 0]
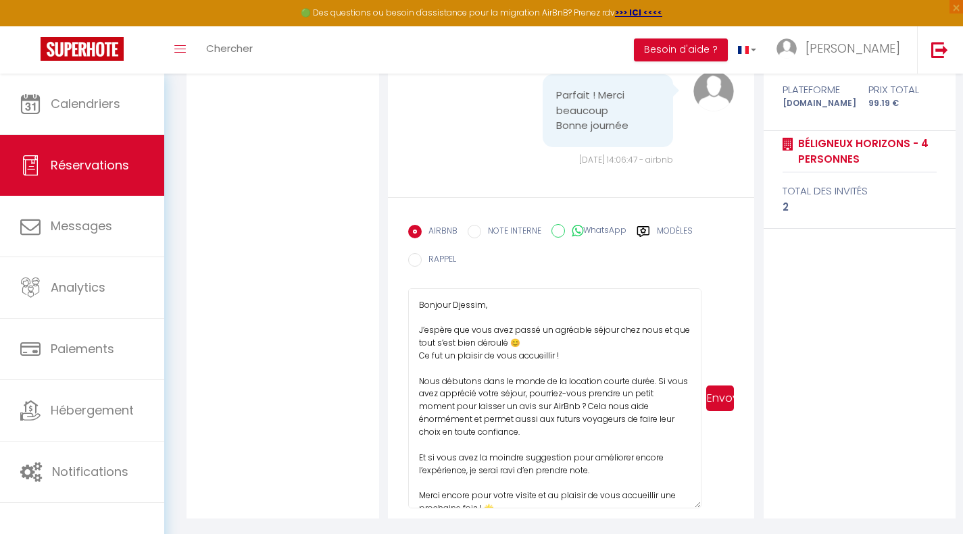
drag, startPoint x: 564, startPoint y: 489, endPoint x: 406, endPoint y: 278, distance: 263.4
click at [406, 278] on form "AIRBNB NOTE INTERNE WhatsApp Modèles 12 « ‹ » › [DATE] [PHONE_NUMBER] Dim Lun M…" at bounding box center [571, 358] width 367 height 322
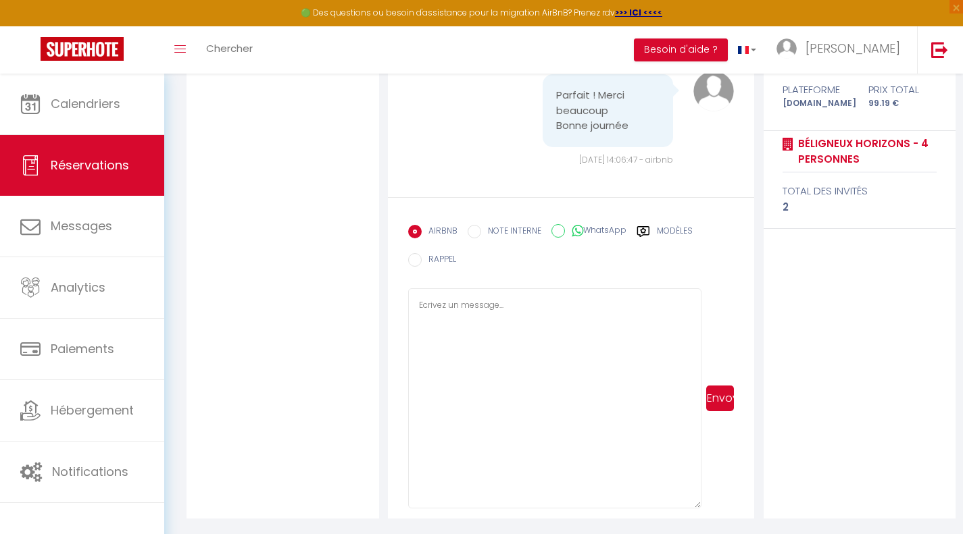
click at [647, 231] on icon at bounding box center [643, 232] width 14 height 14
radio input "true"
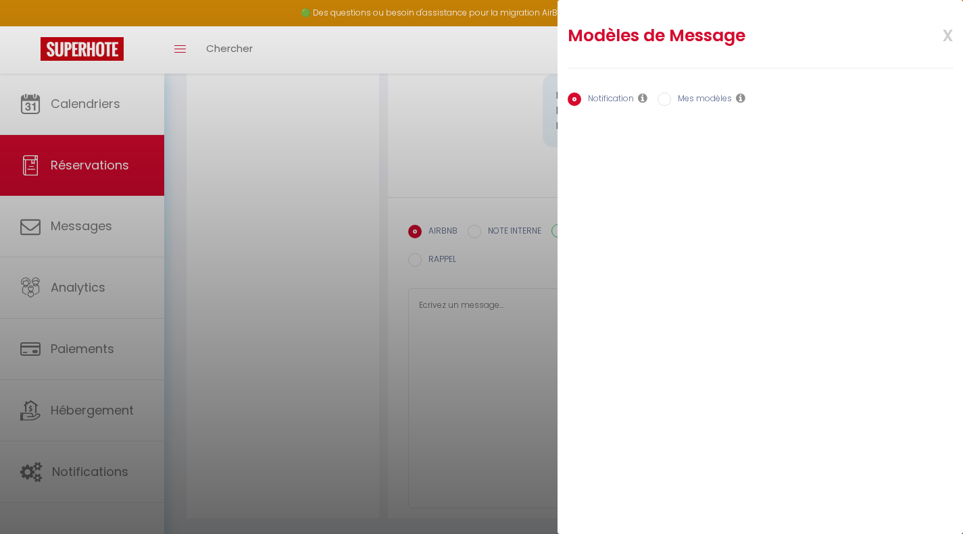
click at [665, 99] on input "Mes modèles" at bounding box center [664, 100] width 14 height 14
radio input "true"
radio input "false"
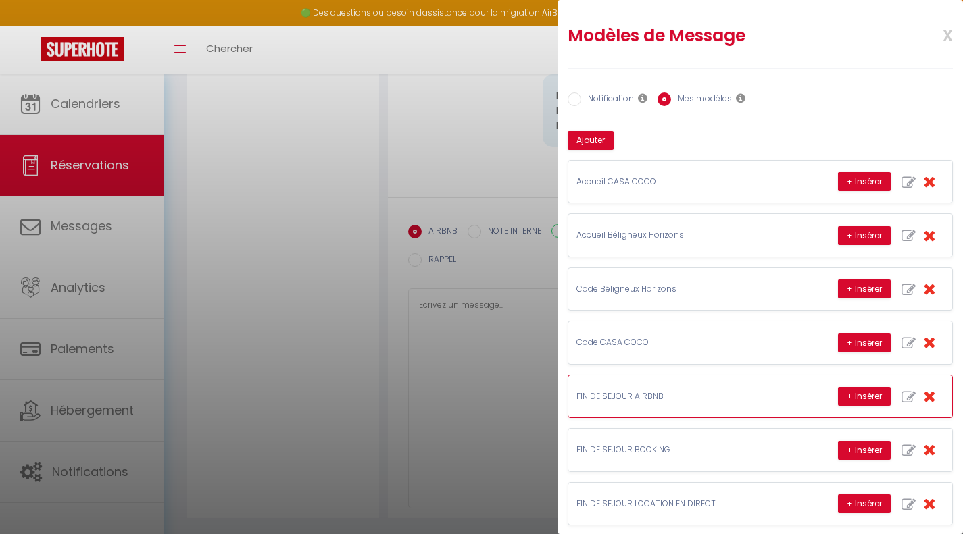
click at [687, 392] on p "FIN DE SEJOUR AIRBNB" at bounding box center [677, 396] width 203 height 13
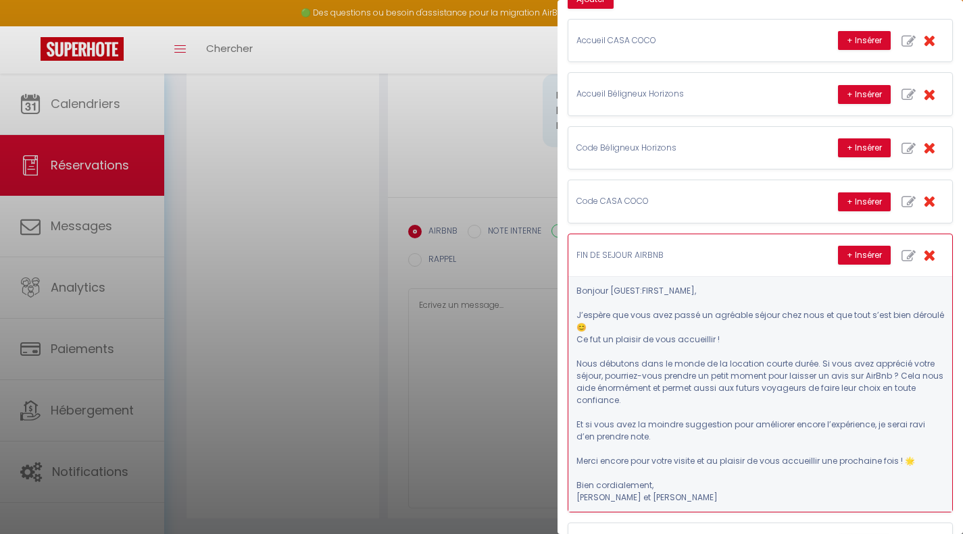
scroll to position [257, 0]
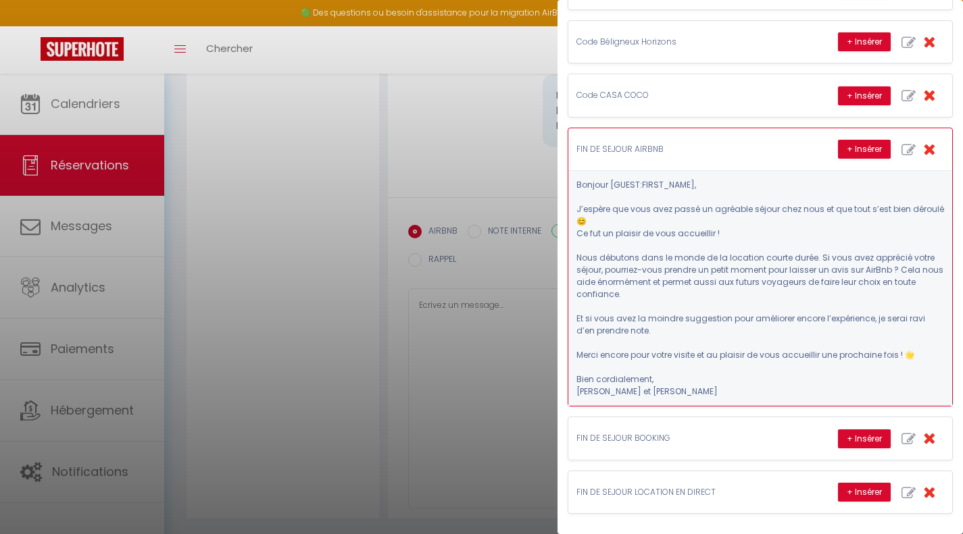
click at [914, 137] on button "button" at bounding box center [929, 149] width 30 height 25
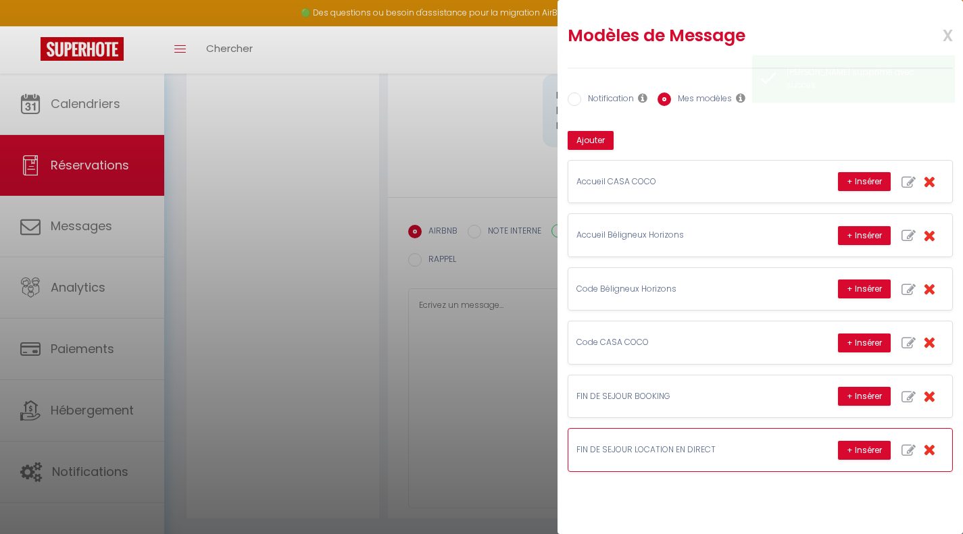
click at [909, 450] on icon "button" at bounding box center [908, 451] width 14 height 14
type input "FIN DE SEJOUR LOCATION EN DIRECT"
type textarea "Bonjour [GUEST:FIRST_NAME], J’espère que vous avez passé un agréable séjour che…"
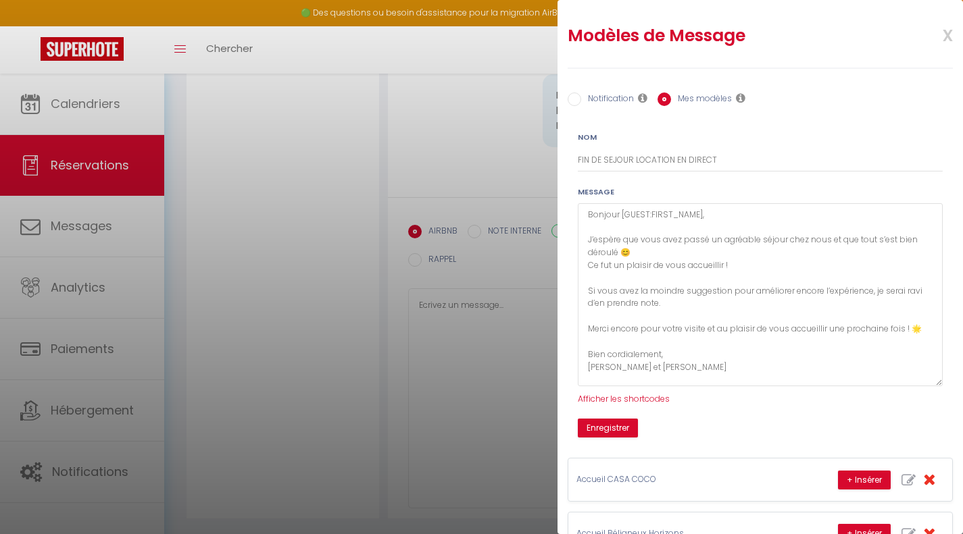
drag, startPoint x: 929, startPoint y: 250, endPoint x: 909, endPoint y: 405, distance: 156.6
click at [927, 386] on textarea "Bonjour [GUEST:FIRST_NAME], J’espère que vous avez passé un agréable séjour che…" at bounding box center [760, 294] width 365 height 183
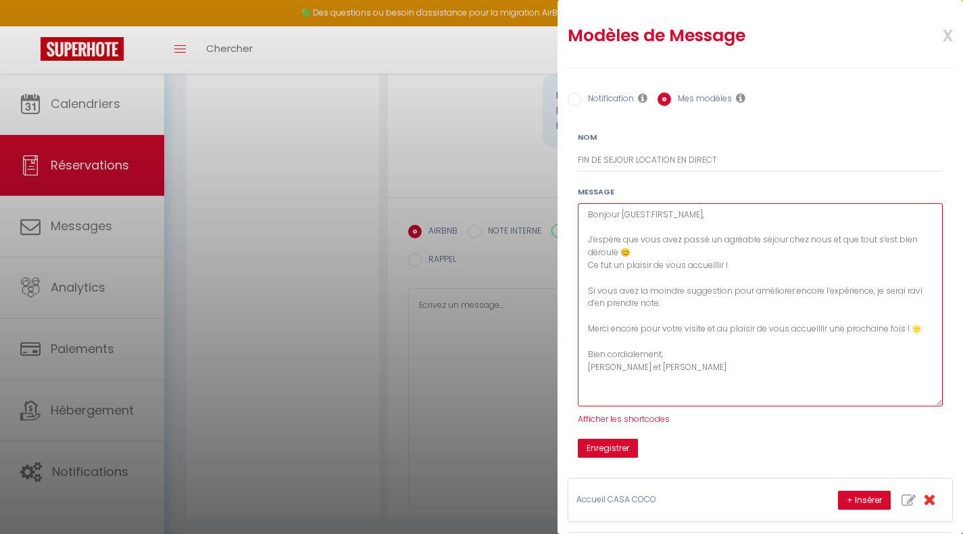
drag, startPoint x: 748, startPoint y: 381, endPoint x: 727, endPoint y: 363, distance: 27.8
click at [725, 363] on textarea "Bonjour [GUEST:FIRST_NAME], J’espère que vous avez passé un agréable séjour che…" at bounding box center [760, 304] width 365 height 203
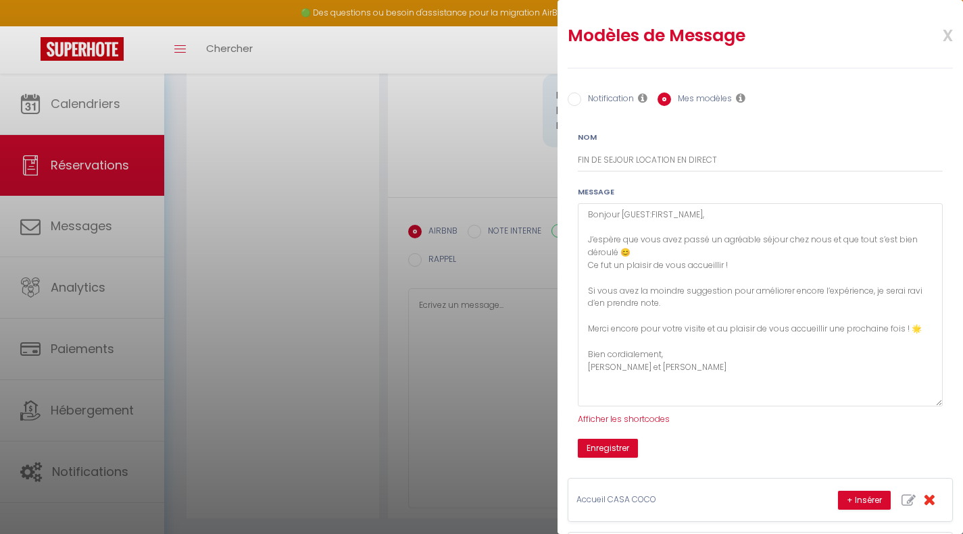
click at [933, 37] on span "x" at bounding box center [931, 34] width 43 height 32
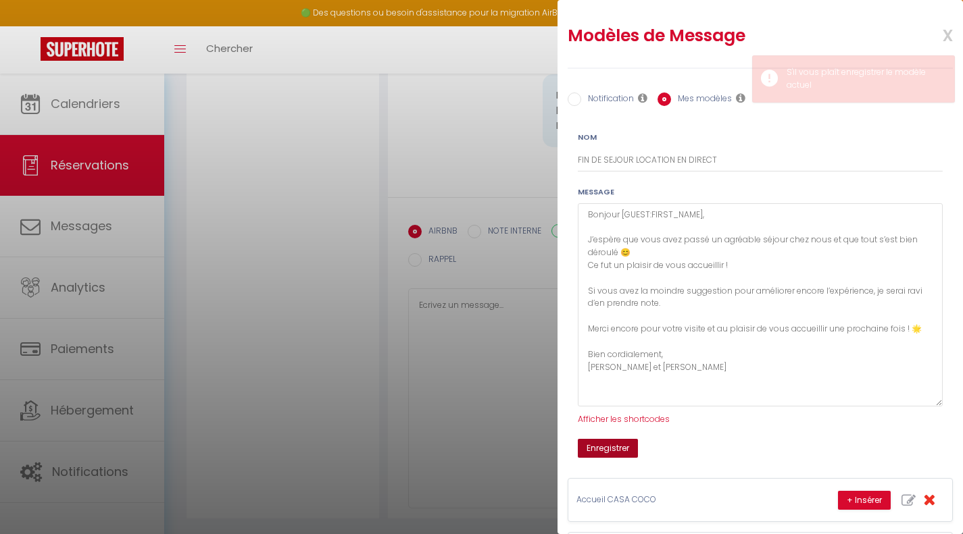
click at [585, 451] on button "Enregistrer" at bounding box center [608, 448] width 60 height 19
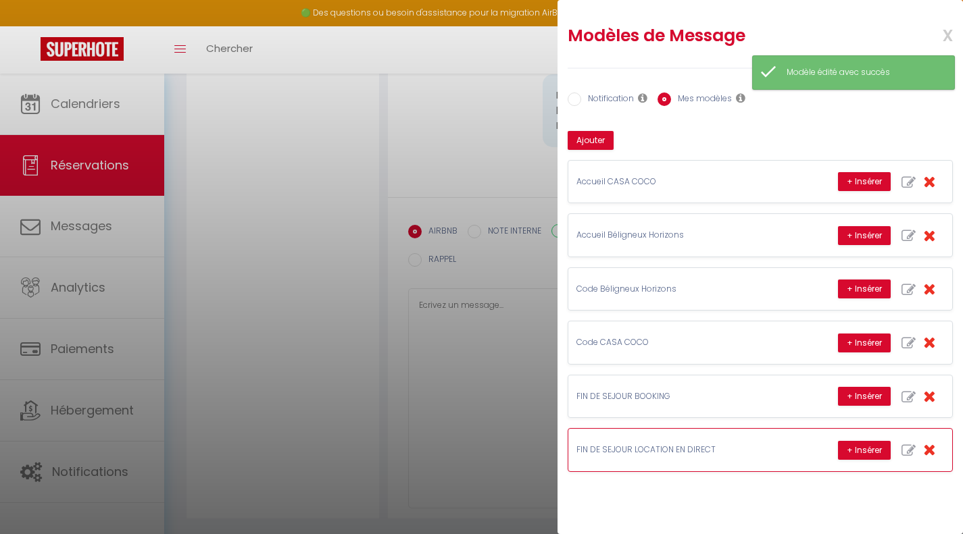
click at [696, 453] on p "FIN DE SEJOUR LOCATION EN DIRECT" at bounding box center [677, 450] width 203 height 13
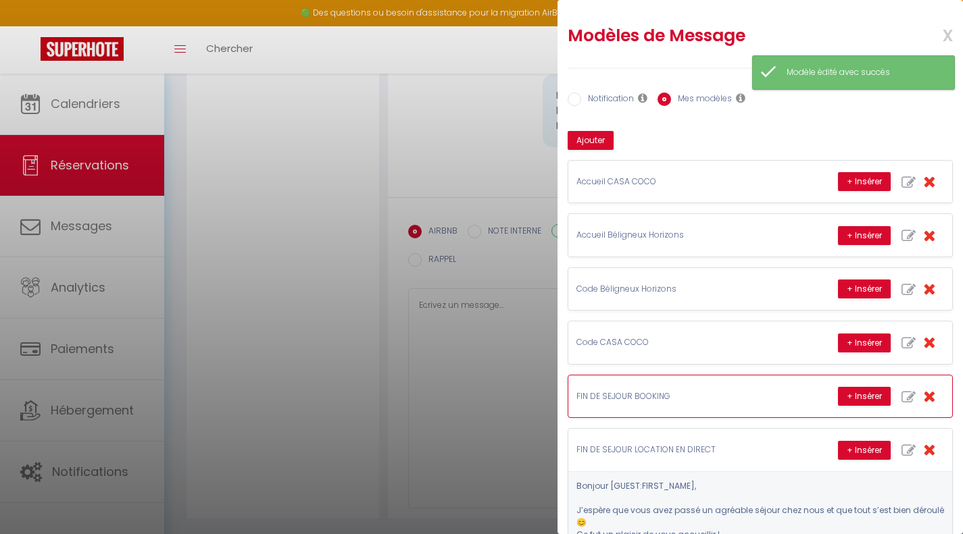
click at [714, 401] on p "FIN DE SEJOUR BOOKING" at bounding box center [677, 396] width 203 height 13
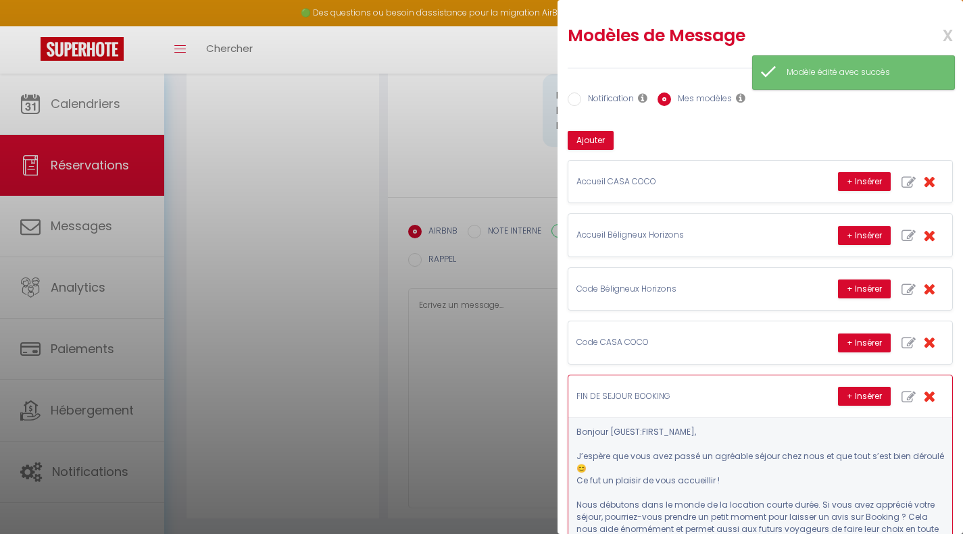
click at [901, 397] on icon "button" at bounding box center [908, 397] width 14 height 14
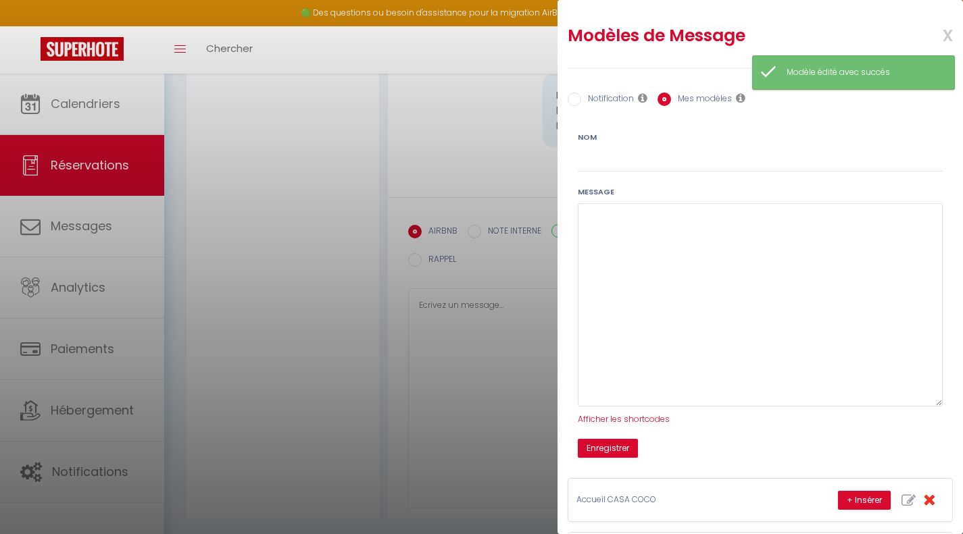
type input "FIN DE SEJOUR BOOKING"
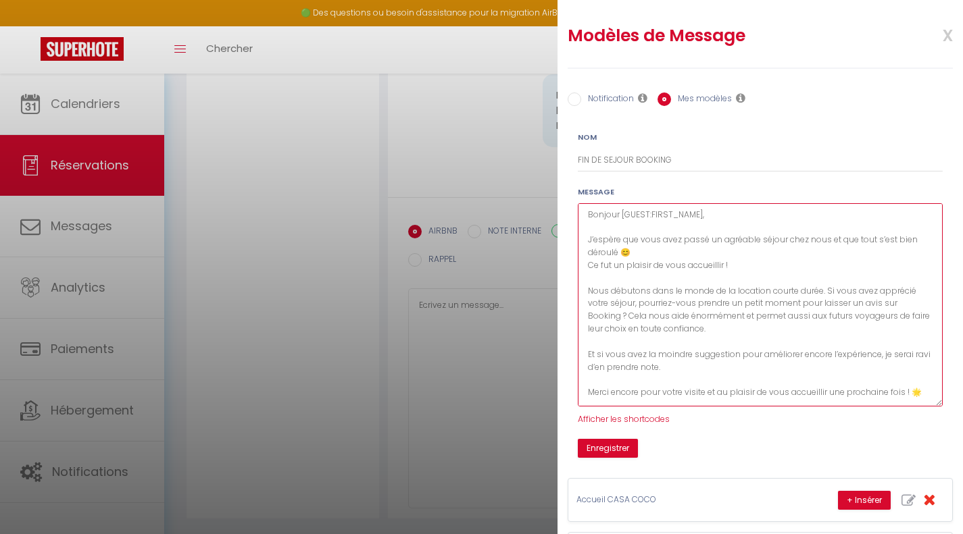
drag, startPoint x: 767, startPoint y: 397, endPoint x: 590, endPoint y: 204, distance: 262.0
click at [590, 204] on textarea "Bonjour [GUEST:FIRST_NAME], J’espère que vous avez passé un agréable séjour che…" at bounding box center [760, 304] width 365 height 203
click at [751, 372] on textarea "Bonjour [GUEST:FIRST_NAME], J’espère que vous avez passé un agréable séjour che…" at bounding box center [760, 304] width 365 height 203
click at [733, 303] on textarea "Bonjour [GUEST:FIRST_NAME], J’espère que vous avez passé un agréable séjour che…" at bounding box center [760, 304] width 365 height 203
drag, startPoint x: 771, startPoint y: 399, endPoint x: 589, endPoint y: 203, distance: 267.1
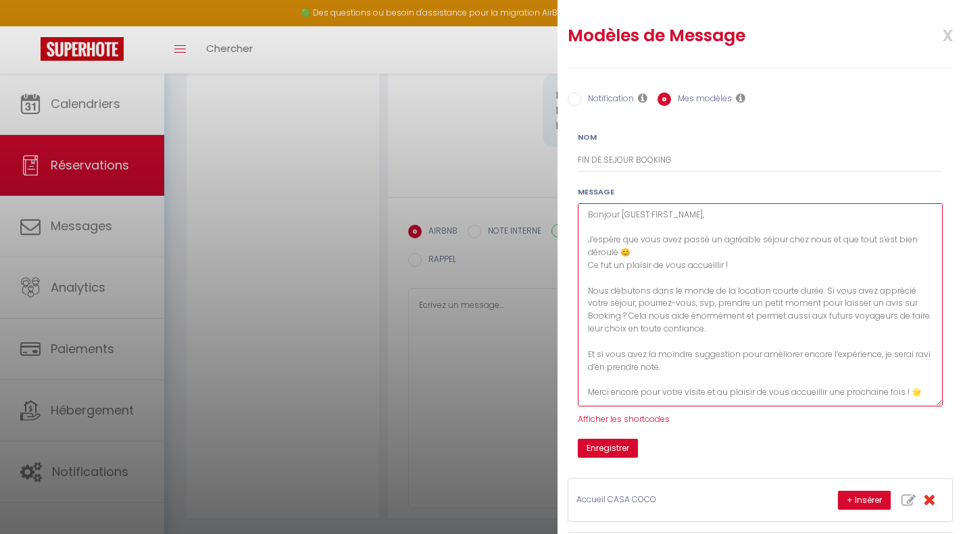
click at [589, 203] on div "Message Bonjour [GUEST:FIRST_NAME], J’espère que vous avez passé un agréable sé…" at bounding box center [760, 306] width 365 height 240
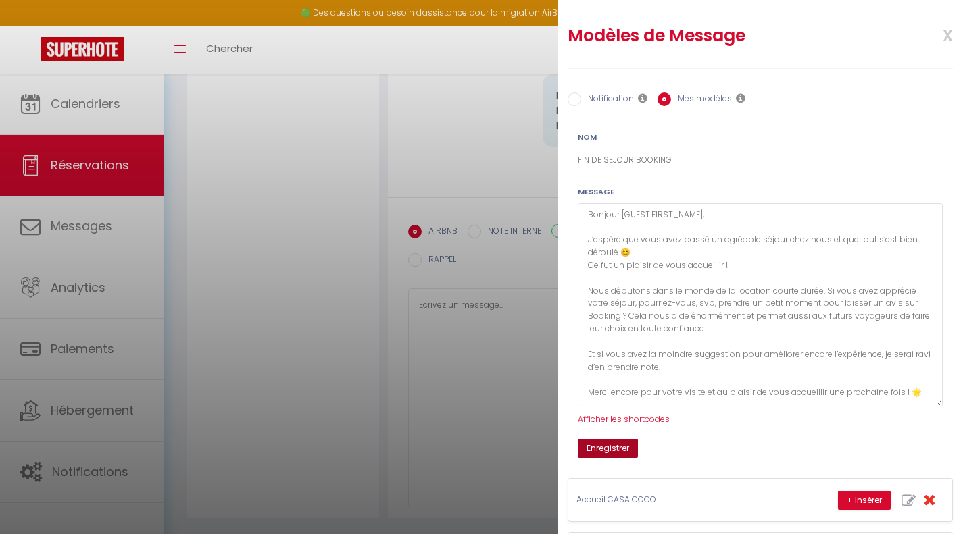
click at [596, 446] on button "Enregistrer" at bounding box center [608, 448] width 60 height 19
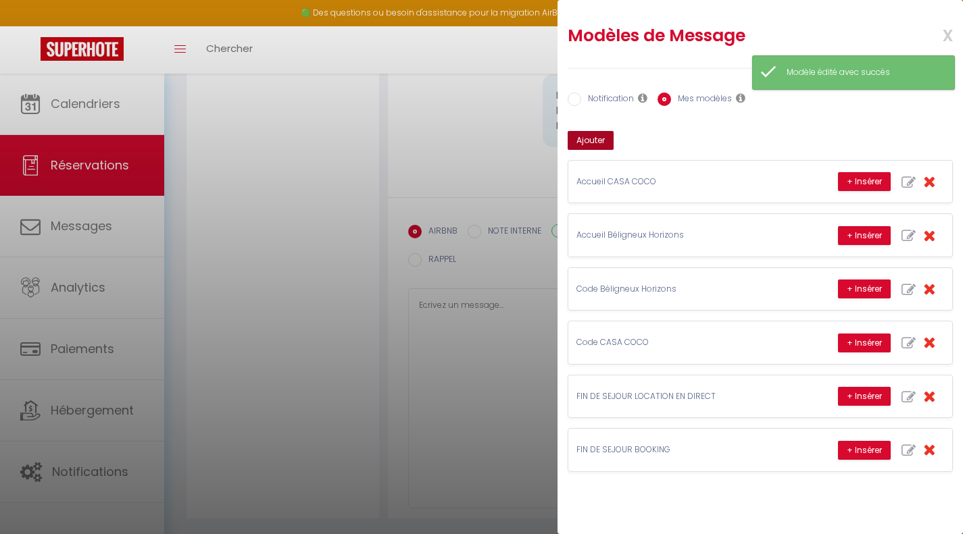
click at [592, 143] on button "Ajouter" at bounding box center [590, 140] width 46 height 19
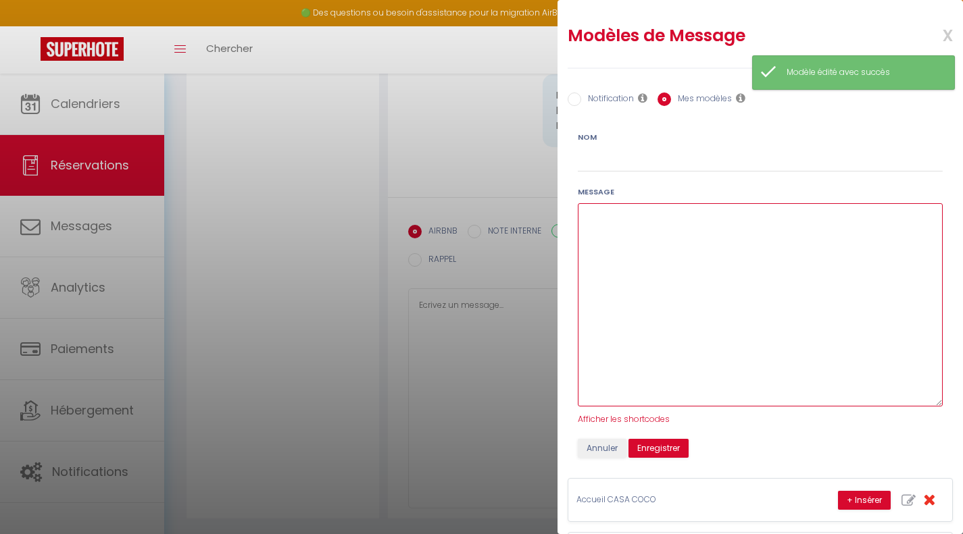
click at [607, 251] on textarea at bounding box center [760, 304] width 365 height 203
paste textarea "Bonjour [GUEST:FIRST_NAME], J’espère que vous avez passé un agréable séjour che…"
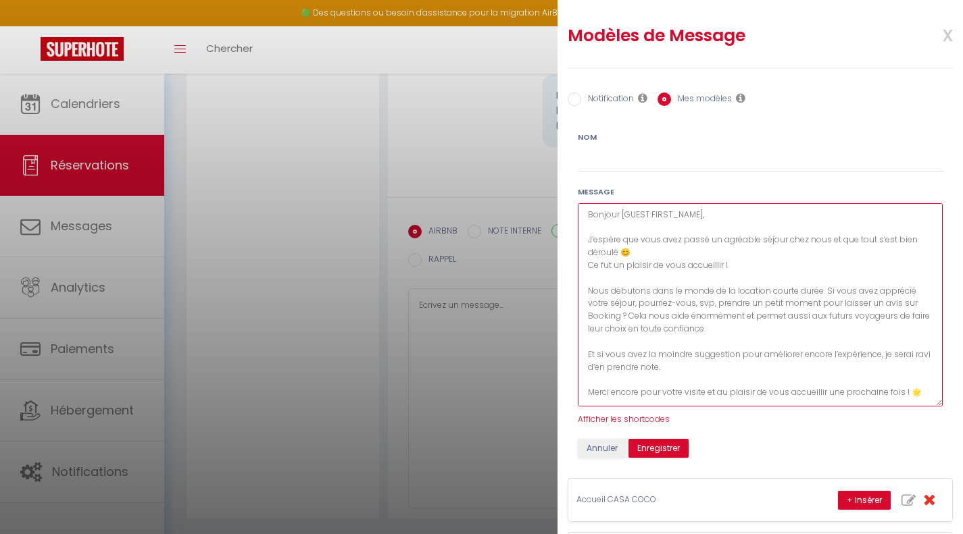
click at [664, 315] on textarea "Bonjour [GUEST:FIRST_NAME], J’espère que vous avez passé un agréable séjour che…" at bounding box center [760, 304] width 365 height 203
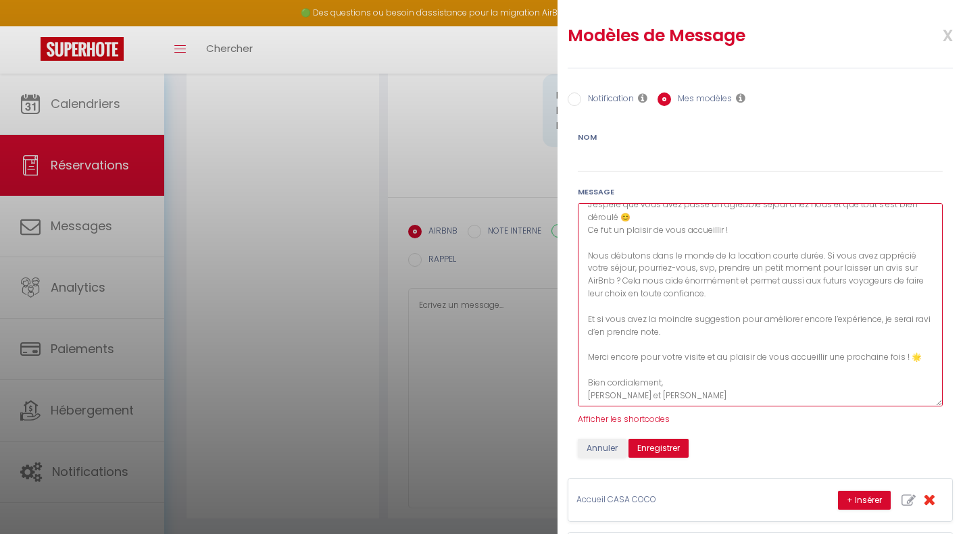
scroll to position [49, 0]
type textarea "Bonjour [GUEST:FIRST_NAME], J’espère que vous avez passé un agréable séjour che…"
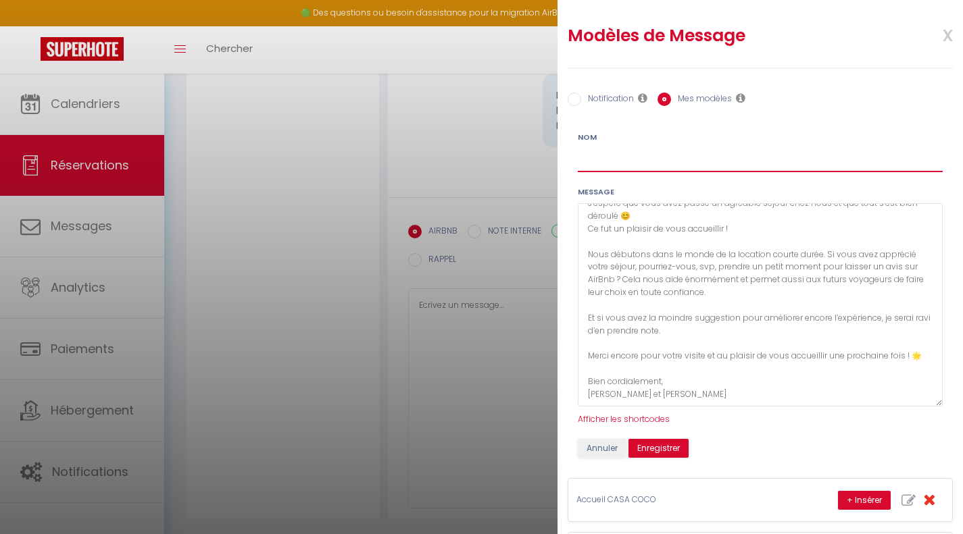
click at [663, 155] on input "Nom" at bounding box center [760, 160] width 365 height 24
type input "FIN DE SEJOUR AIRBNB"
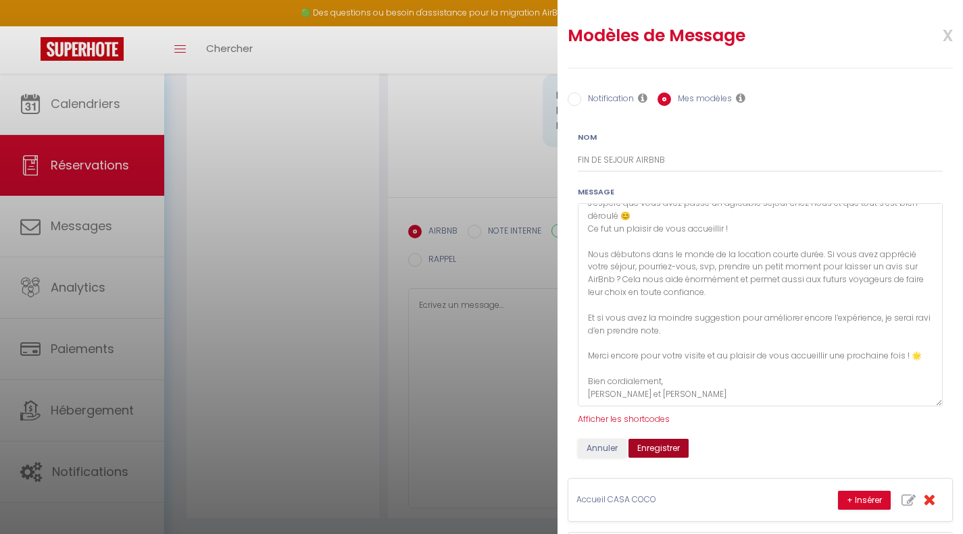
click at [659, 451] on button "Enregistrer" at bounding box center [658, 448] width 60 height 19
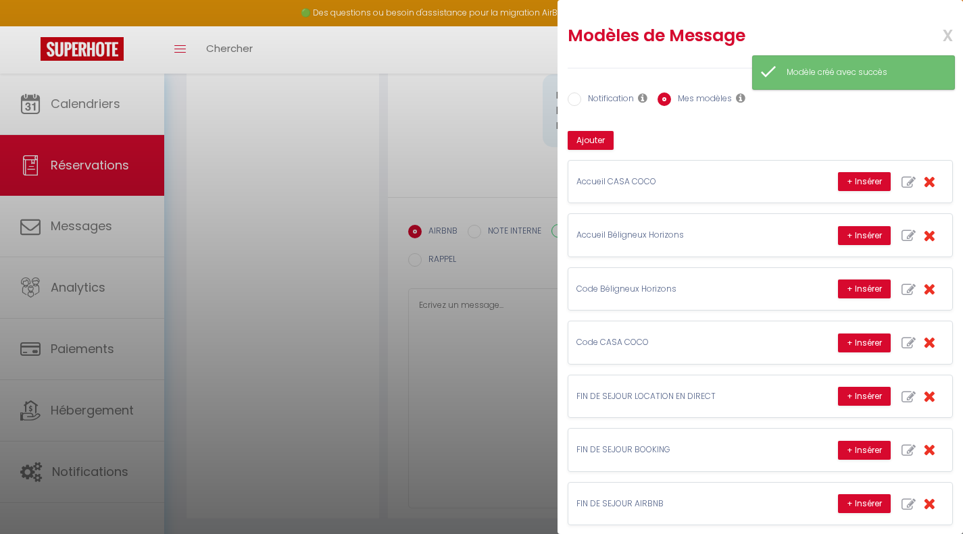
click at [937, 34] on span "x" at bounding box center [931, 34] width 43 height 32
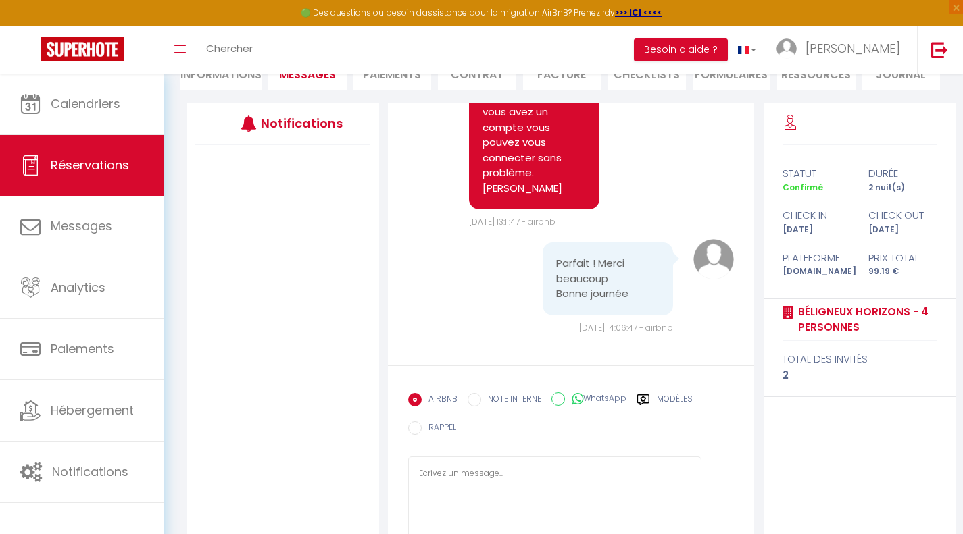
scroll to position [315, 0]
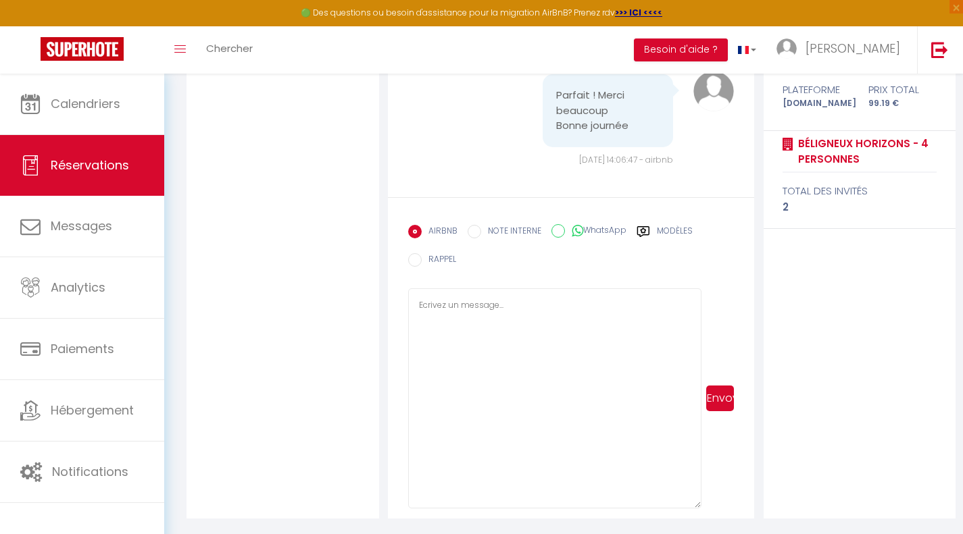
click at [525, 303] on textarea at bounding box center [555, 398] width 294 height 220
click at [642, 229] on icon at bounding box center [643, 232] width 14 height 14
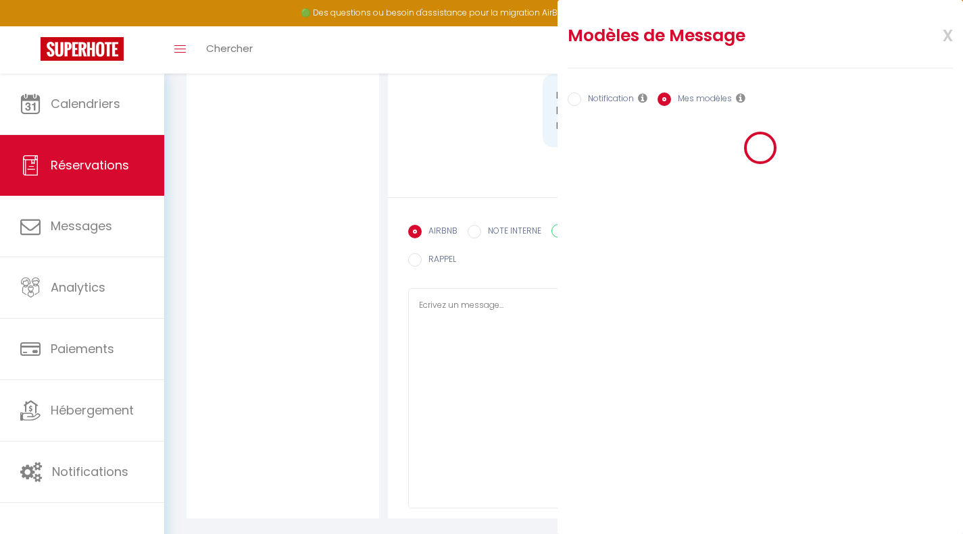
radio input "true"
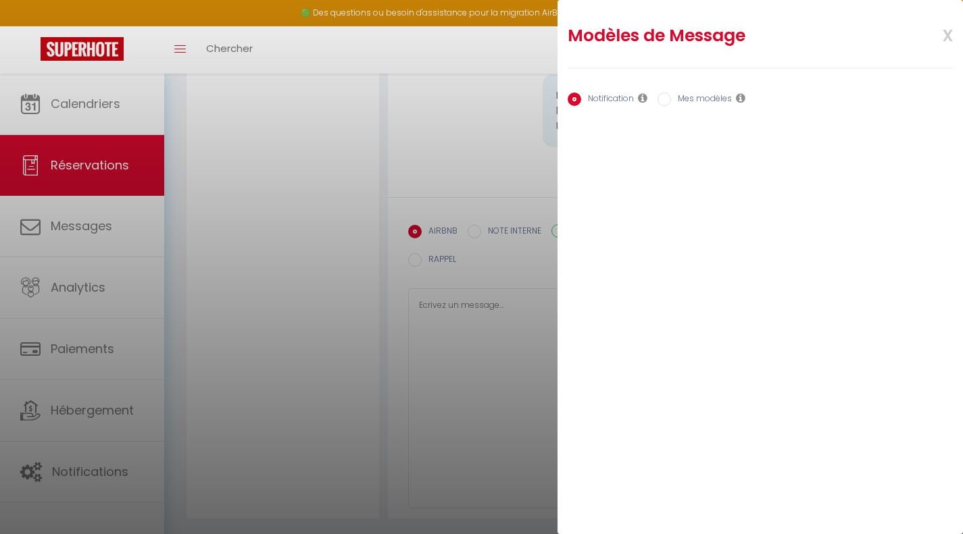
click at [676, 96] on label "Mes modèles" at bounding box center [701, 100] width 61 height 15
click at [671, 96] on input "Mes modèles" at bounding box center [664, 100] width 14 height 14
radio input "true"
radio input "false"
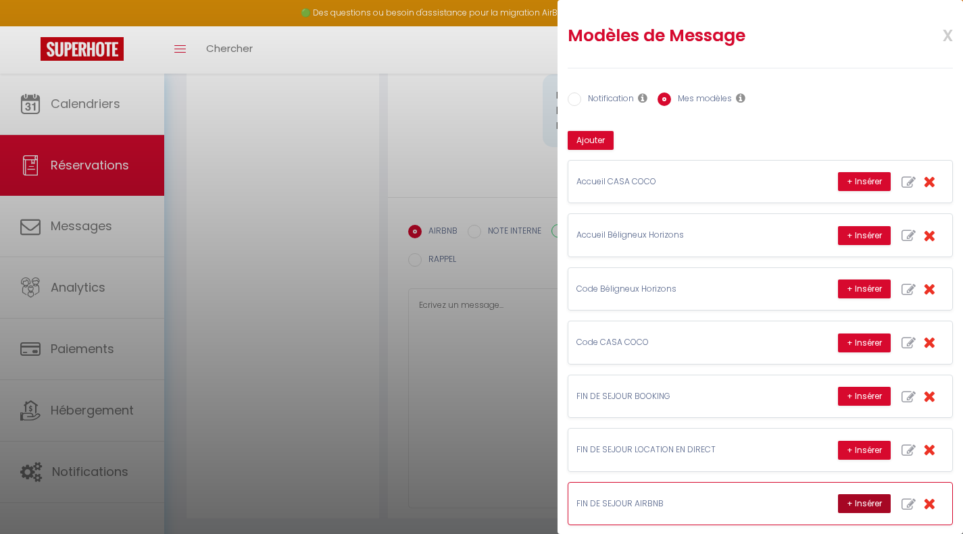
click at [850, 503] on button "+ Insérer" at bounding box center [864, 503] width 53 height 19
type textarea "Bonjour Djessim, J’espère que vous avez passé un agréable séjour chez nous et q…"
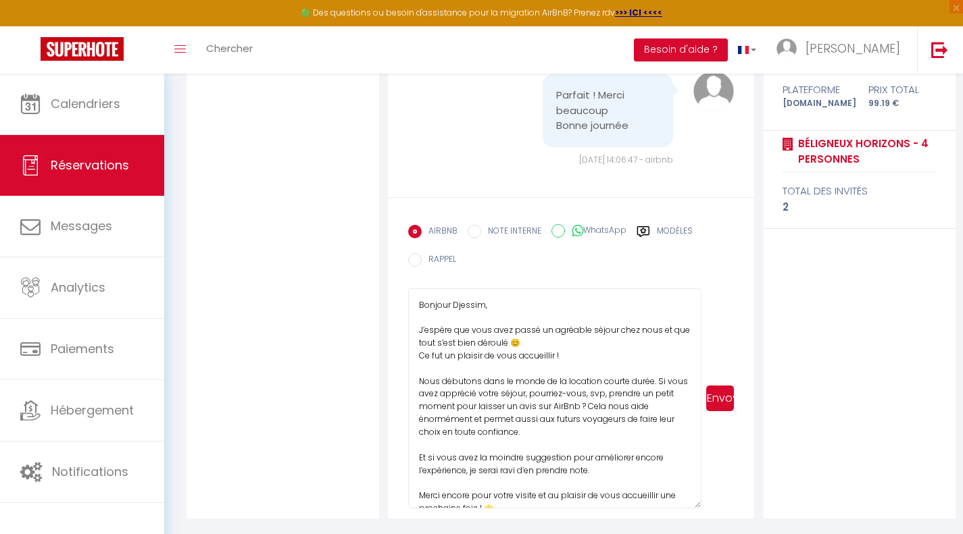
scroll to position [56, 0]
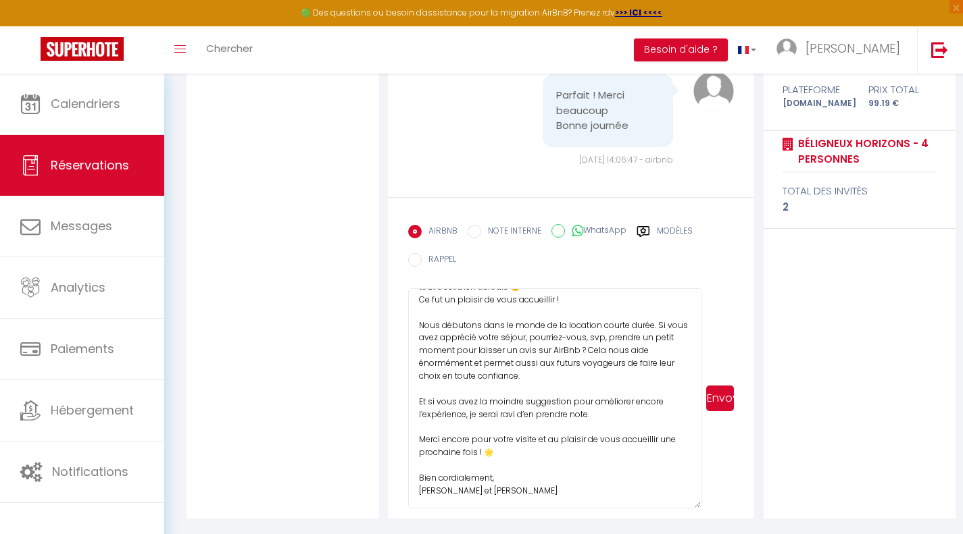
click at [716, 399] on button "Envoyer" at bounding box center [720, 399] width 28 height 26
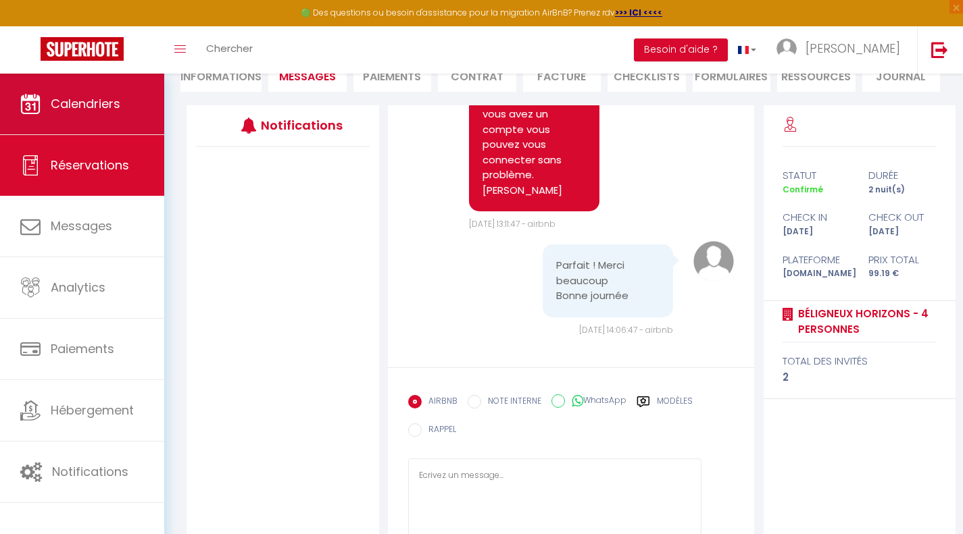
scroll to position [0, 0]
click at [116, 112] on link "Calendriers" at bounding box center [82, 104] width 164 height 61
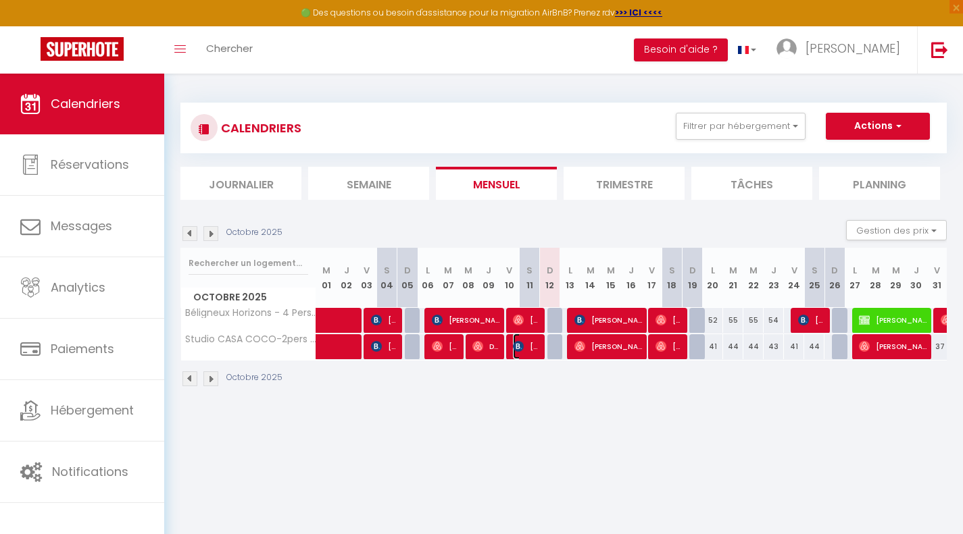
click at [532, 342] on span "[PERSON_NAME]" at bounding box center [526, 347] width 27 height 26
select select "OK"
select select "KO"
select select "0"
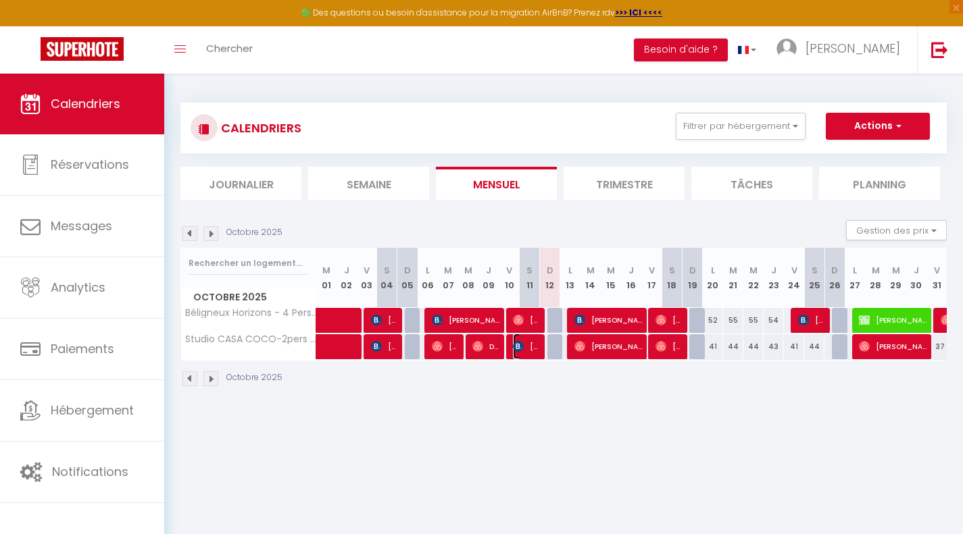
select select "1"
select select
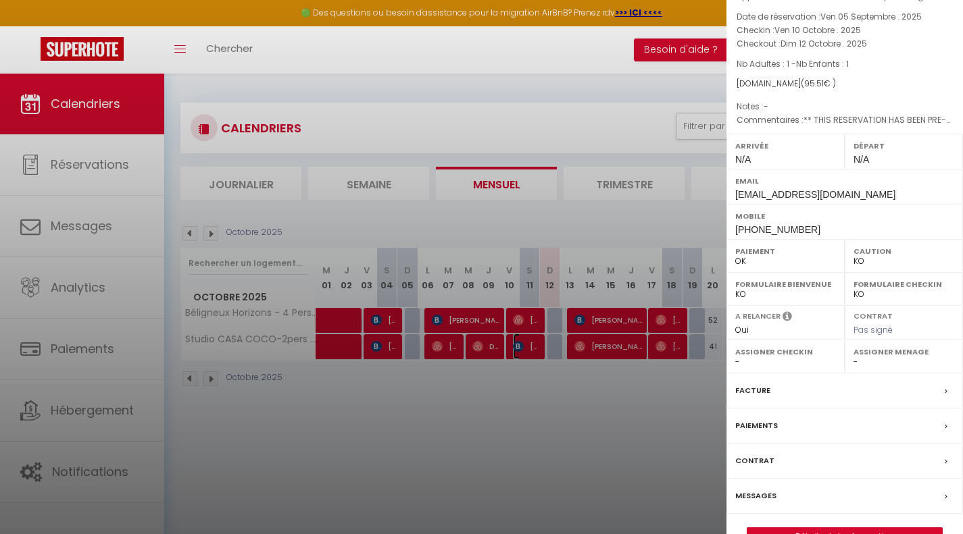
scroll to position [95, 0]
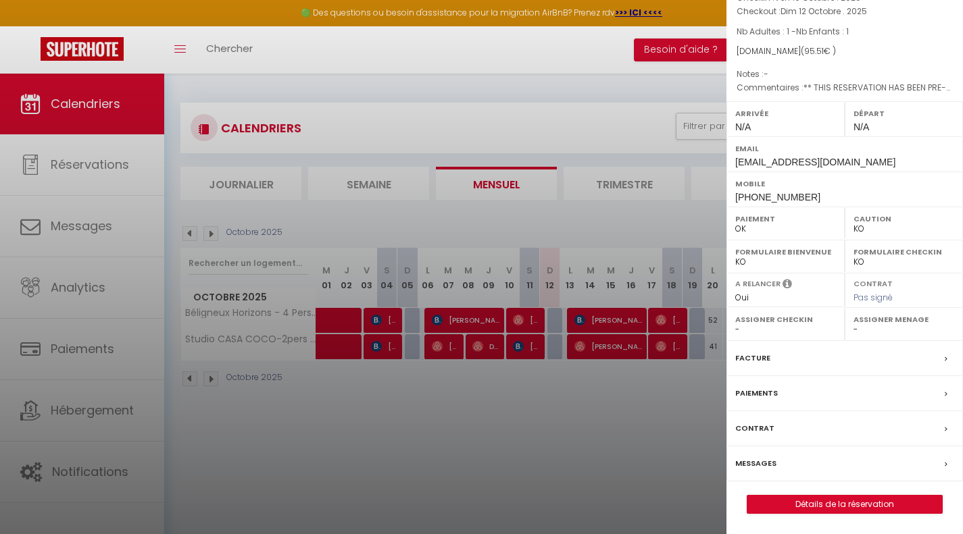
click at [763, 460] on label "Messages" at bounding box center [755, 464] width 41 height 14
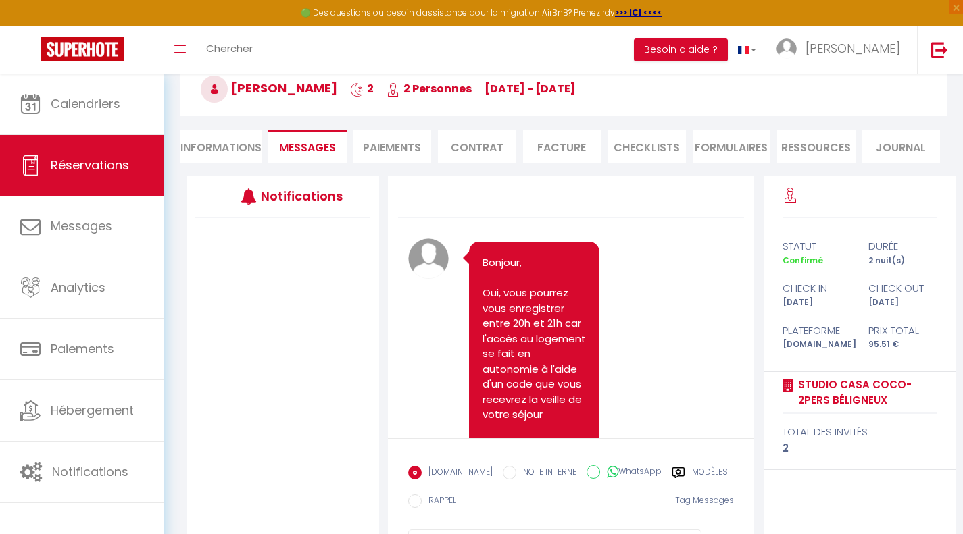
scroll to position [3352, 0]
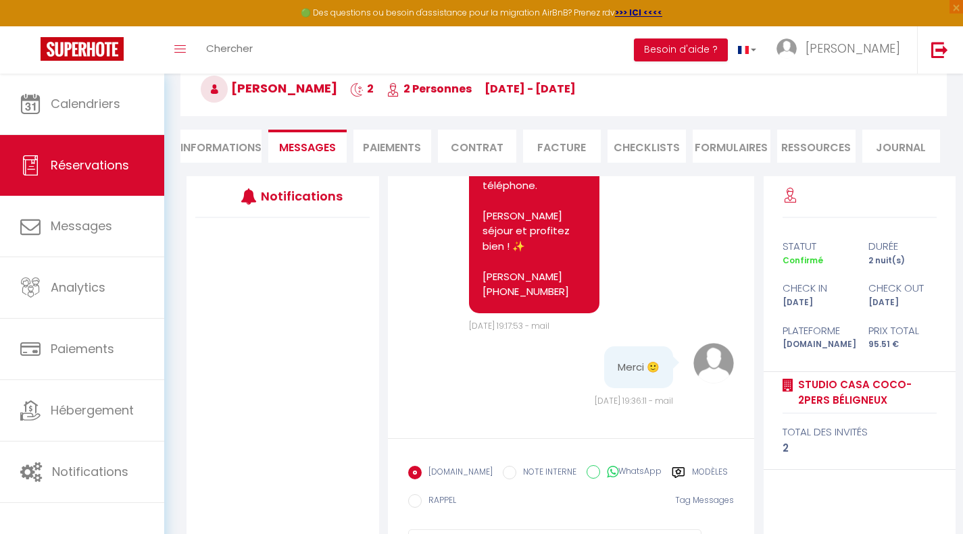
click at [692, 471] on label "Modèles" at bounding box center [710, 474] width 36 height 17
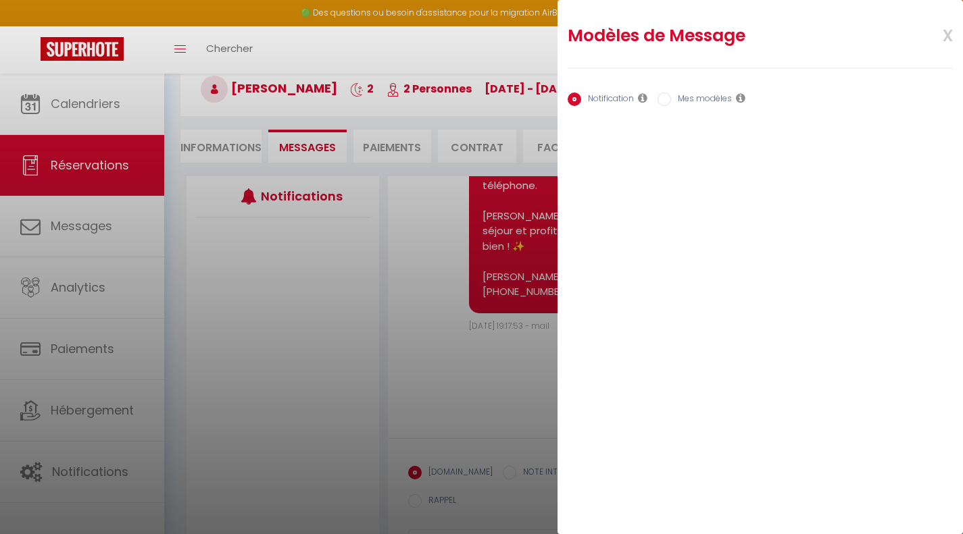
click at [676, 103] on label "Mes modèles" at bounding box center [701, 100] width 61 height 15
click at [671, 103] on input "Mes modèles" at bounding box center [664, 100] width 14 height 14
radio input "true"
radio input "false"
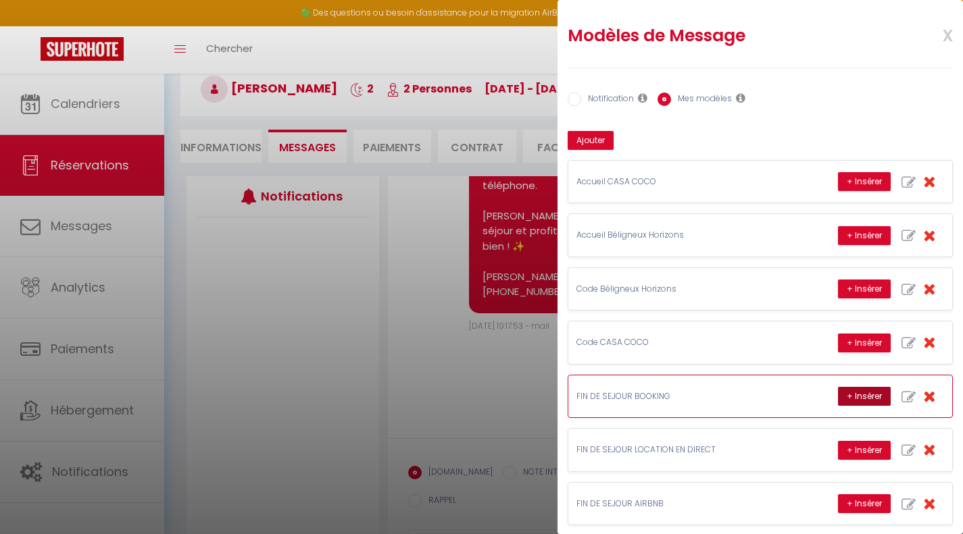
click at [844, 396] on button "+ Insérer" at bounding box center [864, 396] width 53 height 19
type textarea "Bonjour [PERSON_NAME], J’espère que vous avez passé un agréable séjour chez nou…"
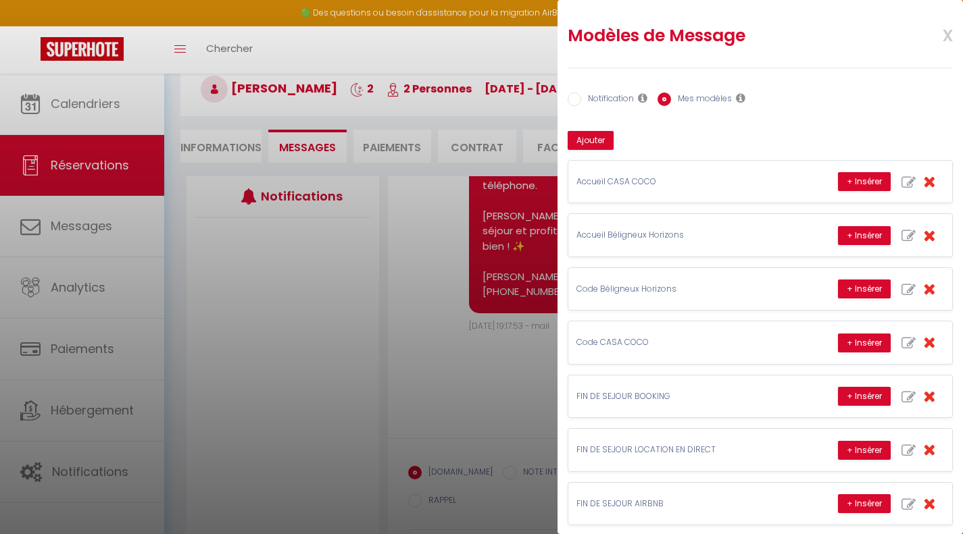
scroll to position [142, 0]
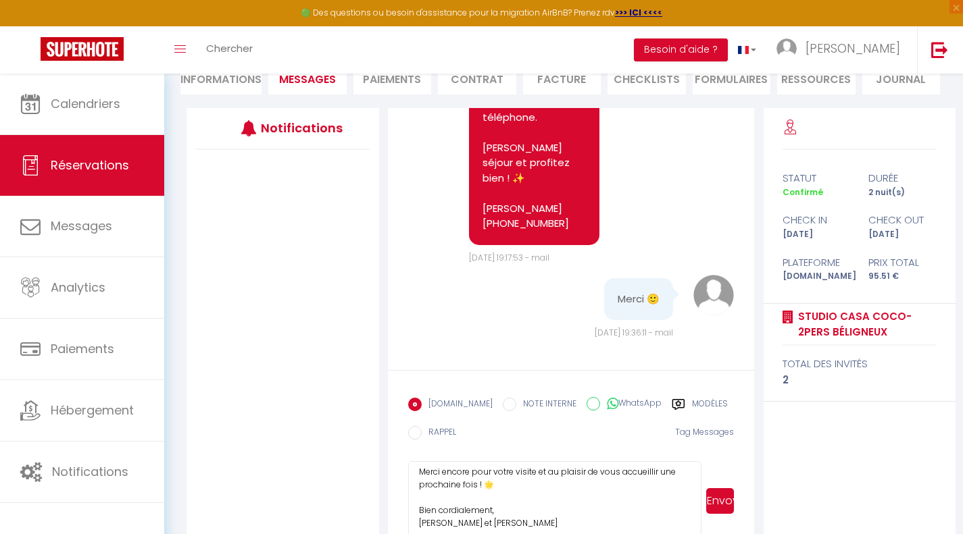
drag, startPoint x: 693, startPoint y: 504, endPoint x: 691, endPoint y: 545, distance: 41.3
click at [691, 392] on html "🟢 Des questions ou besoin d'assistance pour la migration AirBnB? Prenez rdv >>>…" at bounding box center [481, 125] width 963 height 534
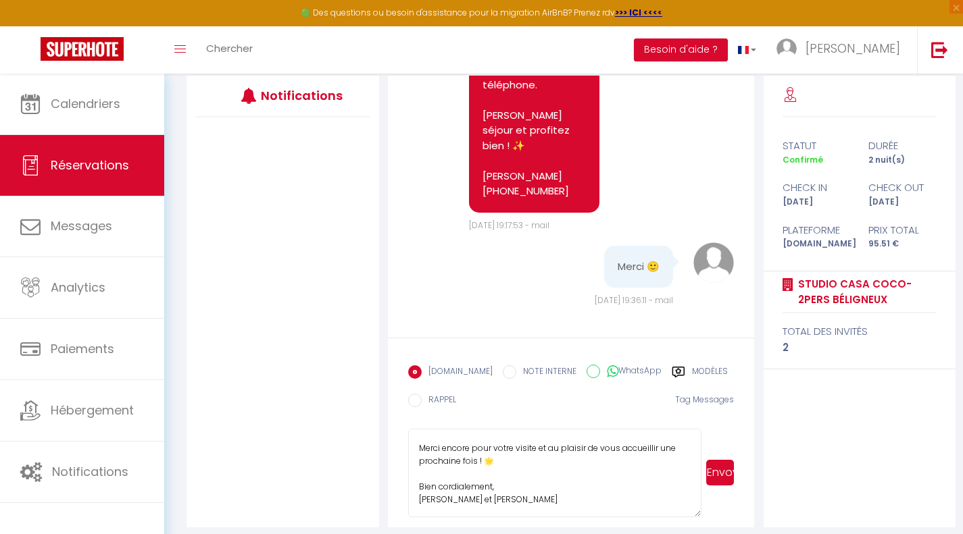
scroll to position [183, 0]
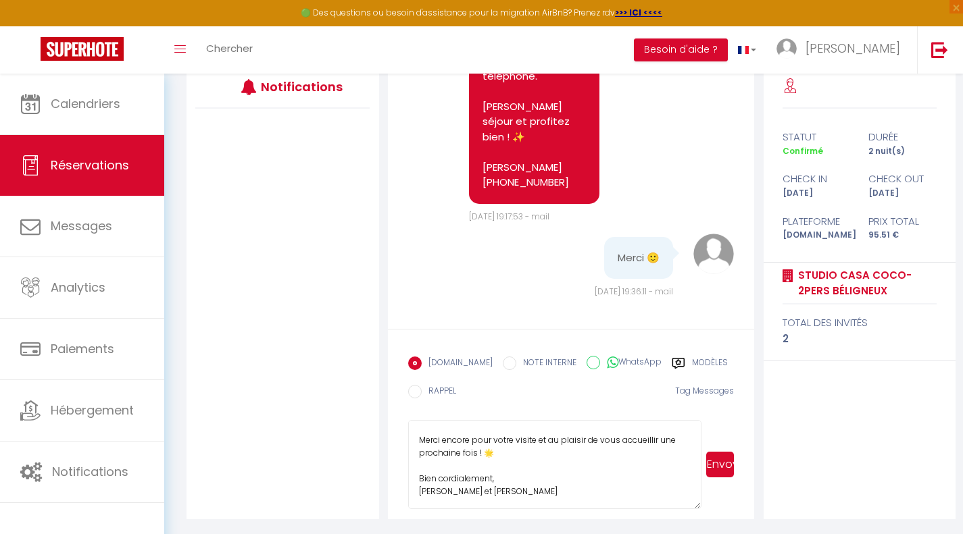
drag, startPoint x: 697, startPoint y: 506, endPoint x: 694, endPoint y: 564, distance: 58.2
click at [694, 351] on html "🟢 Des questions ou besoin d'assistance pour la migration AirBnB? Prenez rdv >>>…" at bounding box center [481, 84] width 963 height 534
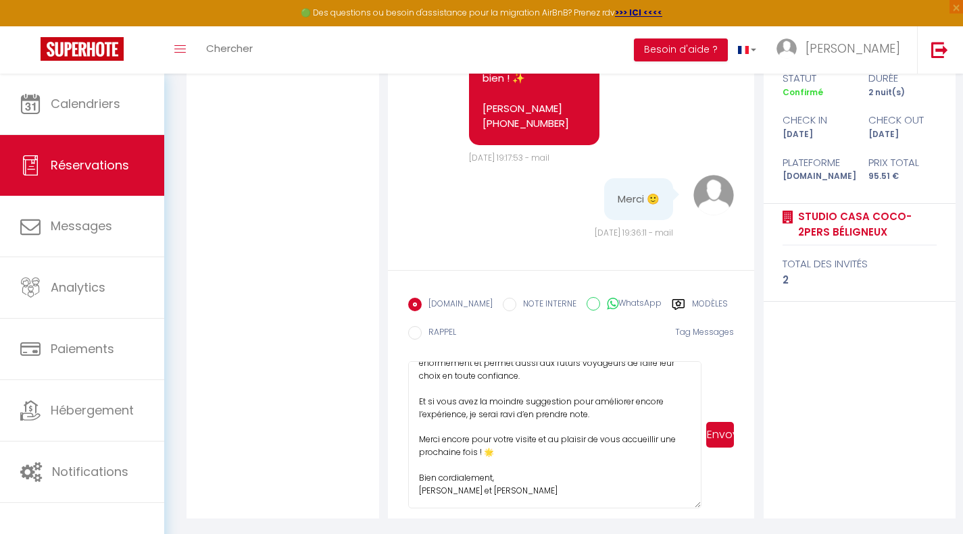
scroll to position [87, 0]
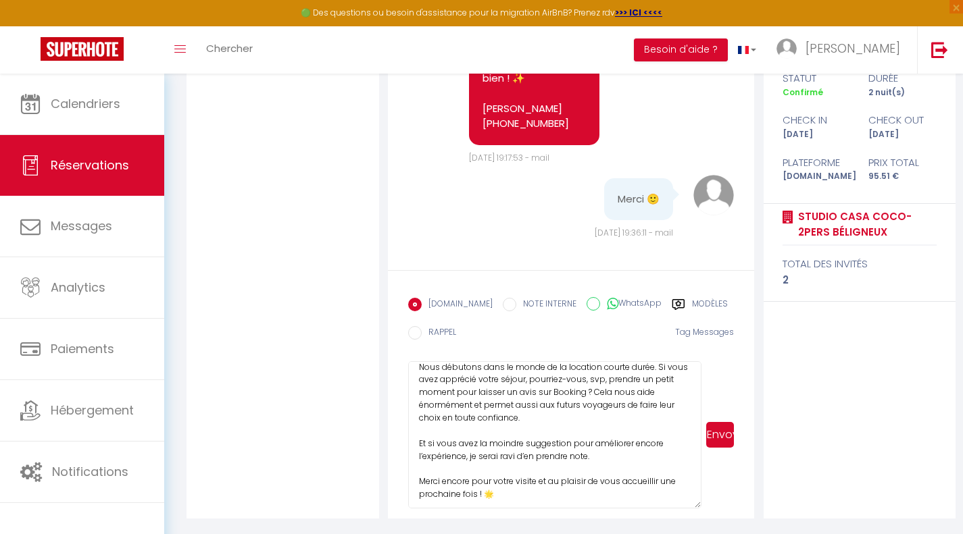
drag, startPoint x: 696, startPoint y: 505, endPoint x: 699, endPoint y: 547, distance: 42.0
click at [699, 292] on html "🟢 Des questions ou besoin d'assistance pour la migration AirBnB? Prenez rdv >>>…" at bounding box center [481, 25] width 963 height 534
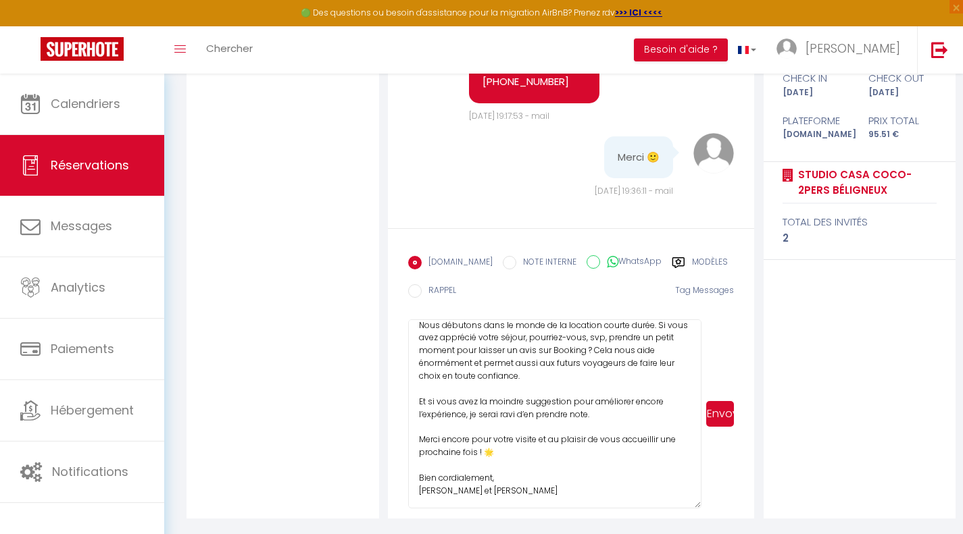
click at [725, 413] on button "Envoyer" at bounding box center [720, 414] width 28 height 26
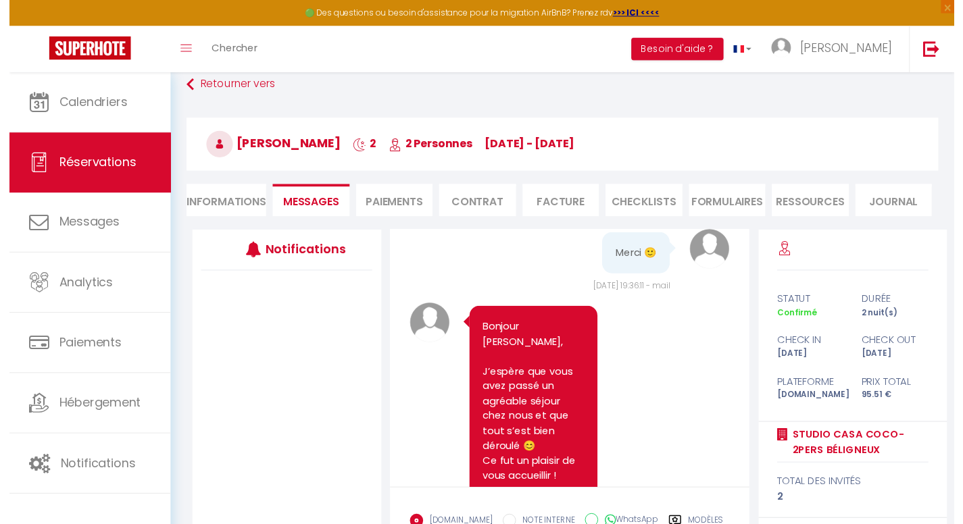
scroll to position [0, 0]
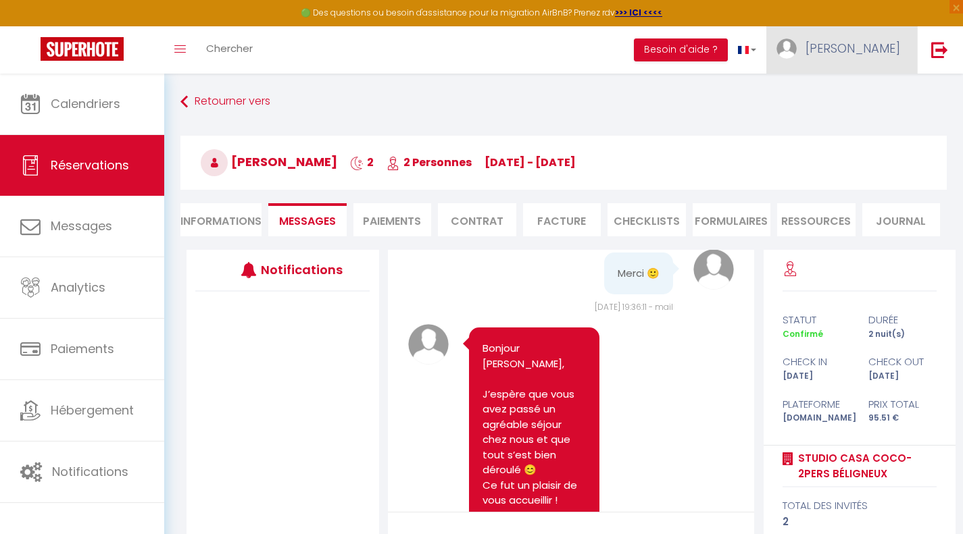
click at [862, 49] on link "[PERSON_NAME]" at bounding box center [841, 49] width 151 height 47
click at [865, 92] on link "Paramètres" at bounding box center [863, 93] width 100 height 23
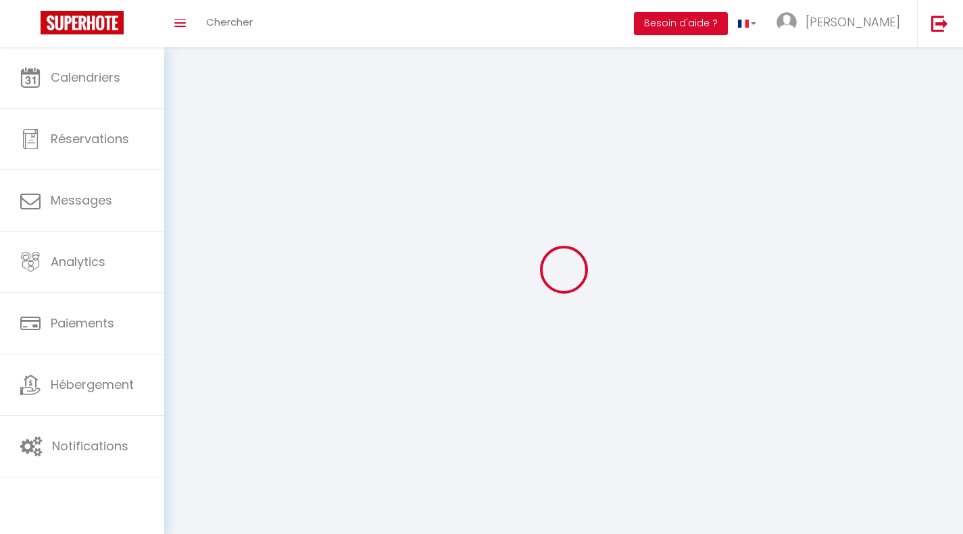
select select "fr"
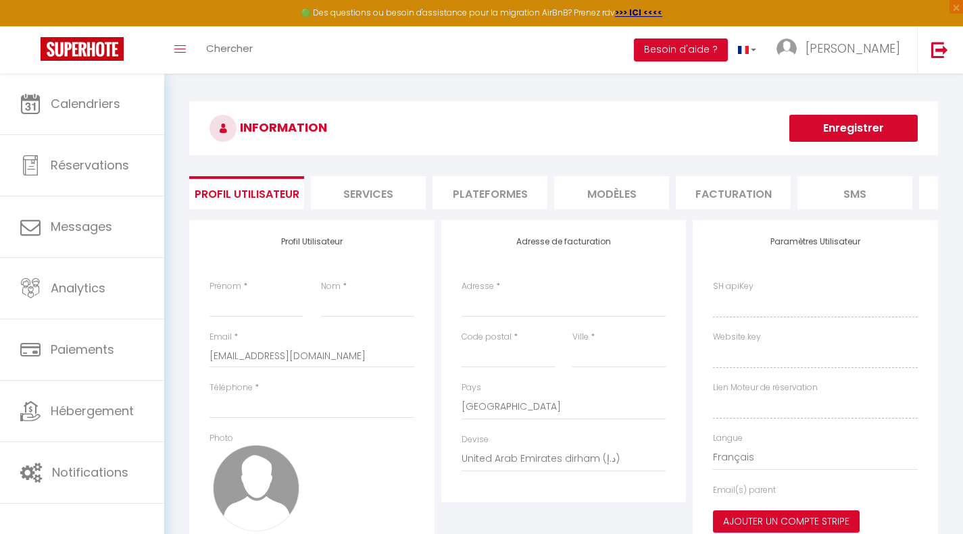
type input "[PERSON_NAME]"
type input "[PHONE_NUMBER]"
type input "[STREET_ADDRESS]"
type input "01700"
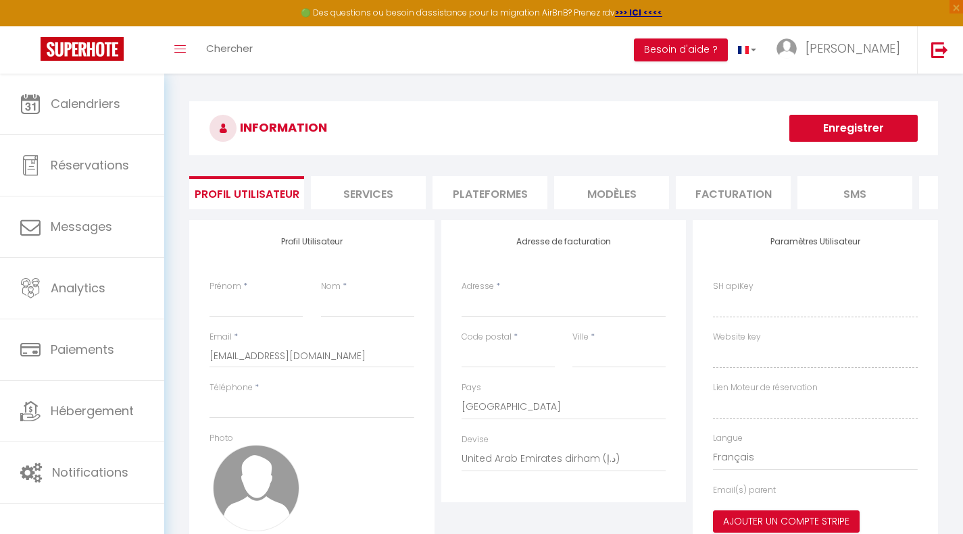
type input "BEYNOST"
select select "28"
type input "LBvWsjPR7wW4rsxqqdmKQjBPK"
type input "4x9oq2MhaAi4waZxRXfyd7bFz"
type input "[URL][DOMAIN_NAME]"
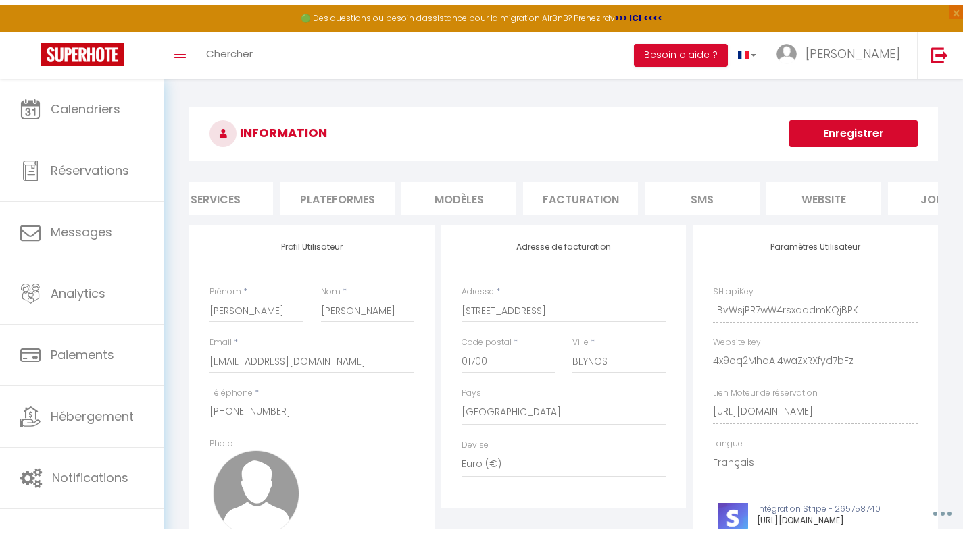
scroll to position [0, 224]
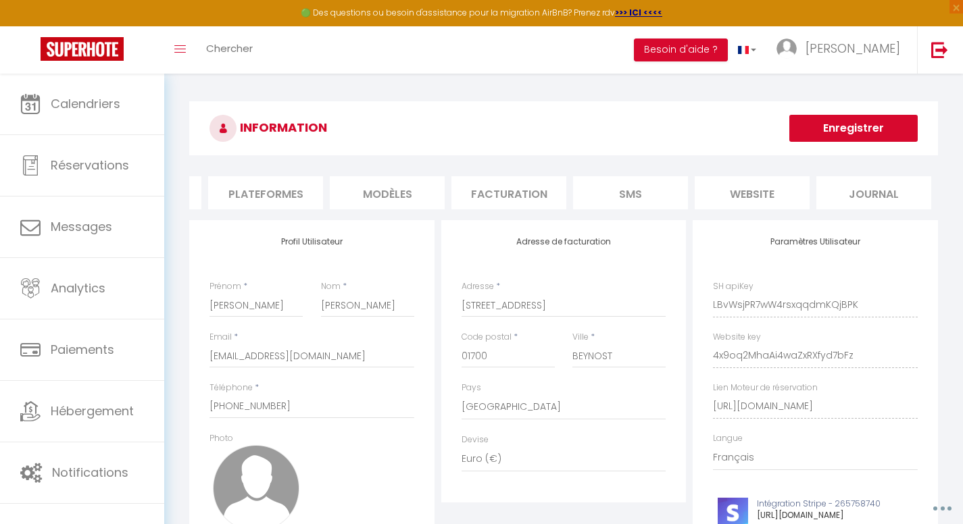
click at [475, 187] on li "Facturation" at bounding box center [508, 192] width 115 height 33
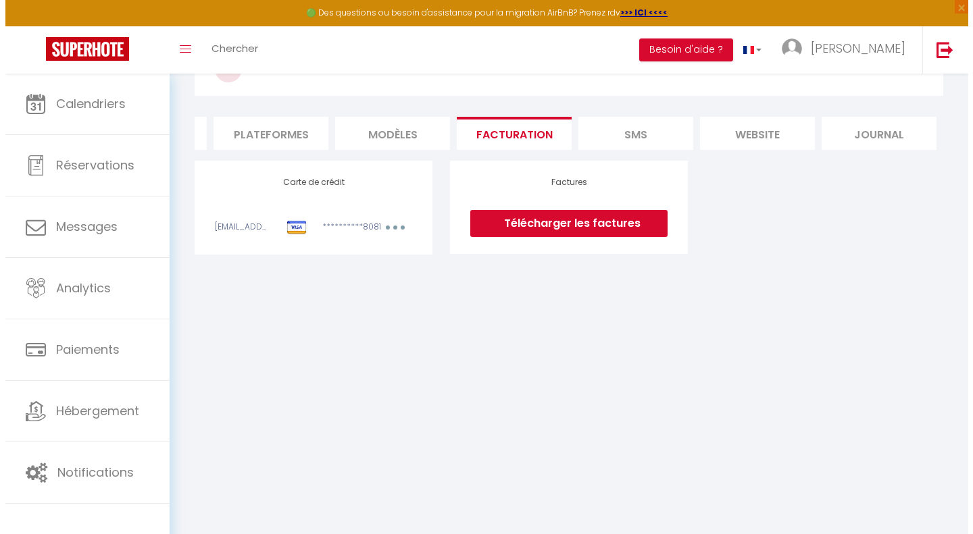
scroll to position [68, 0]
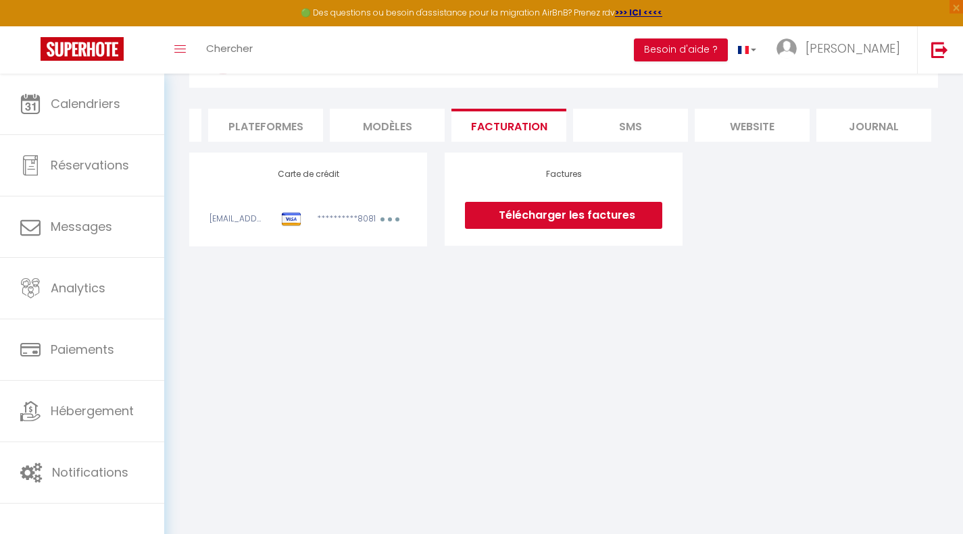
click at [392, 230] on button "button" at bounding box center [390, 221] width 38 height 17
click at [365, 256] on link "Modifier" at bounding box center [371, 249] width 66 height 22
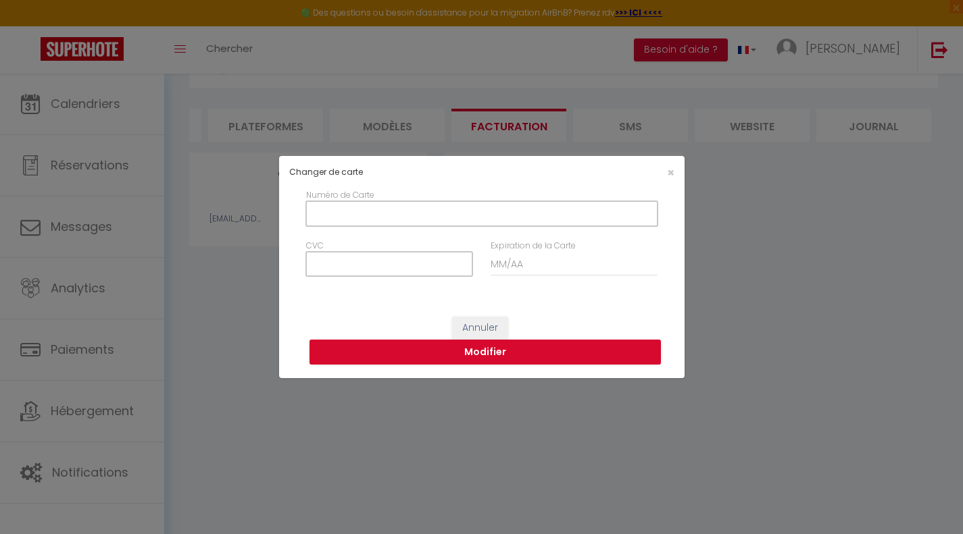
scroll to position [0, 214]
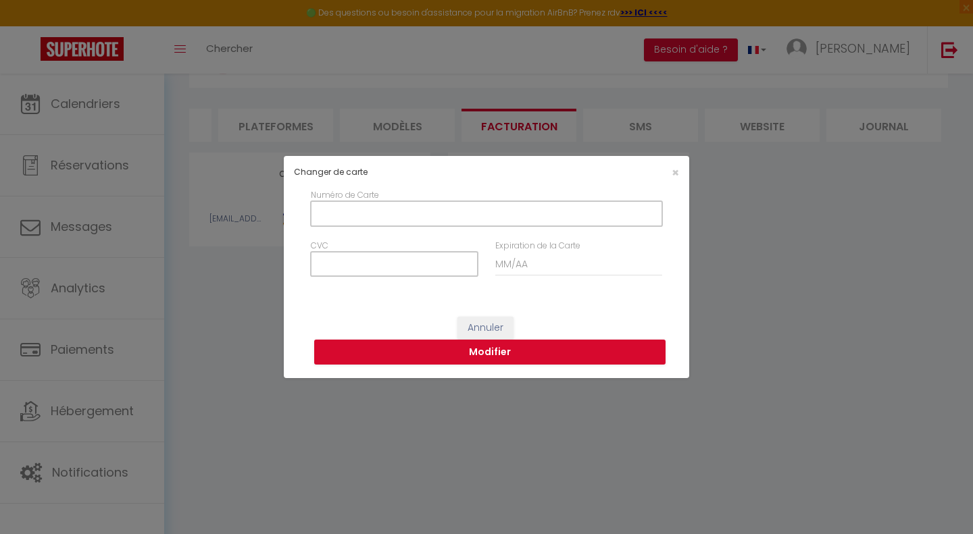
click at [372, 214] on input "Numéro de Carte" at bounding box center [486, 213] width 351 height 24
type input "[CREDIT_CARD_NUMBER]"
click at [375, 258] on input "CVC" at bounding box center [394, 264] width 167 height 24
type input "037"
click at [510, 262] on input "Expiration de la Carte" at bounding box center [578, 264] width 167 height 24
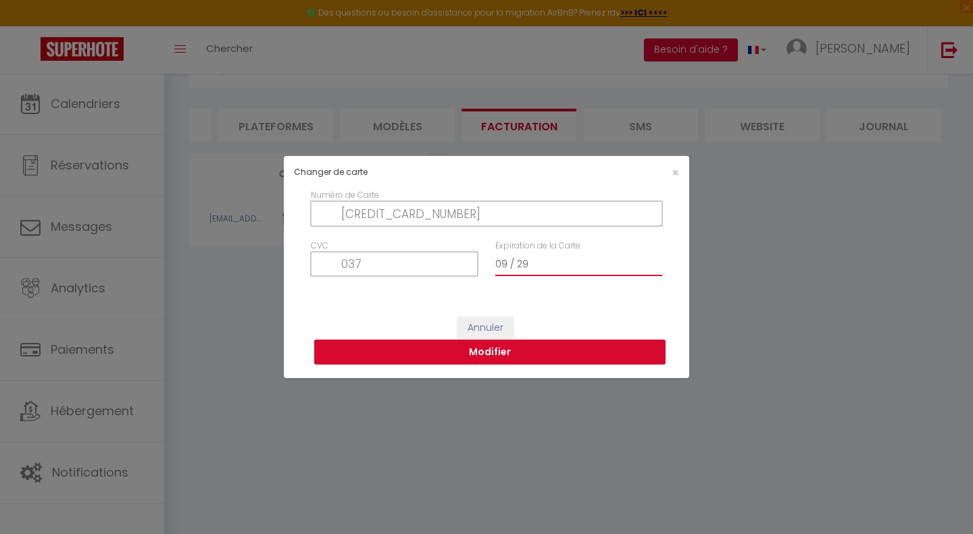
type input "09 / 29"
click at [494, 350] on button "Modifier" at bounding box center [489, 353] width 351 height 26
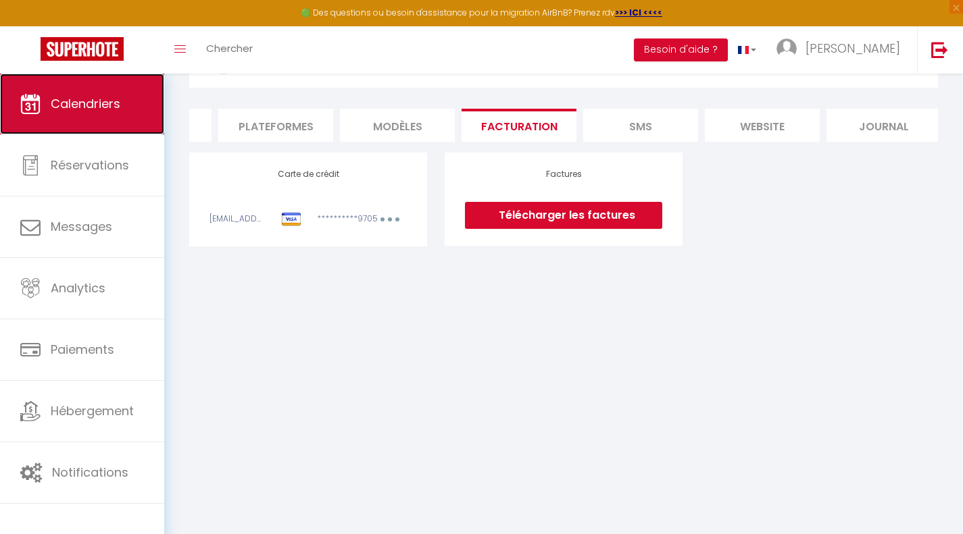
click at [93, 89] on link "Calendriers" at bounding box center [82, 104] width 164 height 61
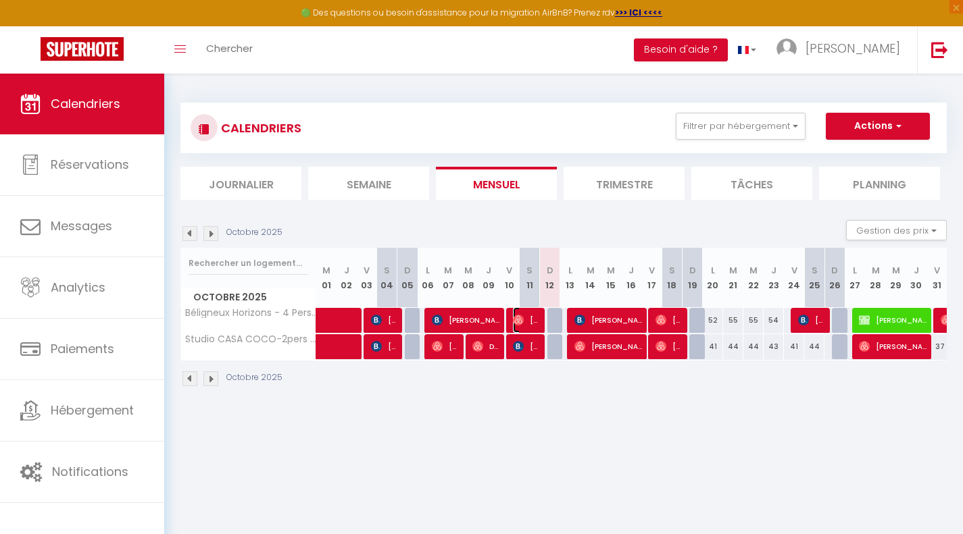
click at [522, 315] on img at bounding box center [518, 320] width 11 height 11
select select "OK"
select select "0"
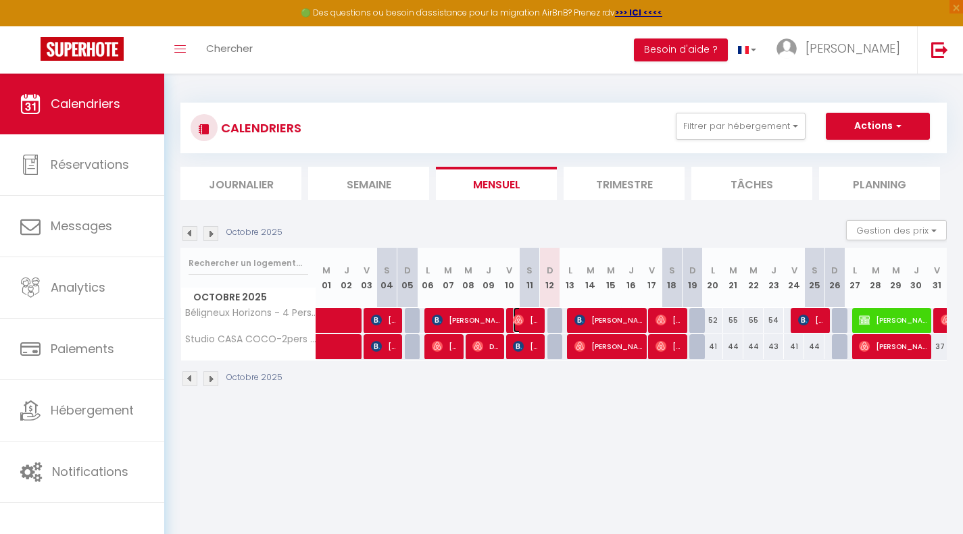
select select "1"
select select
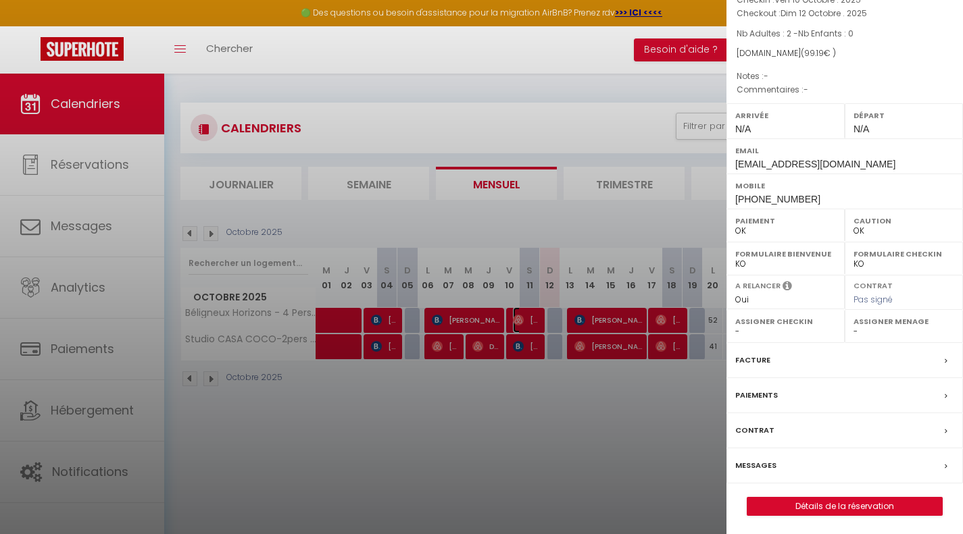
scroll to position [117, 0]
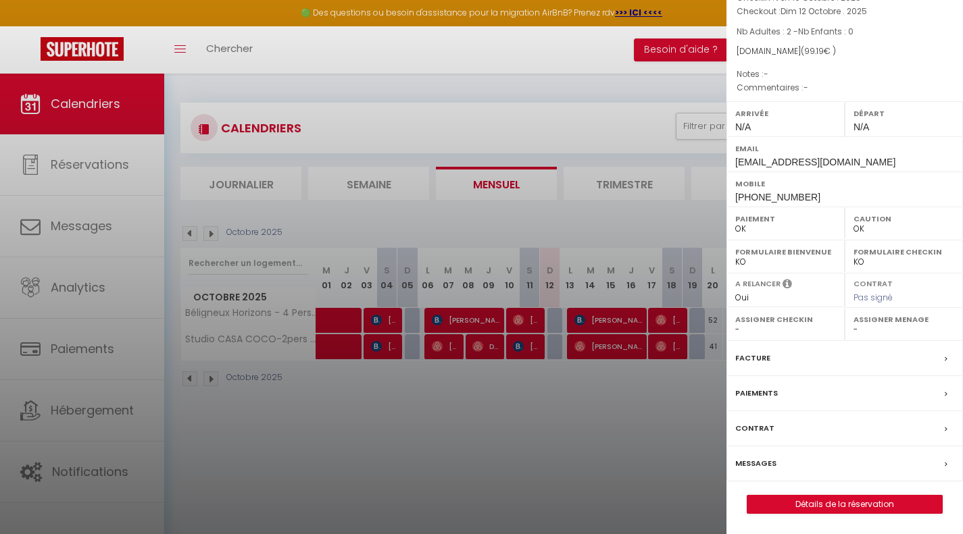
click at [769, 459] on label "Messages" at bounding box center [755, 464] width 41 height 14
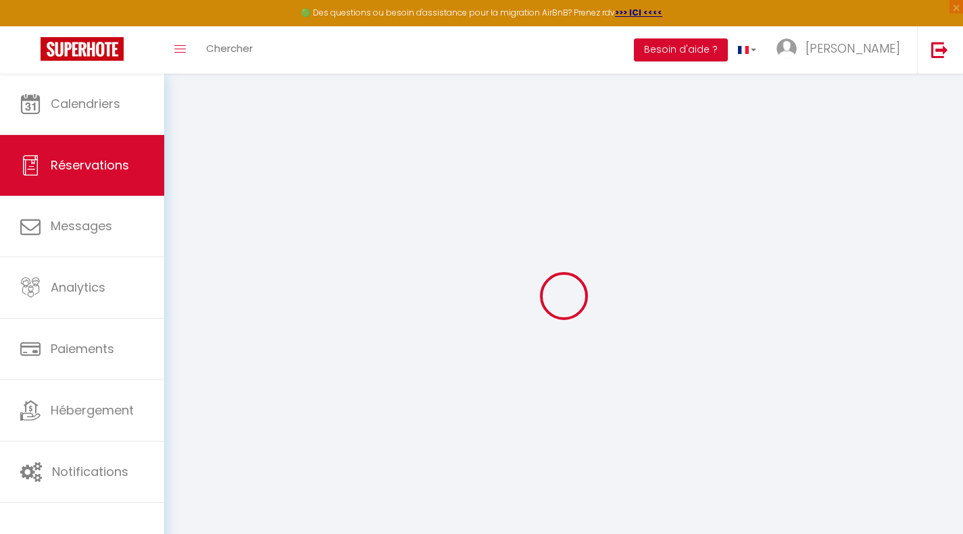
select select
checkbox input "false"
select select
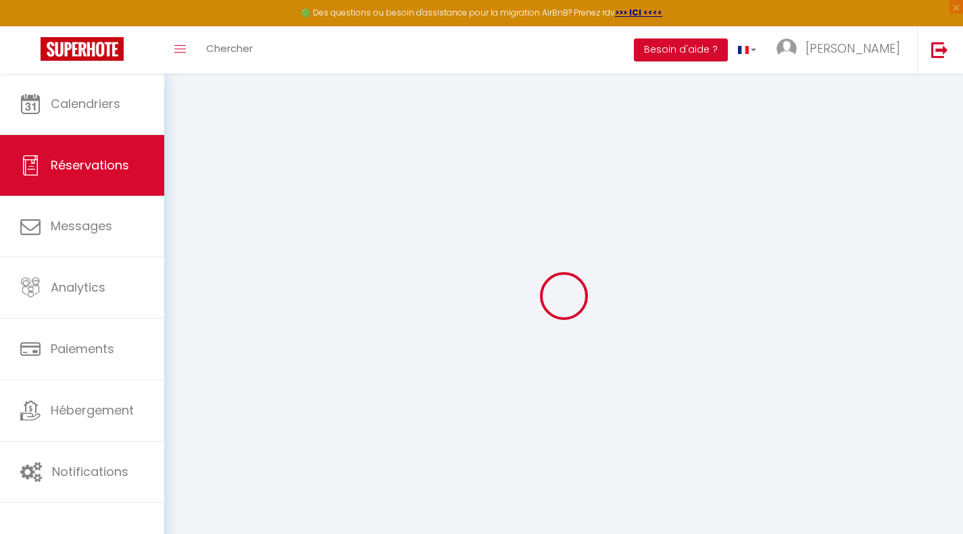
select select
checkbox input "false"
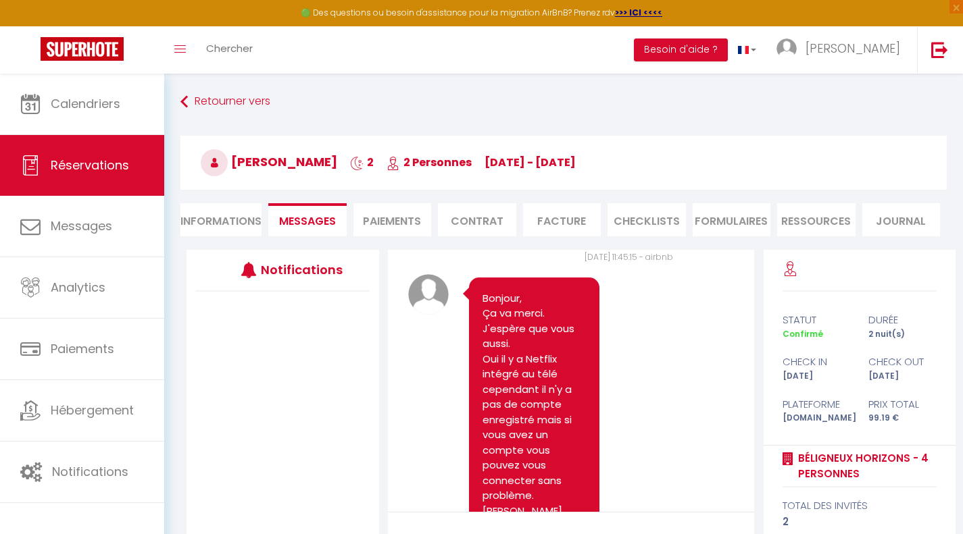
scroll to position [2184, 0]
